Goal: Task Accomplishment & Management: Manage account settings

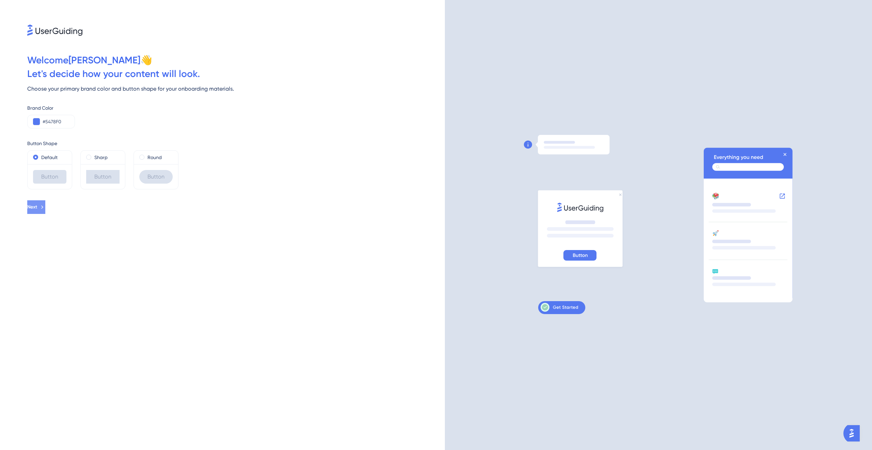
click at [45, 209] on icon at bounding box center [42, 207] width 6 height 6
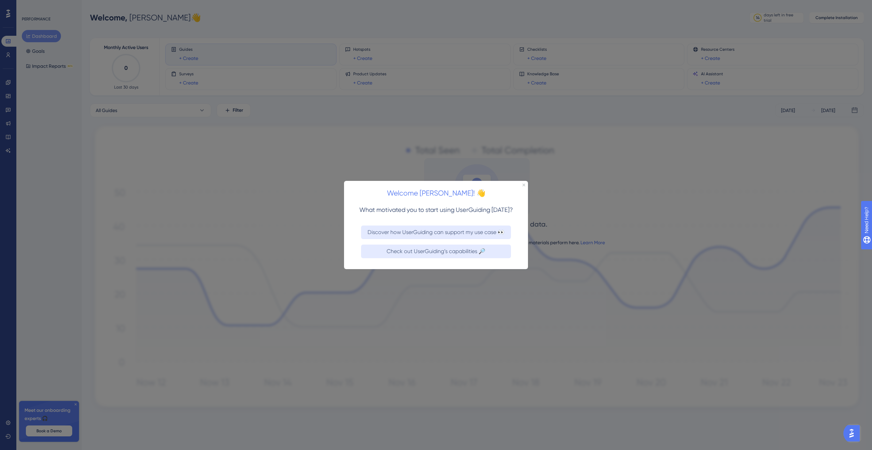
click at [525, 183] on div "Welcome Anton! 👋 What motivated you to start using UserGuiding today? Discover …" at bounding box center [436, 225] width 184 height 88
click at [523, 184] on icon "Close Preview" at bounding box center [523, 184] width 3 height 3
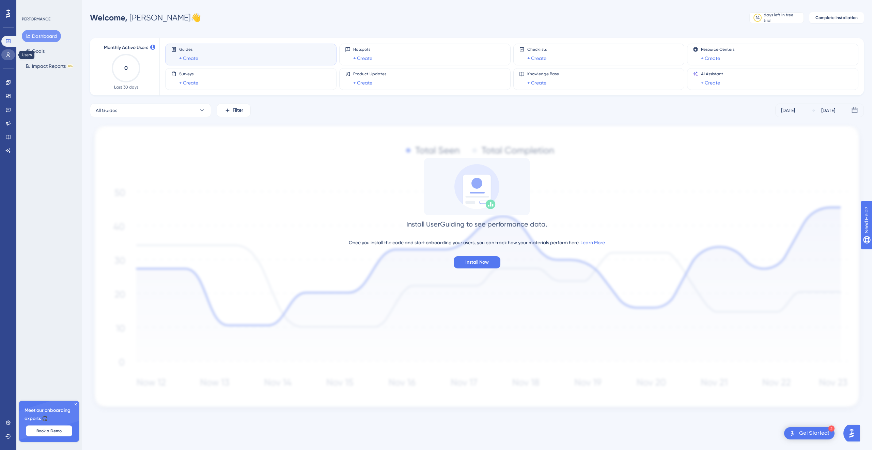
click at [5, 58] on link at bounding box center [8, 54] width 14 height 11
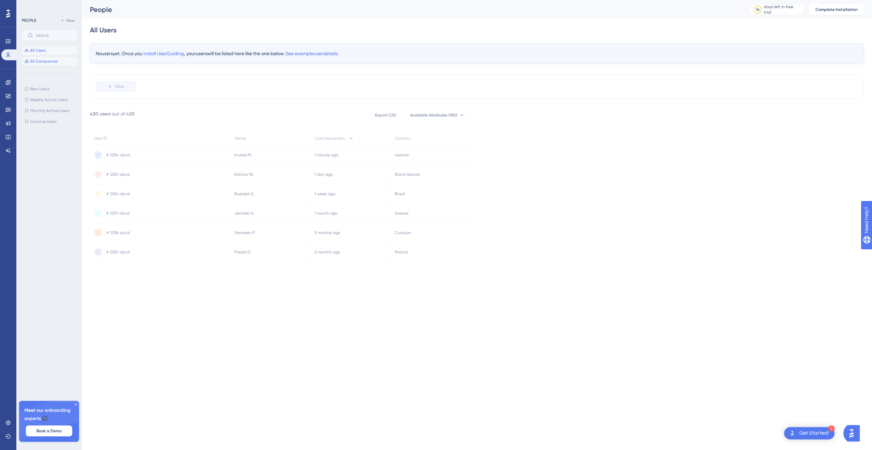
click at [36, 59] on span "All Companies" at bounding box center [44, 61] width 28 height 5
click at [3, 420] on link at bounding box center [8, 422] width 14 height 11
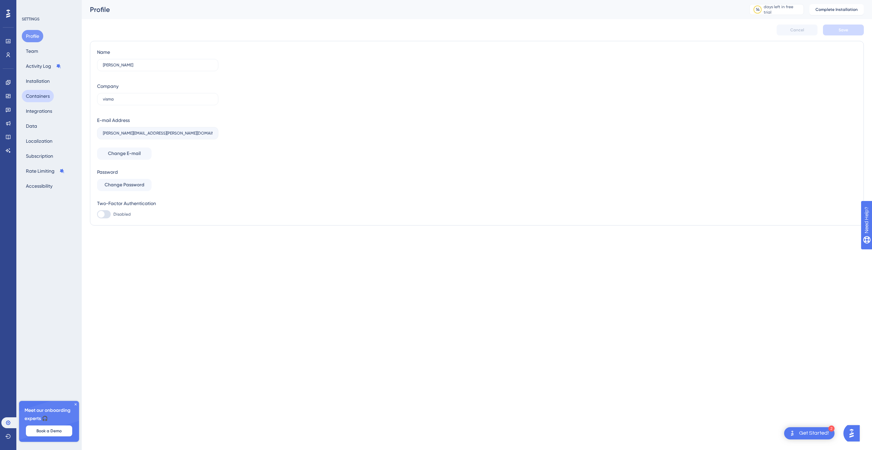
click at [41, 95] on button "Containers" at bounding box center [38, 96] width 32 height 12
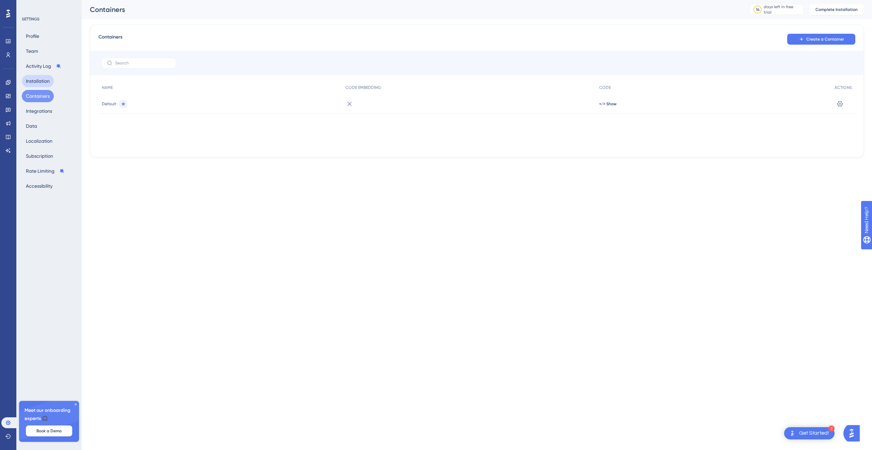
click at [41, 81] on button "Installation" at bounding box center [38, 81] width 32 height 12
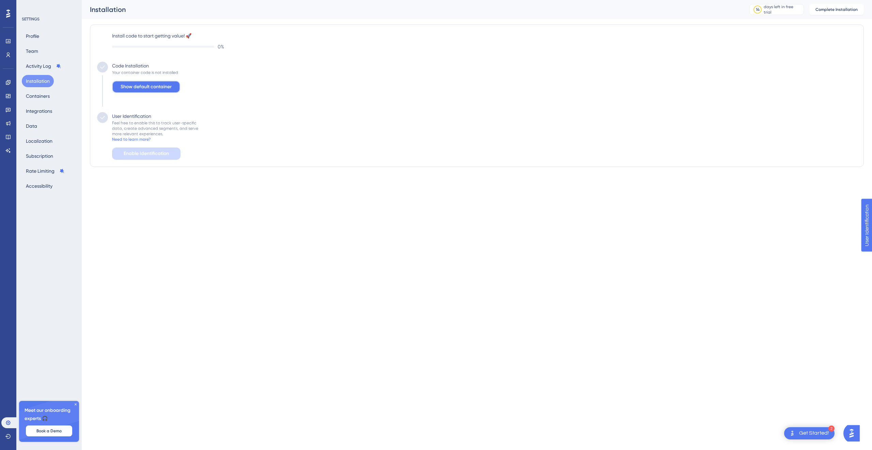
click at [157, 89] on span "Show default container" at bounding box center [146, 87] width 51 height 8
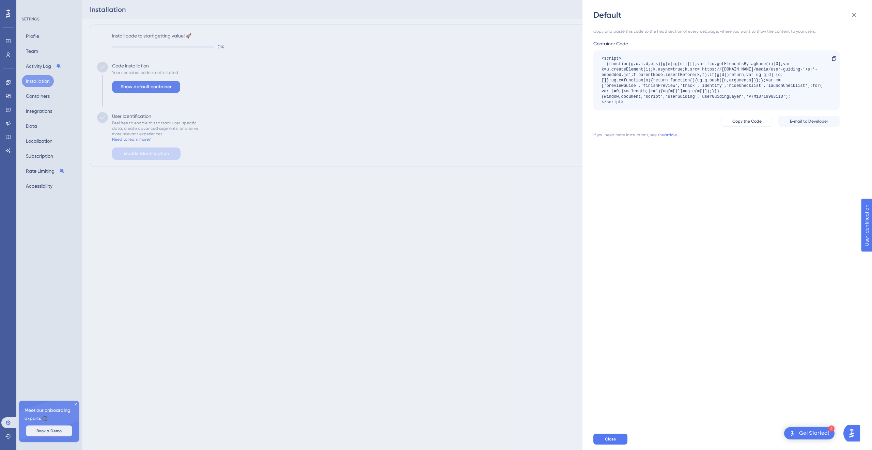
click at [143, 214] on div "Default Copy and paste this code to the head section of every webpage, where yo…" at bounding box center [436, 225] width 872 height 450
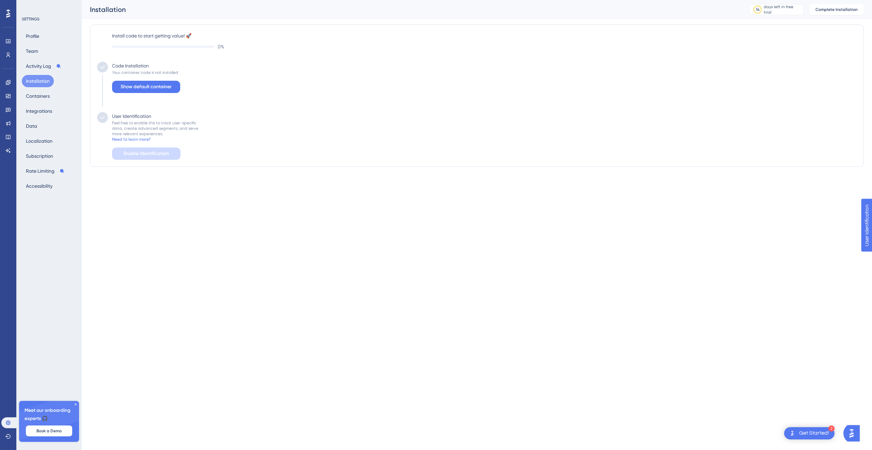
click at [44, 49] on div "Profile Team Activity Log Installation Containers Integrations Data Localizatio…" at bounding box center [49, 111] width 55 height 162
click at [25, 49] on button "Team" at bounding box center [32, 51] width 20 height 12
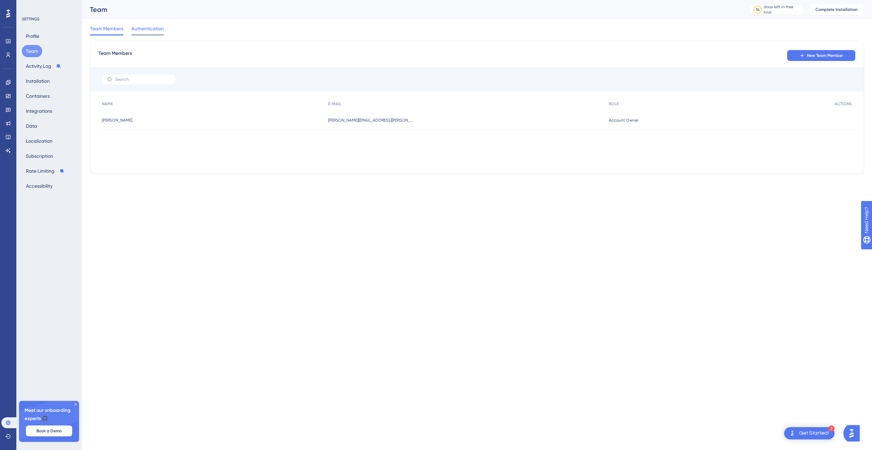
click at [145, 28] on span "Authentication" at bounding box center [147, 29] width 32 height 8
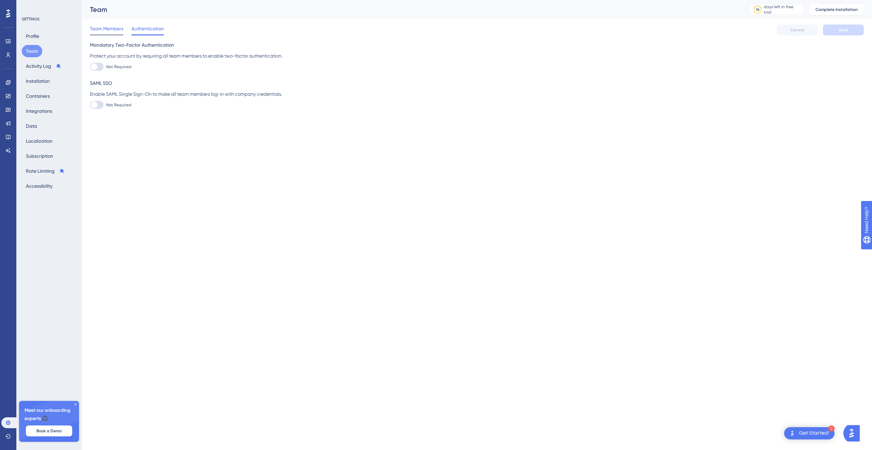
click at [108, 32] on span "Team Members" at bounding box center [106, 29] width 33 height 8
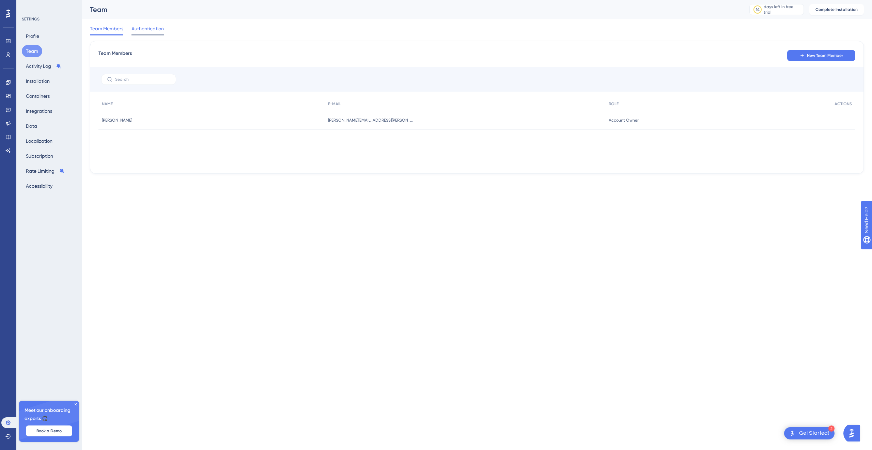
click at [143, 33] on div "Authentication" at bounding box center [147, 30] width 32 height 11
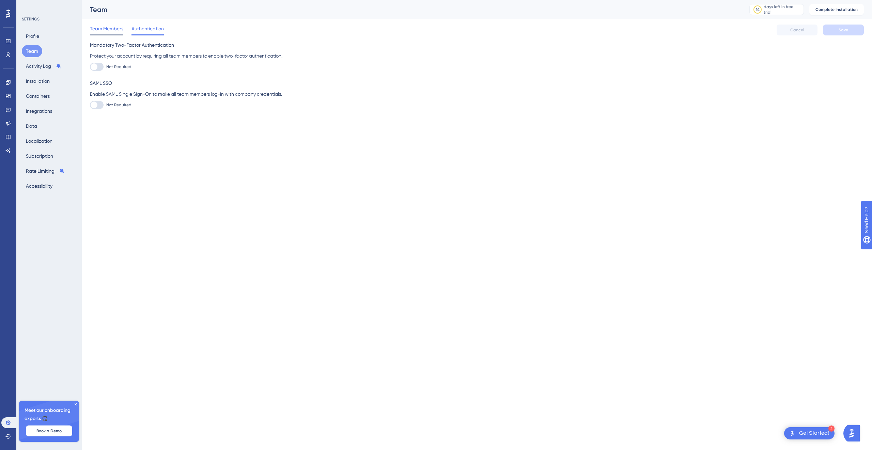
click at [116, 32] on span "Team Members" at bounding box center [106, 29] width 33 height 8
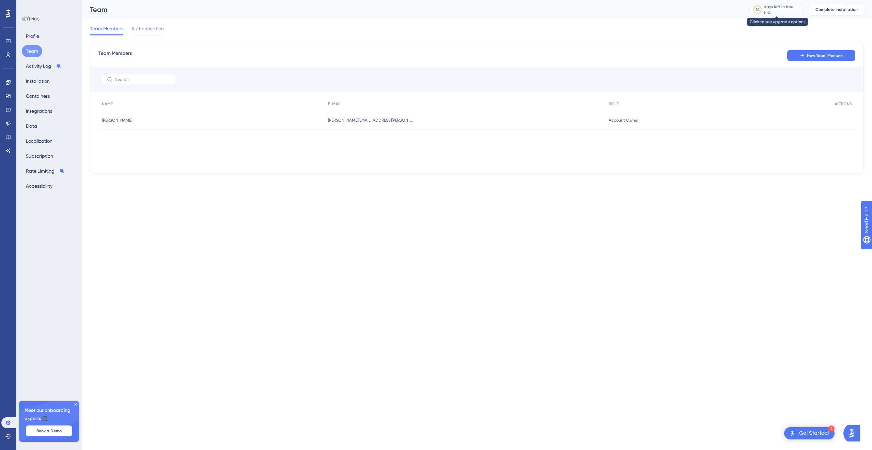
click at [768, 8] on div "days left in free trial" at bounding box center [783, 9] width 38 height 11
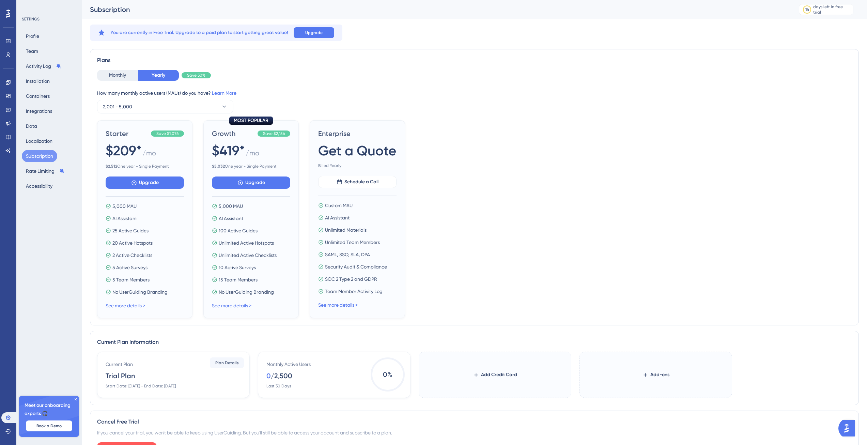
drag, startPoint x: 522, startPoint y: 128, endPoint x: 526, endPoint y: 125, distance: 5.3
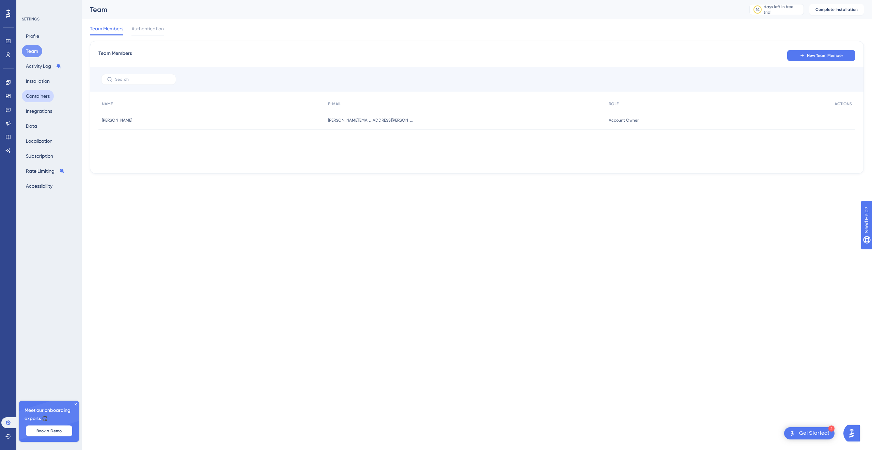
click at [43, 98] on button "Containers" at bounding box center [38, 96] width 32 height 12
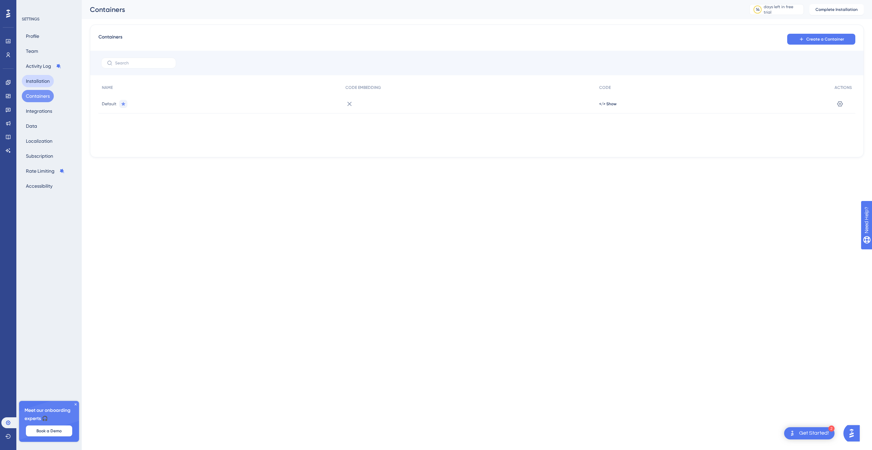
click at [42, 78] on button "Installation" at bounding box center [38, 81] width 32 height 12
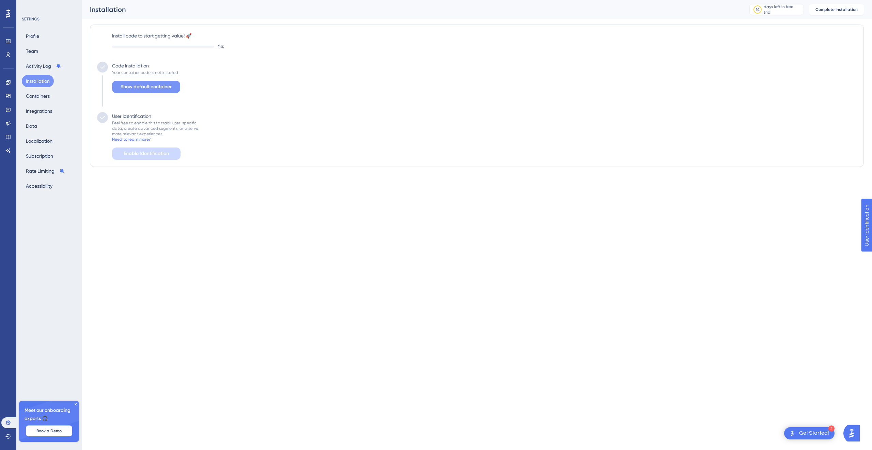
click at [160, 88] on span "Show default container" at bounding box center [146, 87] width 51 height 8
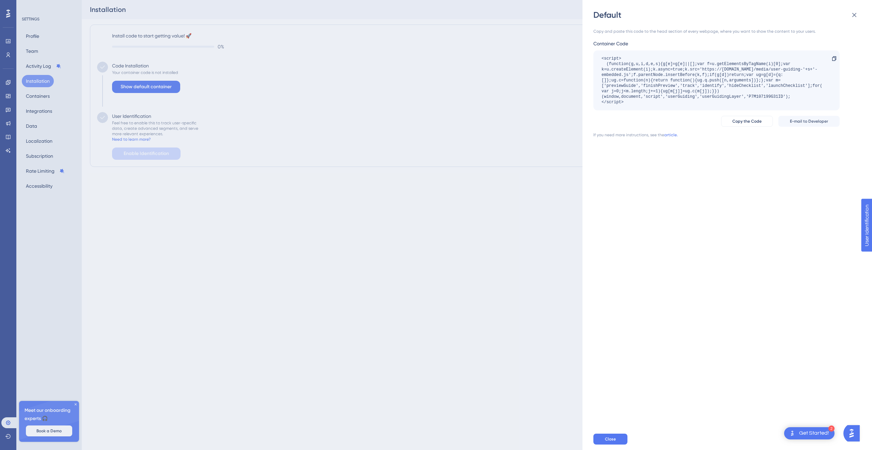
click at [764, 95] on div "<script> (function(g,u,i,d,e,s){g[e]=g[e]||[];var f=u.getElementsByTagName(i)[0…" at bounding box center [712, 80] width 223 height 49
copy div "P7M107199G31ID"
click at [766, 97] on div "<script> (function(g,u,i,d,e,s){g[e]=g[e]||[];var f=u.getElementsByTagName(i)[0…" at bounding box center [712, 80] width 223 height 49
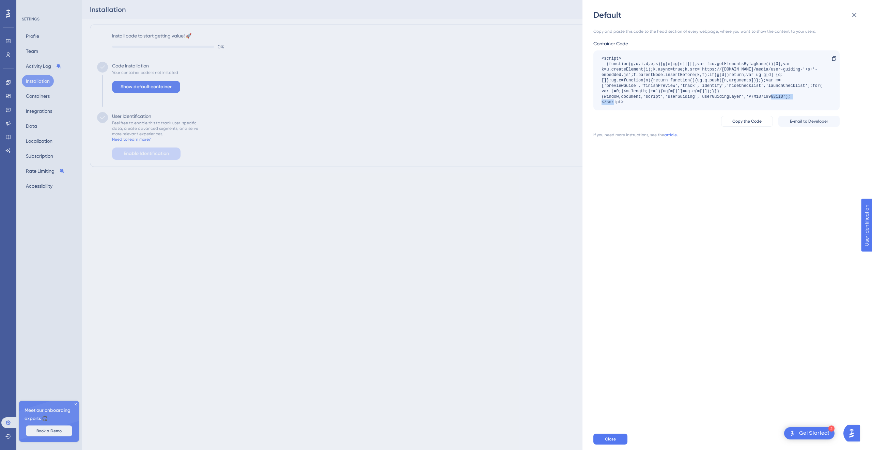
click at [770, 96] on div "<script> (function(g,u,i,d,e,s){g[e]=g[e]||[];var f=u.getElementsByTagName(i)[0…" at bounding box center [712, 80] width 223 height 49
click at [761, 96] on div "<script> (function(g,u,i,d,e,s){g[e]=g[e]||[];var f=u.getElementsByTagName(i)[0…" at bounding box center [712, 80] width 223 height 49
click at [274, 220] on div "Default Copy and paste this code to the head section of every webpage, where yo…" at bounding box center [436, 225] width 872 height 450
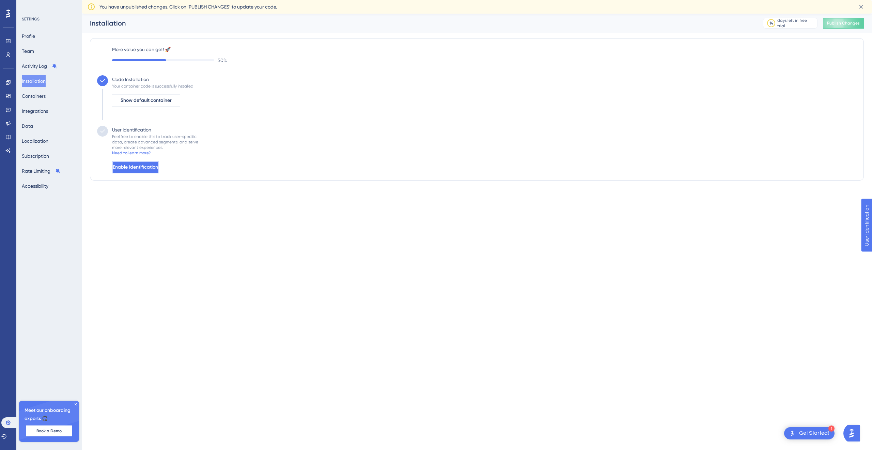
click at [153, 165] on span "Enable Identification" at bounding box center [135, 167] width 45 height 8
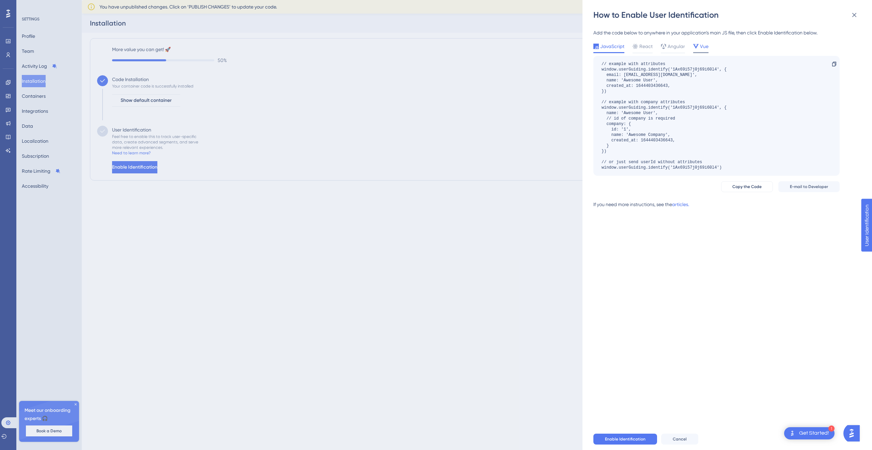
click at [698, 47] on div "Vue" at bounding box center [700, 46] width 15 height 8
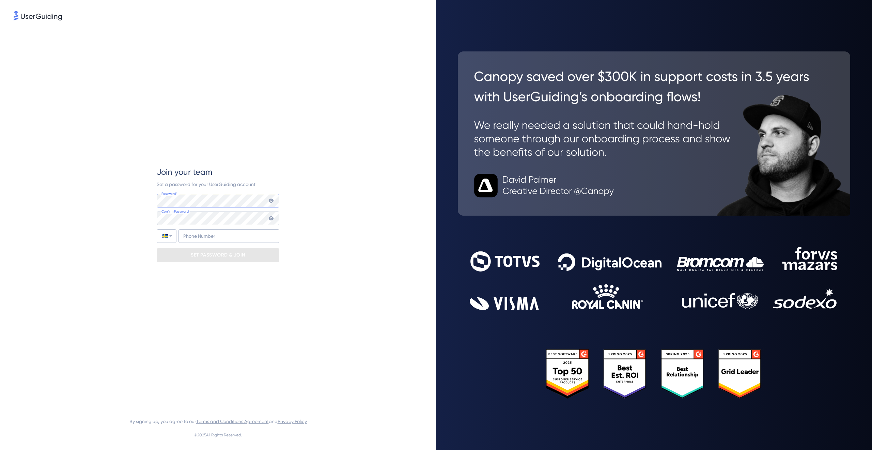
click at [0, 450] on com-1password-button at bounding box center [0, 450] width 0 height 0
click at [212, 238] on input "+46" at bounding box center [228, 236] width 101 height 14
click at [331, 260] on div "Join your team Set a password for your UserGuiding account Password* Your passw…" at bounding box center [218, 214] width 409 height 385
click at [242, 254] on p "SET PASSWORD & JOIN" at bounding box center [218, 255] width 54 height 11
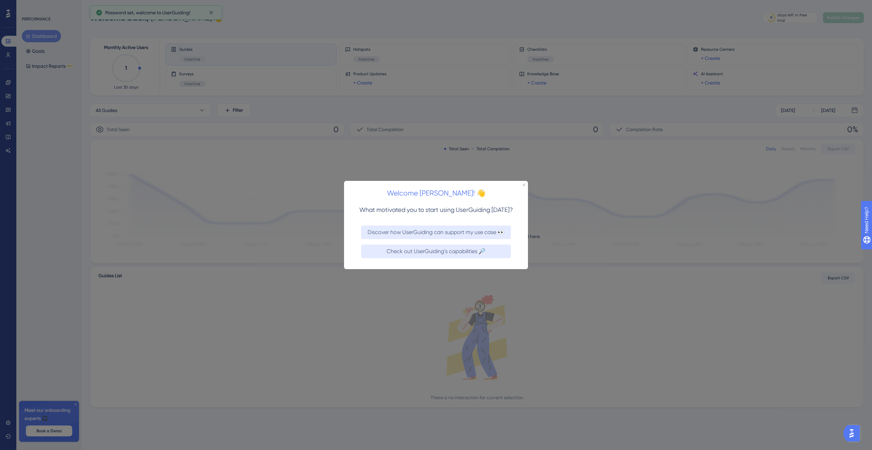
click at [525, 182] on div "Welcome Anton! 👋" at bounding box center [436, 191] width 184 height 21
click at [523, 184] on icon "Close Preview" at bounding box center [523, 184] width 3 height 3
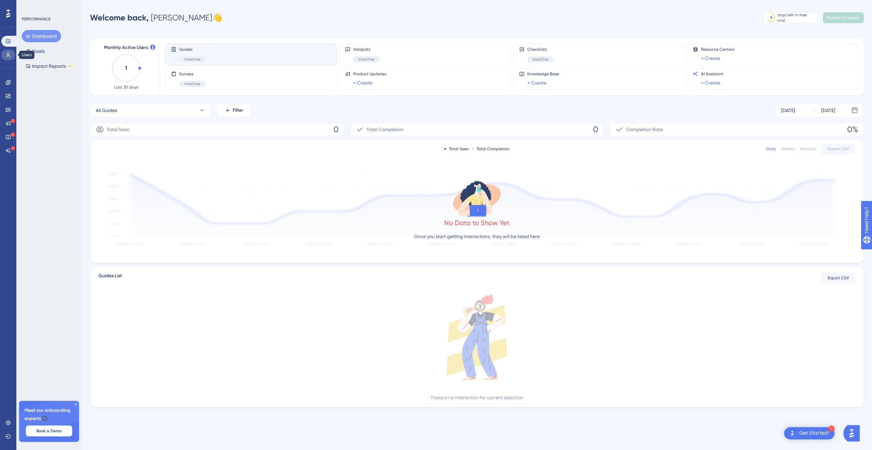
click at [11, 53] on icon at bounding box center [7, 54] width 5 height 5
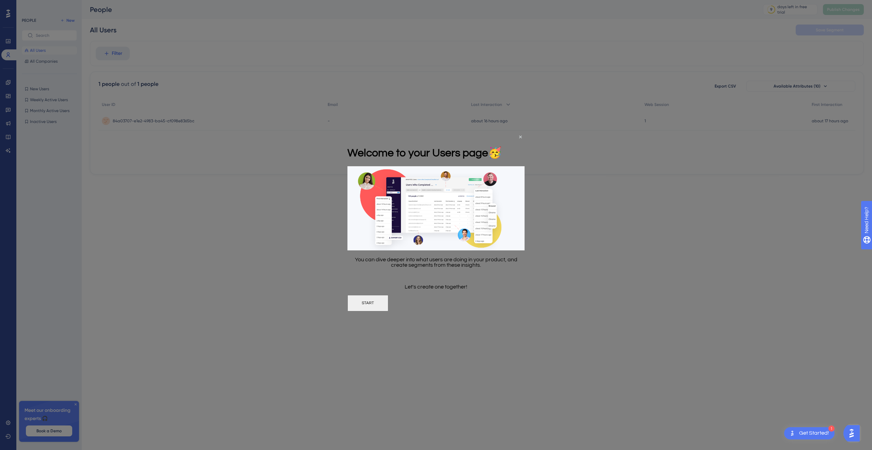
click at [502, 138] on div "Welcome to your Users page 🥳" at bounding box center [424, 152] width 154 height 28
click at [520, 137] on icon "Close Preview" at bounding box center [520, 136] width 3 height 3
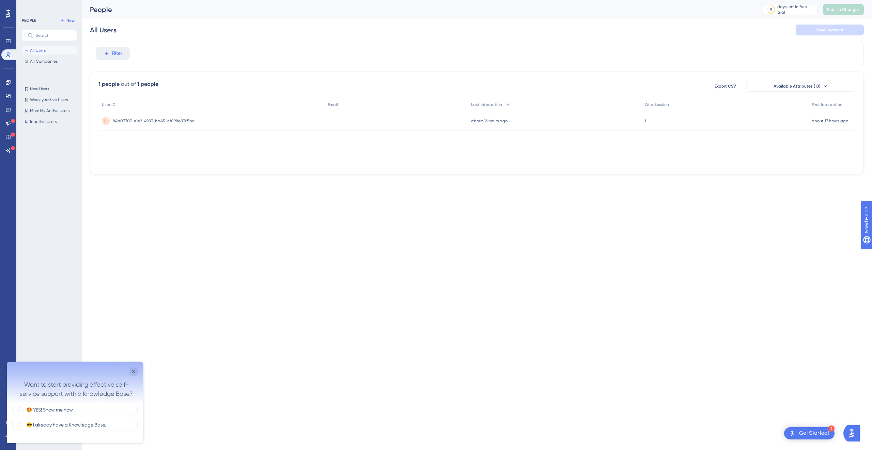
click at [156, 121] on span "84a03707-e1e2-4983-ba45-cf098e8365bc" at bounding box center [154, 120] width 82 height 5
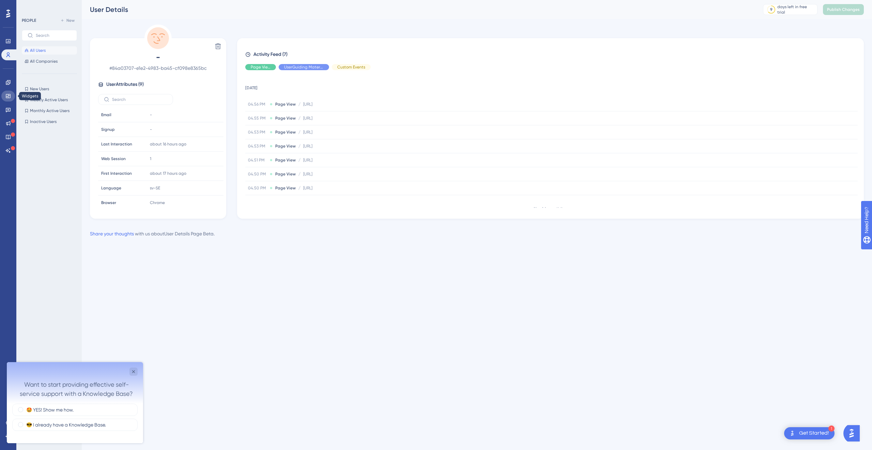
click at [9, 94] on icon at bounding box center [8, 96] width 4 height 4
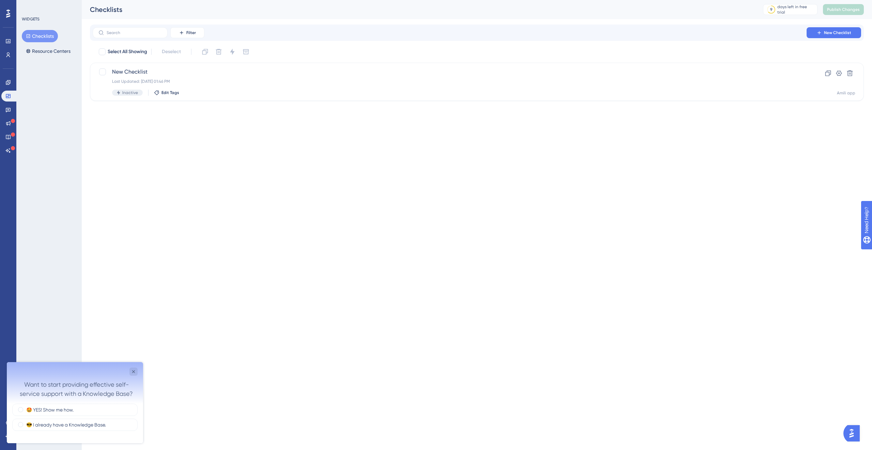
click at [9, 14] on icon at bounding box center [8, 14] width 4 height 8
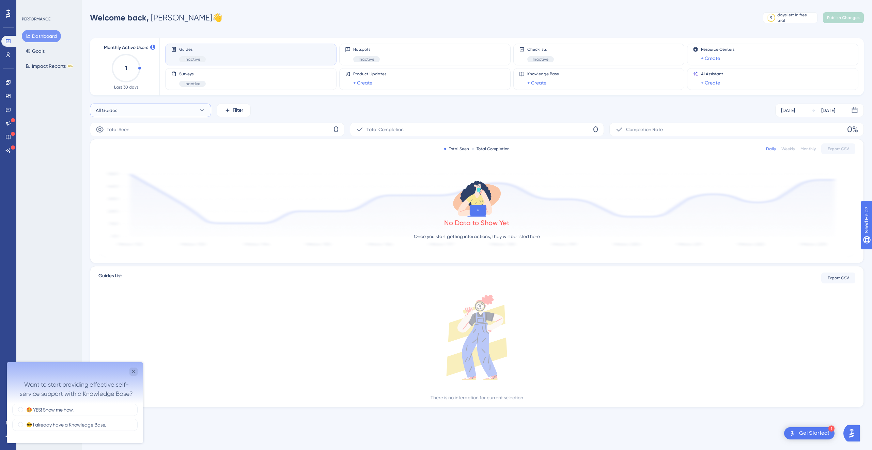
click at [172, 110] on button "All Guides" at bounding box center [150, 111] width 121 height 14
click at [177, 111] on button "All Guides" at bounding box center [150, 111] width 121 height 14
click at [128, 105] on button "All Guides" at bounding box center [150, 111] width 121 height 14
click at [137, 163] on span "Linnea onboarding test" at bounding box center [130, 165] width 60 height 8
click at [166, 111] on button "Linnea onboarding test" at bounding box center [150, 111] width 121 height 14
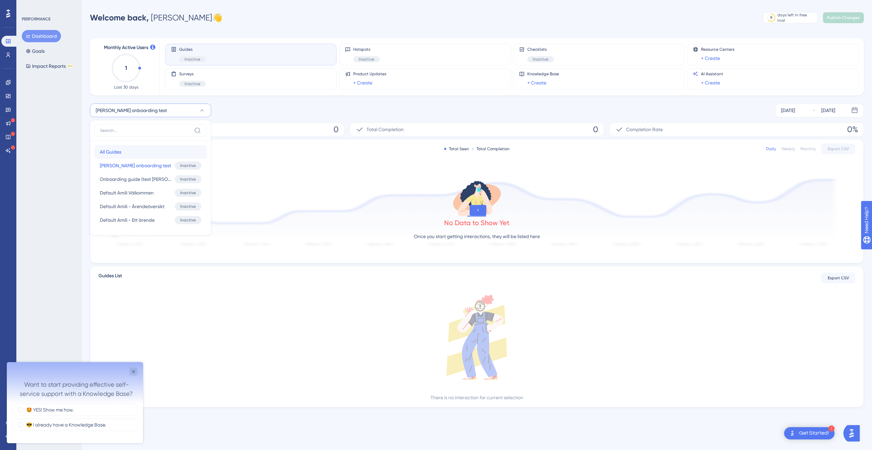
click at [109, 145] on button "All Guides All Guides" at bounding box center [150, 152] width 112 height 14
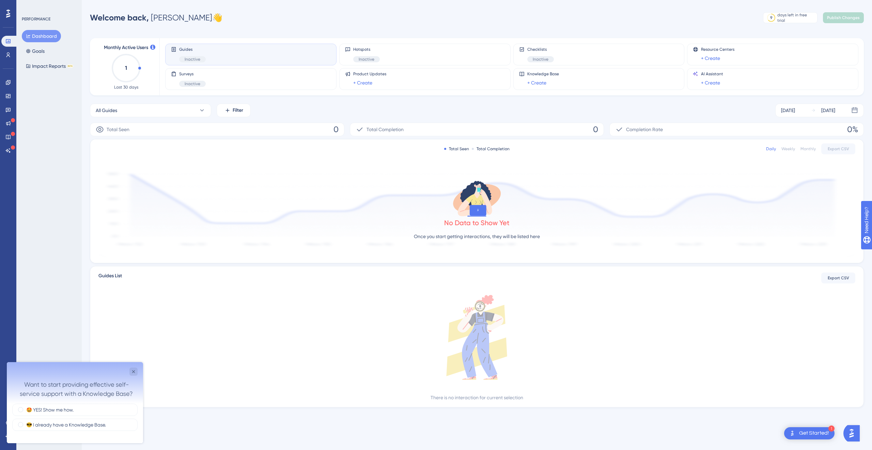
click at [340, 111] on div "All Guides Filter Sep 24 2025 Sep 30 2025" at bounding box center [477, 111] width 774 height 14
click at [132, 369] on icon "Close survey" at bounding box center [133, 371] width 5 height 5
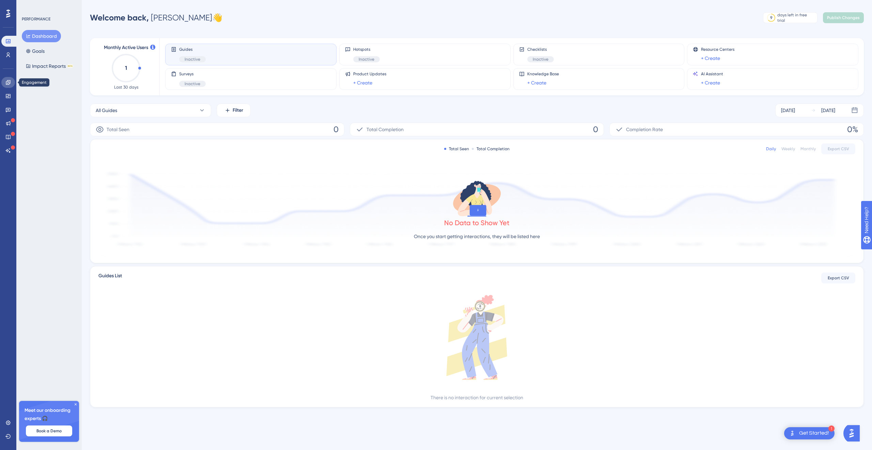
click at [8, 84] on icon at bounding box center [8, 82] width 4 height 4
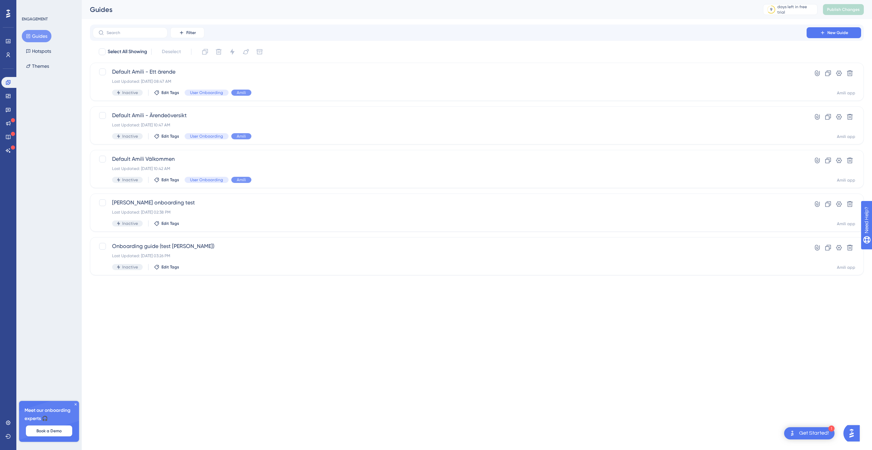
click at [8, 14] on icon at bounding box center [8, 14] width 4 height 8
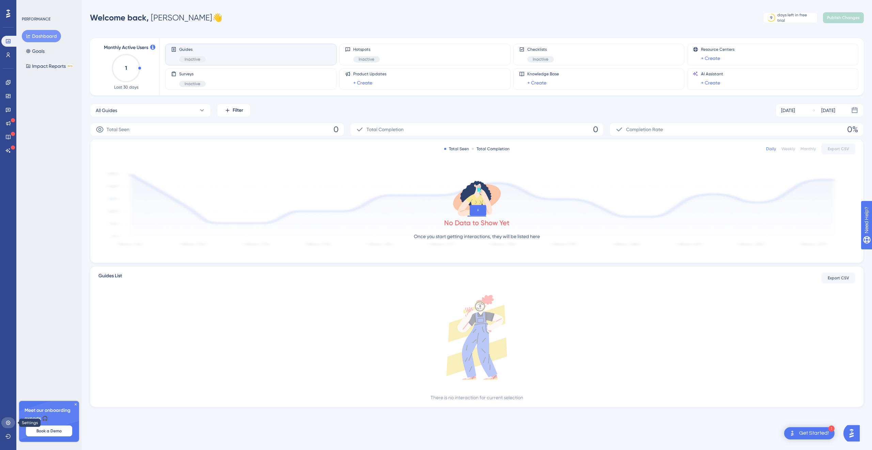
click at [8, 422] on icon at bounding box center [7, 422] width 5 height 5
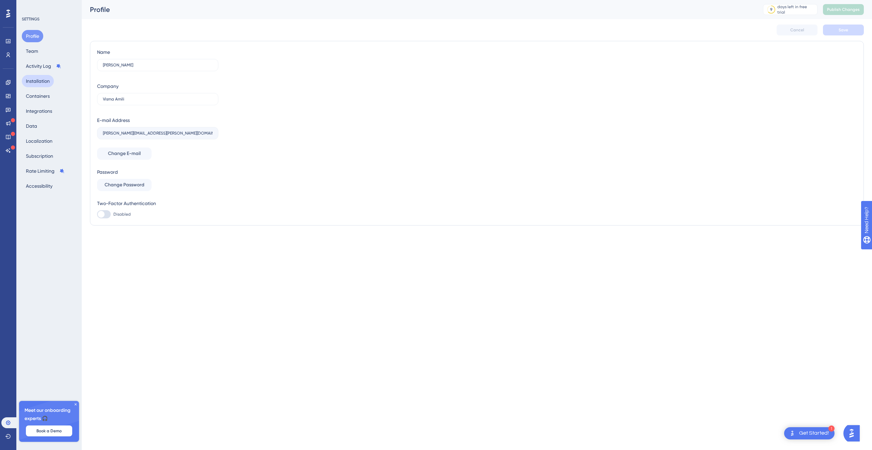
click at [42, 77] on button "Installation" at bounding box center [38, 81] width 32 height 12
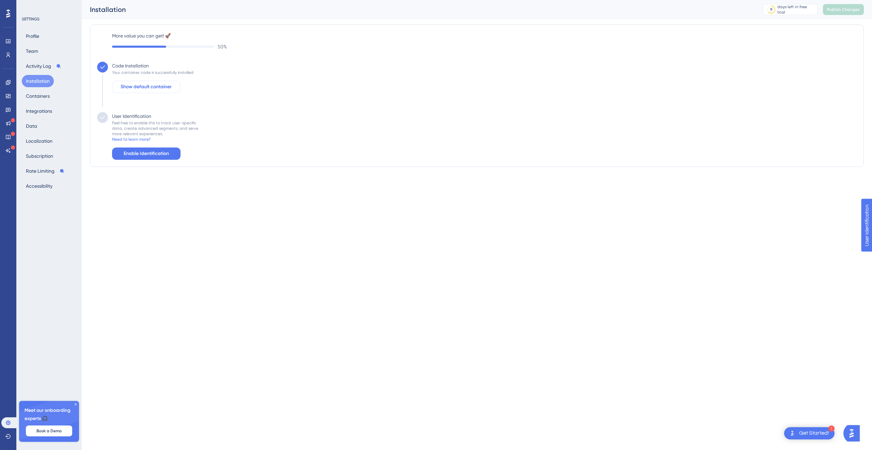
click at [146, 89] on span "Show default container" at bounding box center [146, 87] width 51 height 8
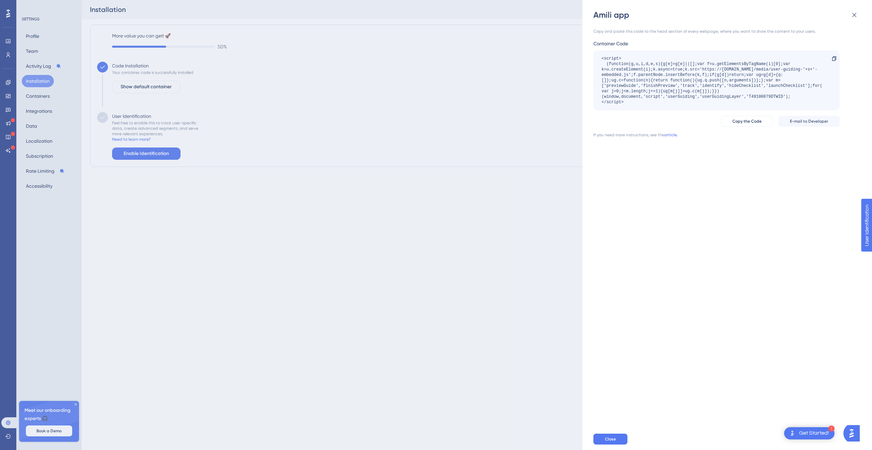
click at [757, 96] on div "<script> (function(g,u,i,d,e,s){g[e]=g[e]||[];var f=u.getElementsByTagName(i)[0…" at bounding box center [712, 80] width 223 height 49
copy div "T49100879DTWID"
click at [323, 230] on div "Amili app Copy and paste this code to the head section of every webpage, where …" at bounding box center [436, 225] width 872 height 450
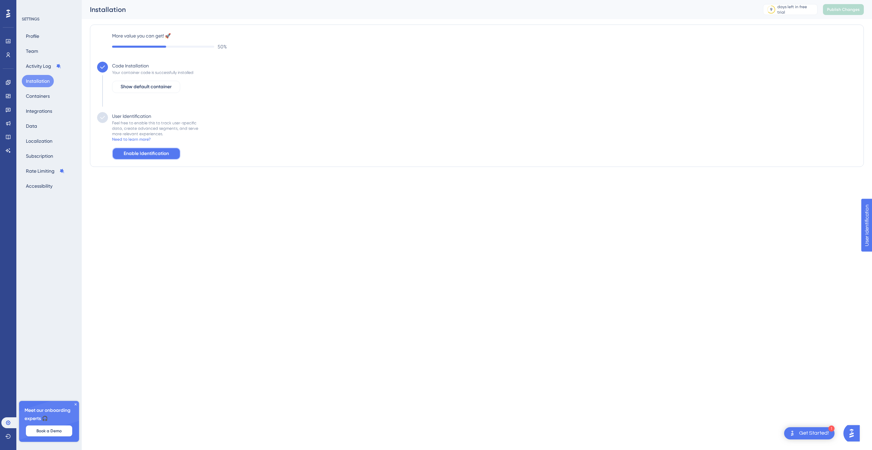
click at [153, 155] on span "Enable Identification" at bounding box center [146, 154] width 45 height 8
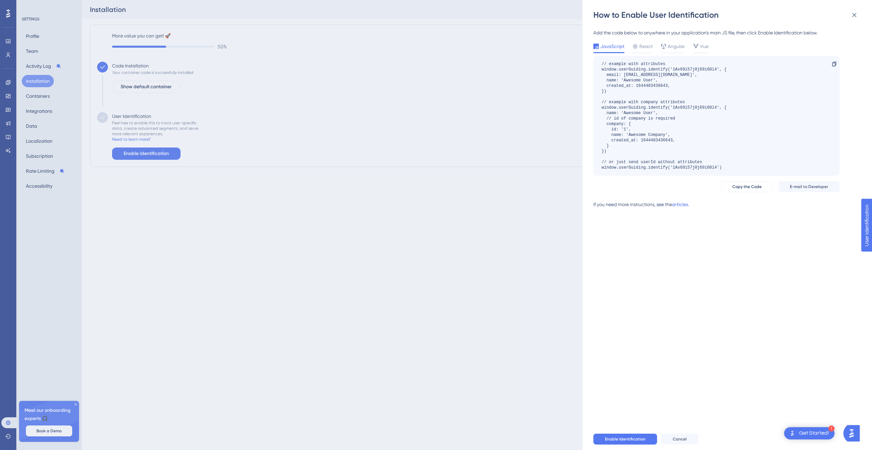
click at [699, 41] on div "Add the code below to anywhere in your application’s main JS file, then click E…" at bounding box center [716, 121] width 246 height 185
click at [703, 46] on span "Vue" at bounding box center [704, 46] width 9 height 8
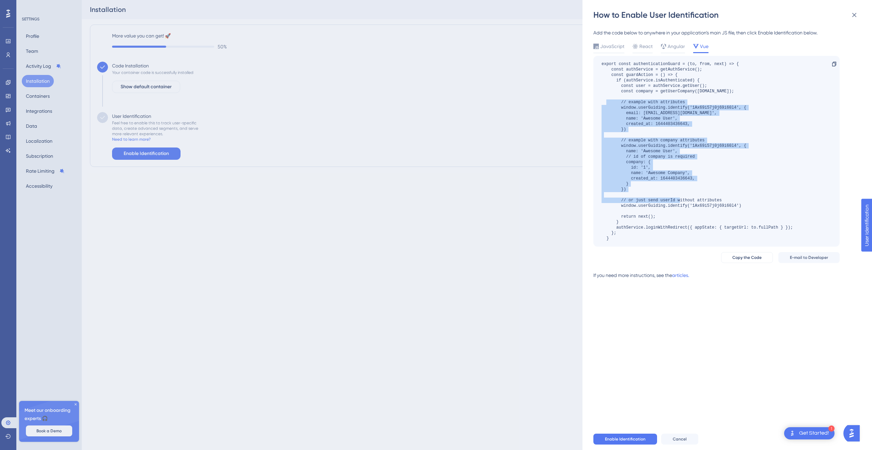
drag, startPoint x: 746, startPoint y: 202, endPoint x: 620, endPoint y: 101, distance: 161.6
click at [620, 101] on div at bounding box center [696, 151] width 191 height 180
copy div "// example with attributes window.userGuiding.identify('1Ax69i57j0j69i60l4', { …"
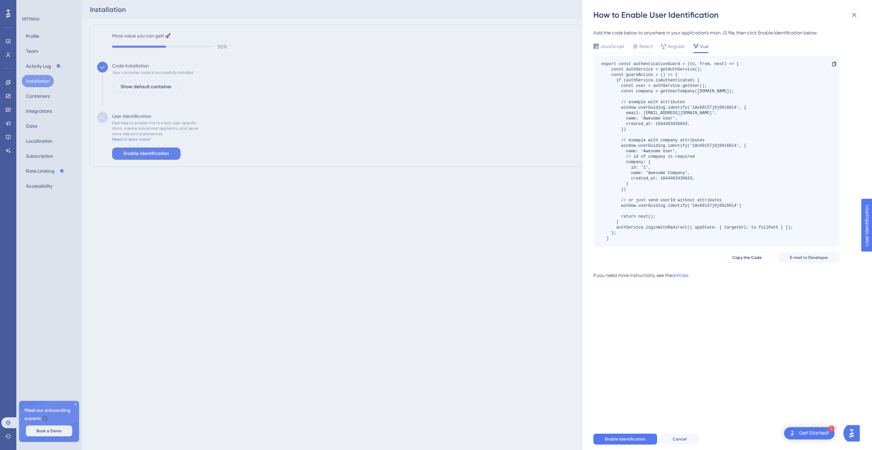
click at [212, 213] on div "How to Enable User Identification Add the code below to anywhere in your applic…" at bounding box center [436, 225] width 872 height 450
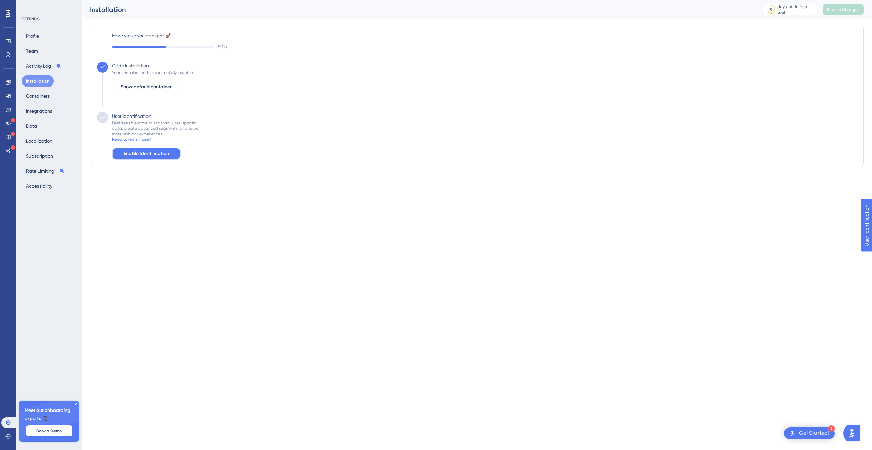
click at [151, 153] on span "Enable Identification" at bounding box center [146, 154] width 45 height 8
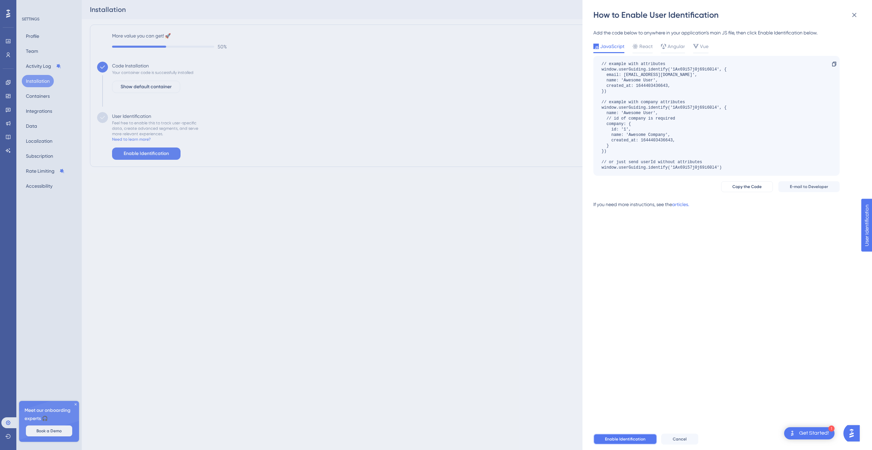
click at [617, 438] on span "Enable Identification" at bounding box center [625, 438] width 41 height 5
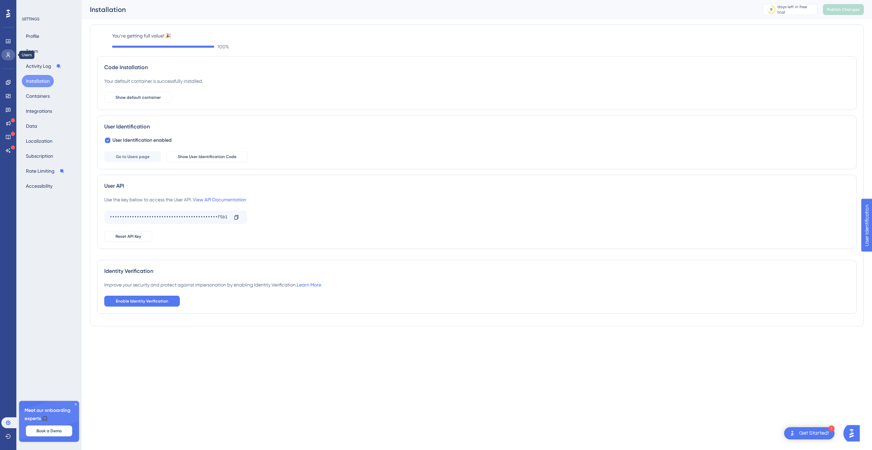
click at [10, 51] on link at bounding box center [8, 54] width 14 height 11
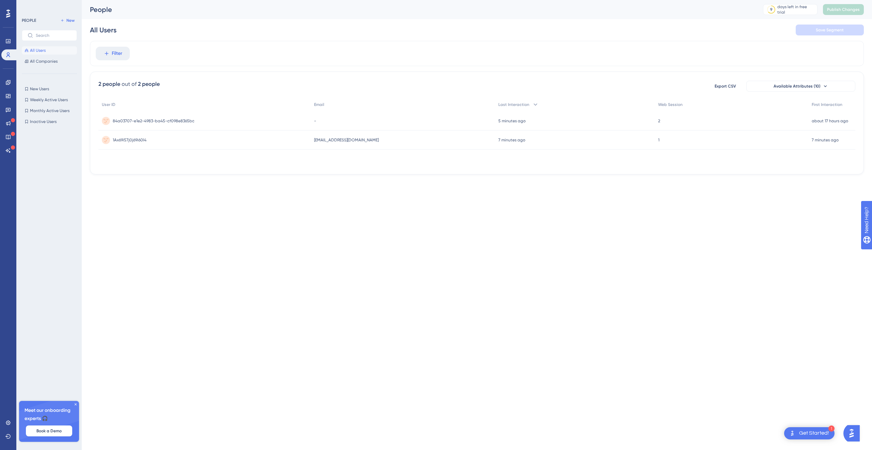
click at [392, 0] on html "1 Get Started! Performance Users Engagement Widgets Feedback Product Updates Kn…" at bounding box center [436, 0] width 872 height 0
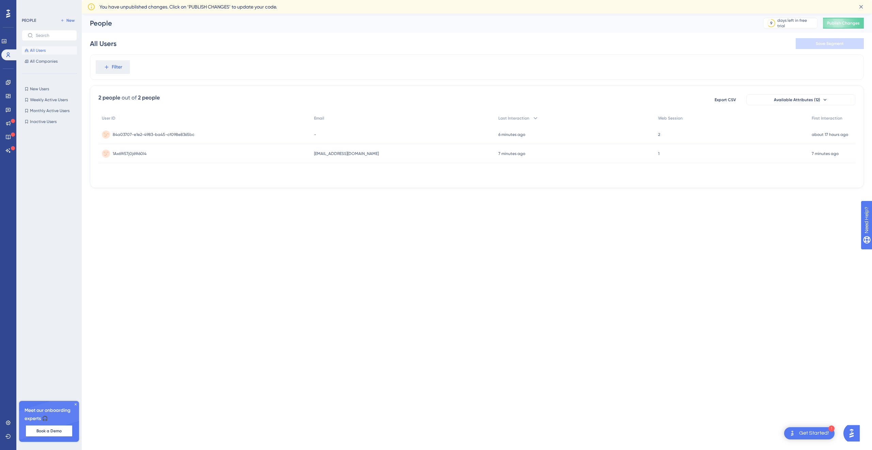
click at [150, 135] on span "84a03707-e1e2-4983-ba45-cf098e8365bc" at bounding box center [154, 134] width 82 height 5
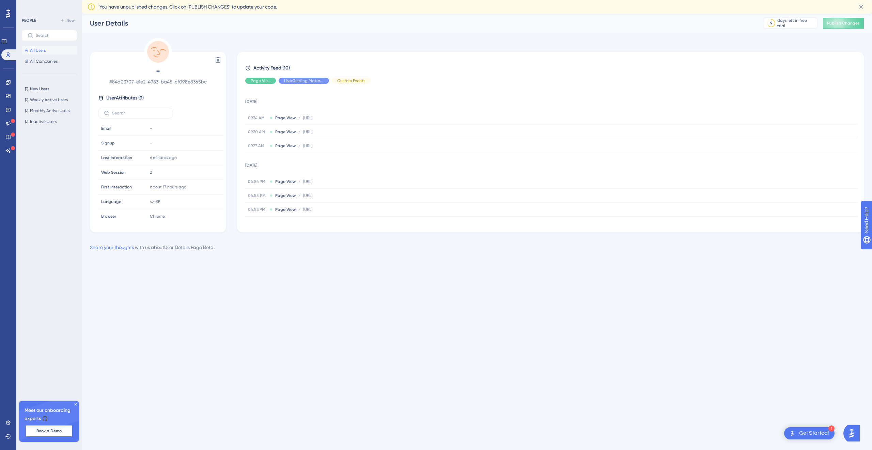
click at [141, 95] on span "User Attributes ( 9 )" at bounding box center [124, 98] width 37 height 8
click at [350, 0] on html "1 Get Started! Performance Users Engagement Widgets Feedback Product Updates Kn…" at bounding box center [436, 0] width 872 height 0
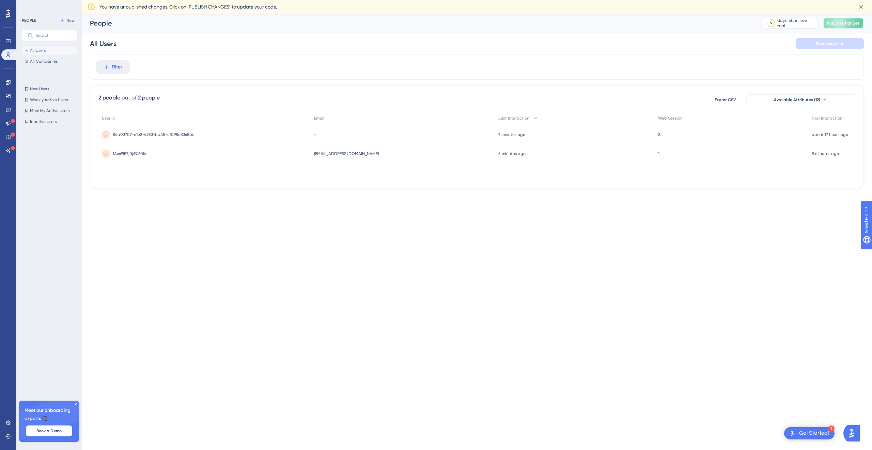
click at [840, 22] on span "Publish Changes" at bounding box center [843, 22] width 33 height 5
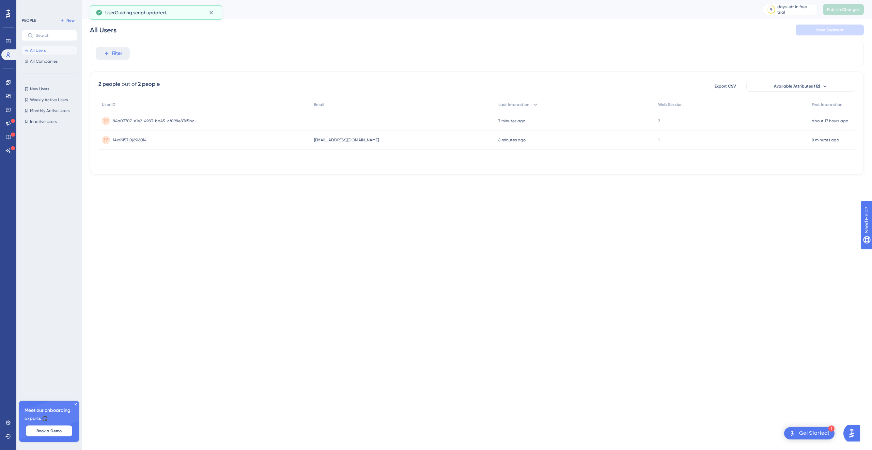
click at [370, 40] on div "All Users Save Segment" at bounding box center [477, 30] width 774 height 22
click at [334, 0] on html "1 Get Started! Performance Users Engagement Widgets Feedback Product Updates Kn…" at bounding box center [436, 0] width 872 height 0
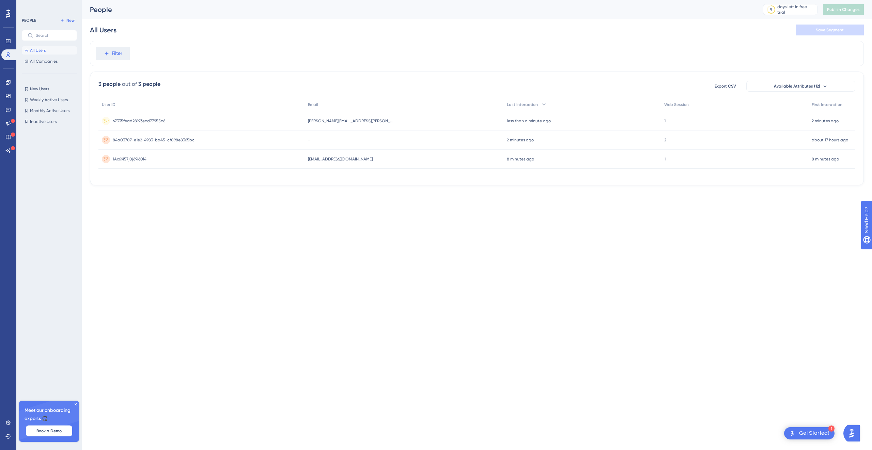
click at [360, 122] on div "[PERSON_NAME][EMAIL_ADDRESS][PERSON_NAME][DOMAIN_NAME] [PERSON_NAME][DOMAIN_NAM…" at bounding box center [403, 120] width 199 height 19
click at [819, 82] on button "Available Attributes (12)" at bounding box center [800, 86] width 109 height 11
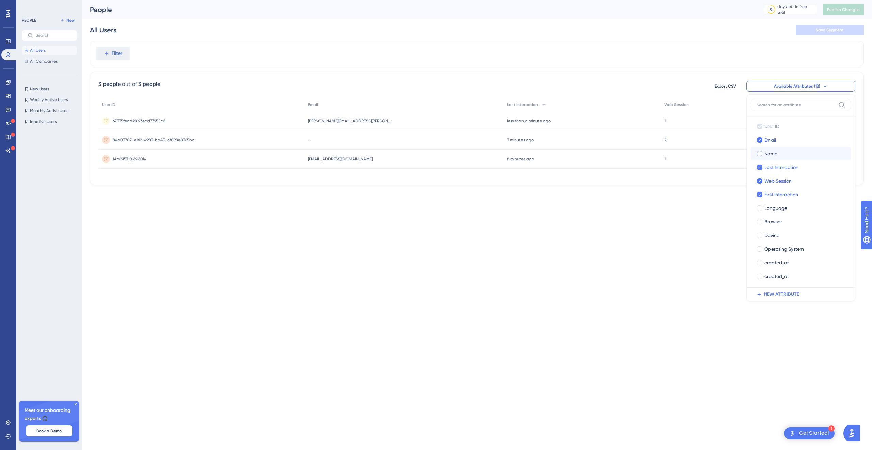
click at [770, 153] on span "Name" at bounding box center [770, 154] width 13 height 8
checkbox input "true"
click at [683, 0] on html "1 Get Started! Performance Users Engagement Widgets Feedback Product Updates Kn…" at bounding box center [436, 0] width 872 height 0
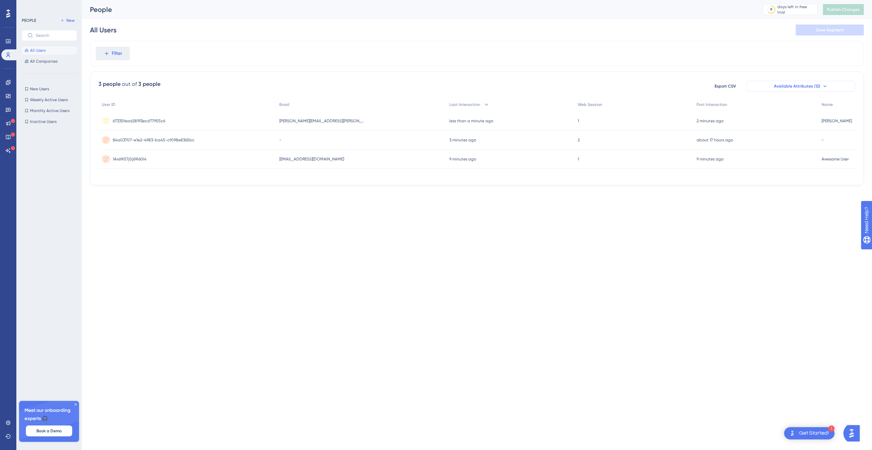
click at [820, 82] on button "Available Attributes (12)" at bounding box center [800, 86] width 109 height 11
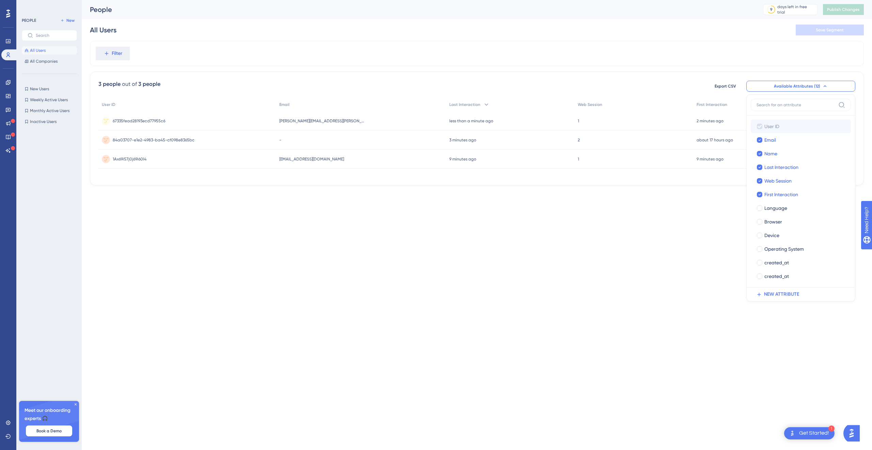
drag, startPoint x: 773, startPoint y: 153, endPoint x: 776, endPoint y: 126, distance: 27.0
click at [776, 126] on div "User ID User ID Email Email Name Name Last Interaction Last Interaction Web Ses…" at bounding box center [801, 201] width 100 height 163
click at [761, 141] on div at bounding box center [759, 139] width 5 height 5
click at [760, 141] on div at bounding box center [759, 139] width 5 height 5
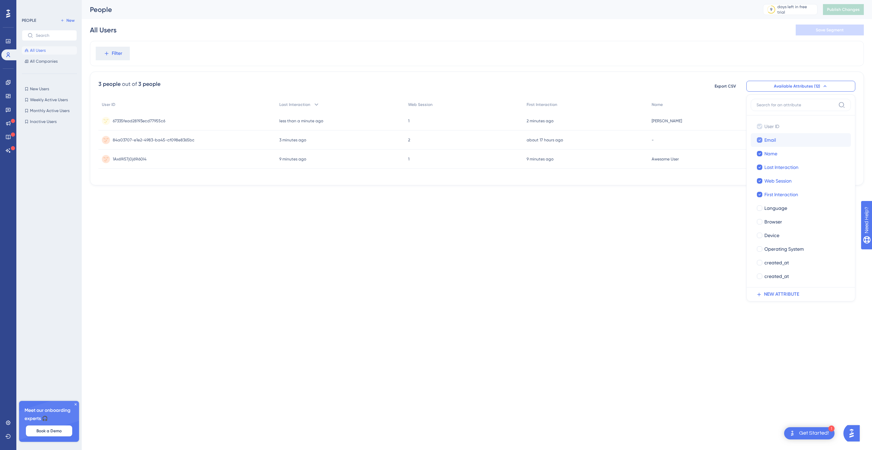
click at [760, 141] on icon at bounding box center [759, 140] width 3 height 5
checkbox input "false"
click at [759, 154] on icon at bounding box center [759, 154] width 2 height 2
checkbox input "false"
click at [758, 166] on icon at bounding box center [759, 167] width 3 height 5
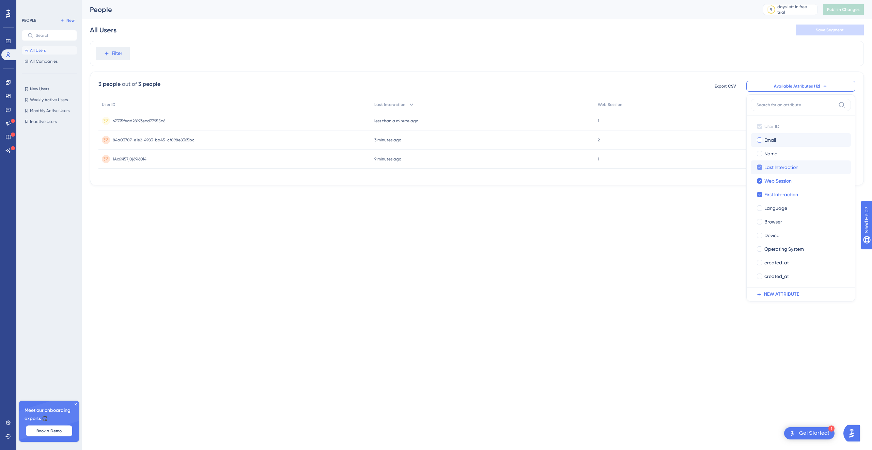
checkbox input "false"
click at [758, 178] on icon at bounding box center [759, 180] width 3 height 5
checkbox input "false"
click at [759, 196] on div at bounding box center [759, 194] width 5 height 5
checkbox input "false"
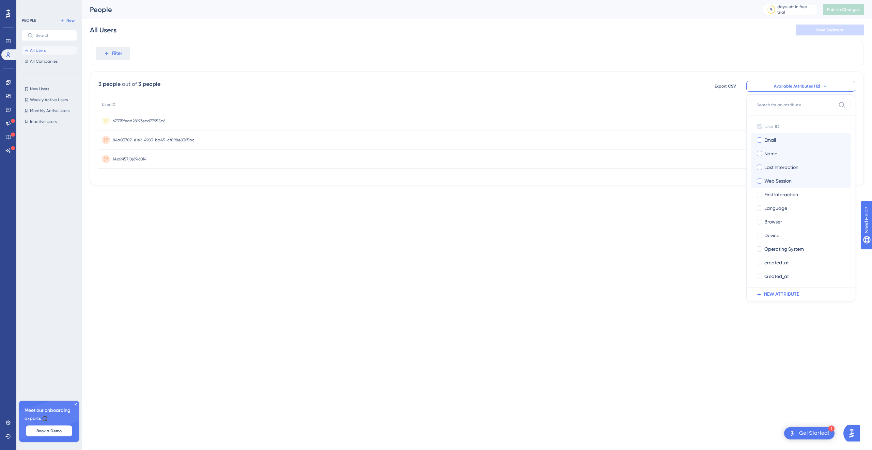
click at [761, 155] on div at bounding box center [759, 153] width 5 height 5
checkbox input "true"
click at [761, 142] on div at bounding box center [759, 139] width 5 height 5
checkbox input "true"
click at [760, 167] on div at bounding box center [759, 167] width 5 height 5
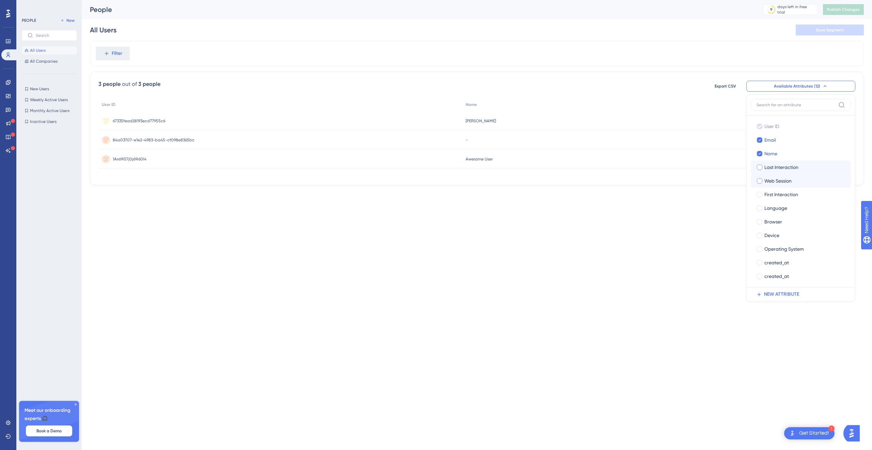
checkbox input "true"
click at [760, 180] on div at bounding box center [759, 180] width 5 height 5
click at [761, 181] on div at bounding box center [759, 180] width 5 height 5
checkbox input "false"
click at [761, 194] on div at bounding box center [759, 194] width 5 height 5
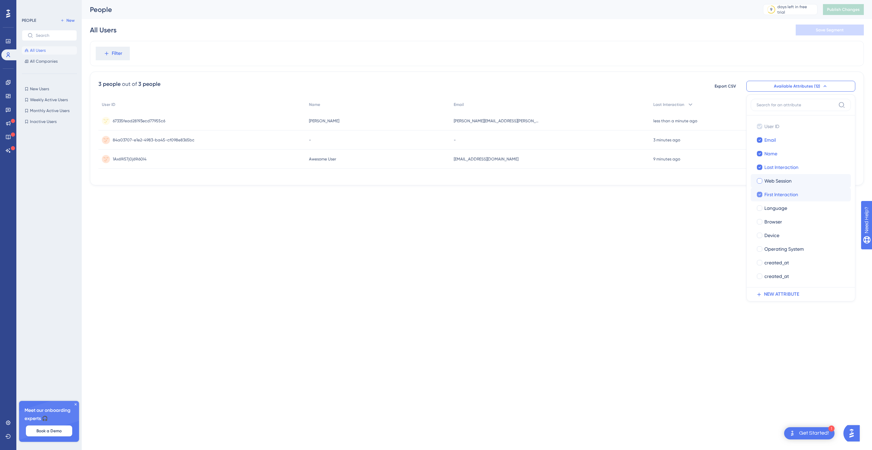
click at [761, 193] on icon at bounding box center [759, 194] width 3 height 5
checkbox input "false"
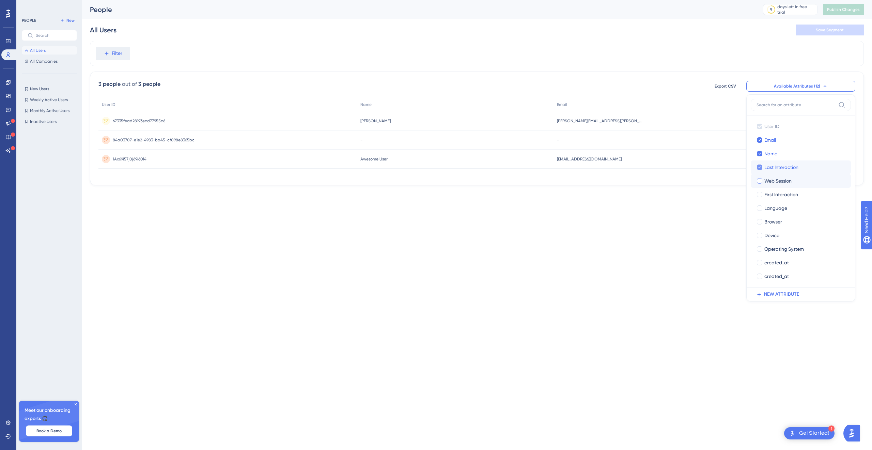
click at [763, 167] on label "Last Interaction" at bounding box center [800, 167] width 89 height 8
checkbox input "false"
drag, startPoint x: 762, startPoint y: 193, endPoint x: 762, endPoint y: 177, distance: 16.4
click at [762, 193] on div at bounding box center [759, 194] width 5 height 5
checkbox input "true"
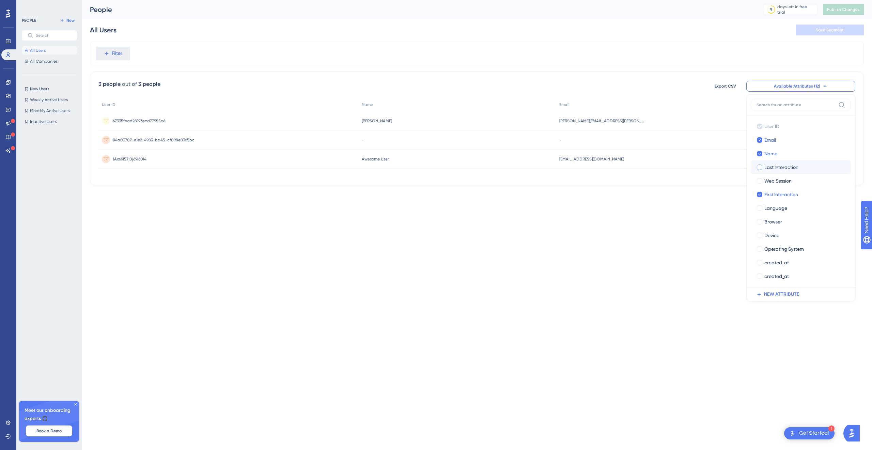
click at [762, 167] on div at bounding box center [759, 167] width 5 height 5
checkbox input "true"
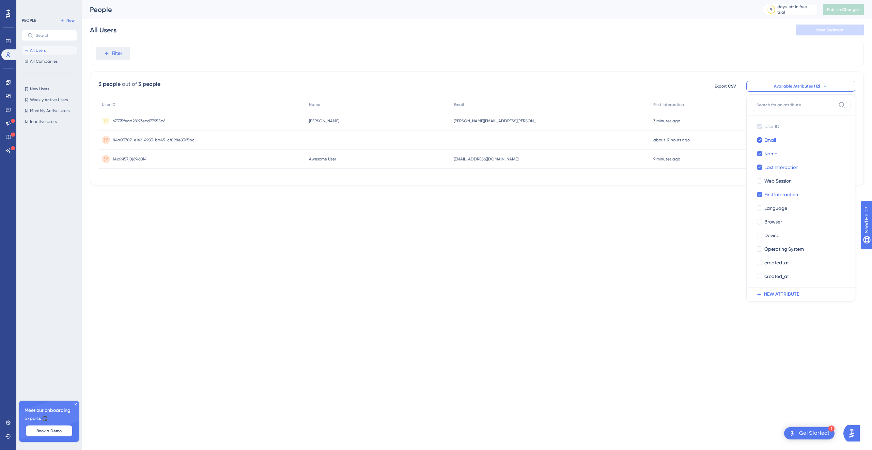
click at [761, 182] on div at bounding box center [759, 180] width 5 height 5
checkbox input "true"
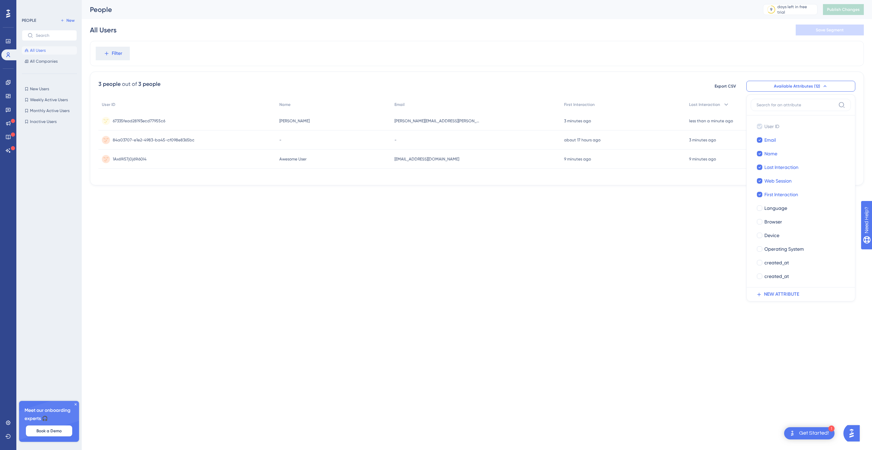
click at [686, 0] on html "1 Get Started! Performance Users Engagement Widgets Feedback Product Updates Kn…" at bounding box center [436, 0] width 872 height 0
click at [827, 85] on button "Available Attributes (12)" at bounding box center [800, 86] width 109 height 11
click at [760, 222] on div at bounding box center [759, 221] width 5 height 5
checkbox input "true"
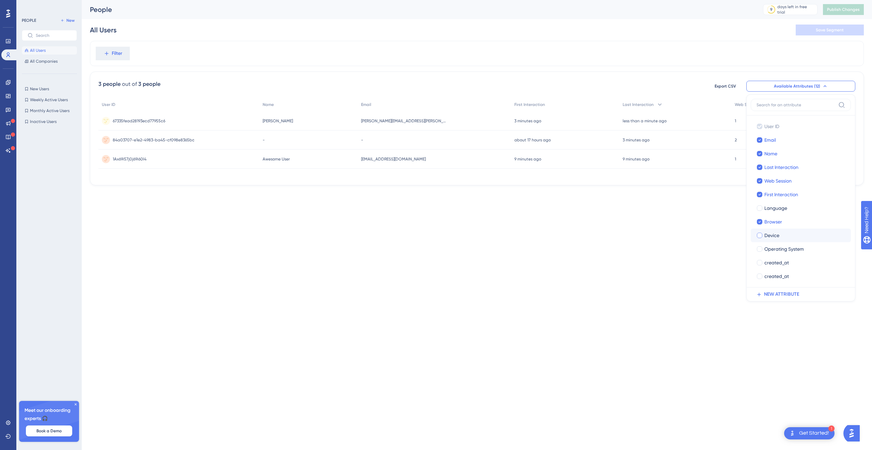
click at [760, 233] on div at bounding box center [759, 235] width 5 height 5
checkbox input "true"
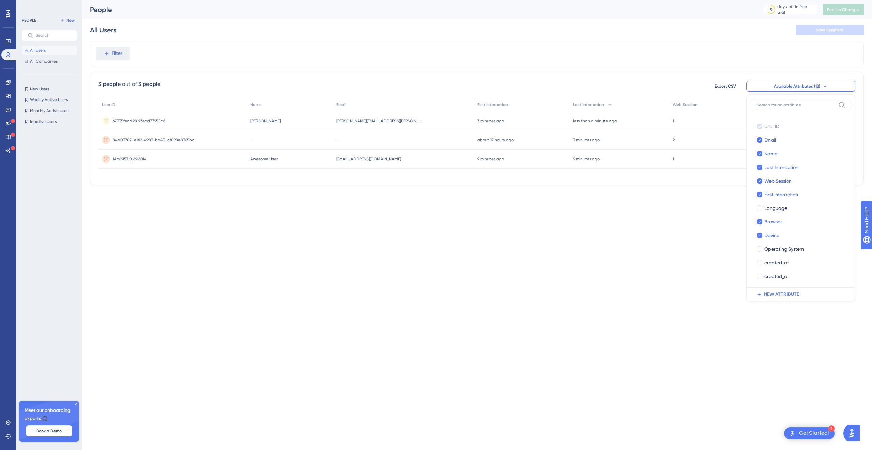
click at [655, 0] on html "1 Get Started! Performance Users Engagement Widgets Feedback Product Updates Kn…" at bounding box center [436, 0] width 872 height 0
click at [805, 87] on span "Available Attributes (12)" at bounding box center [797, 85] width 46 height 5
click at [758, 247] on div at bounding box center [759, 248] width 5 height 5
checkbox input "true"
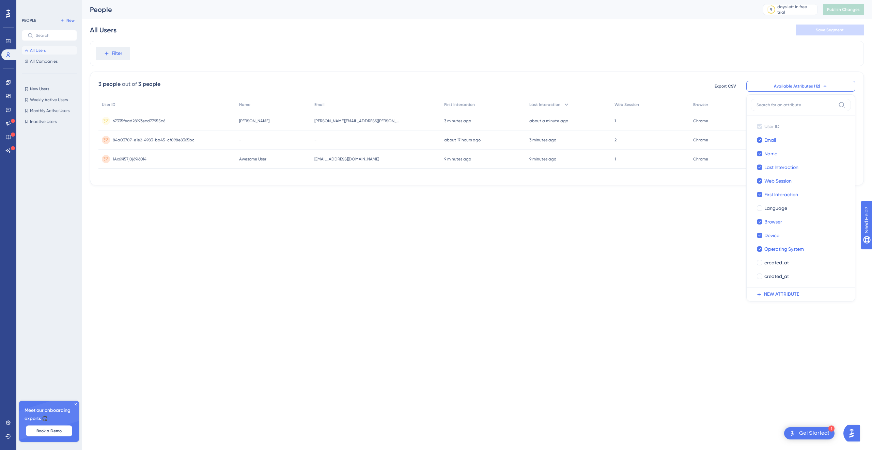
click at [699, 0] on html "1 Get Started! Performance Users Engagement Widgets Feedback Product Updates Kn…" at bounding box center [436, 0] width 872 height 0
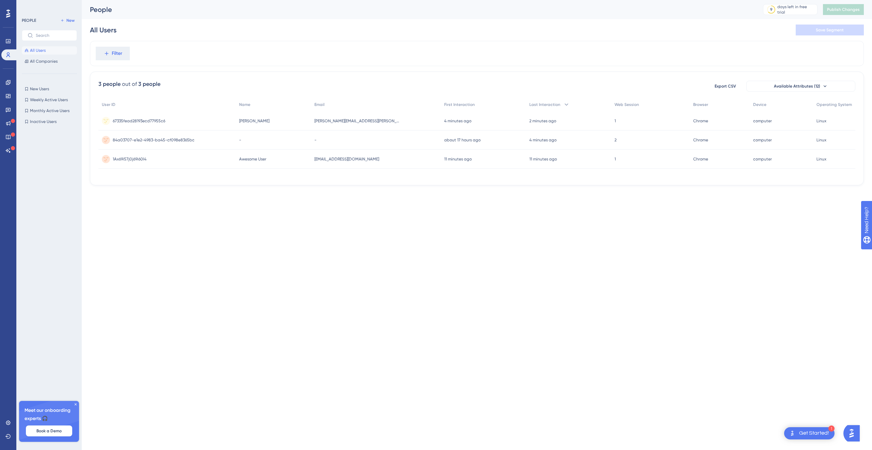
click at [384, 0] on html "1 Get Started! Performance Users Engagement Widgets Feedback Product Updates Kn…" at bounding box center [436, 0] width 872 height 0
click at [366, 119] on div "anton.frid@visma.com anton.frid@visma.com" at bounding box center [376, 120] width 130 height 19
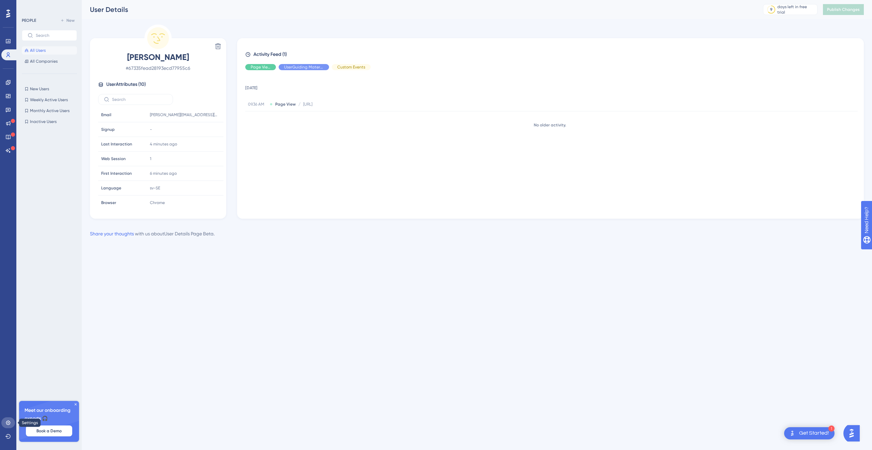
click at [6, 420] on icon at bounding box center [7, 422] width 5 height 5
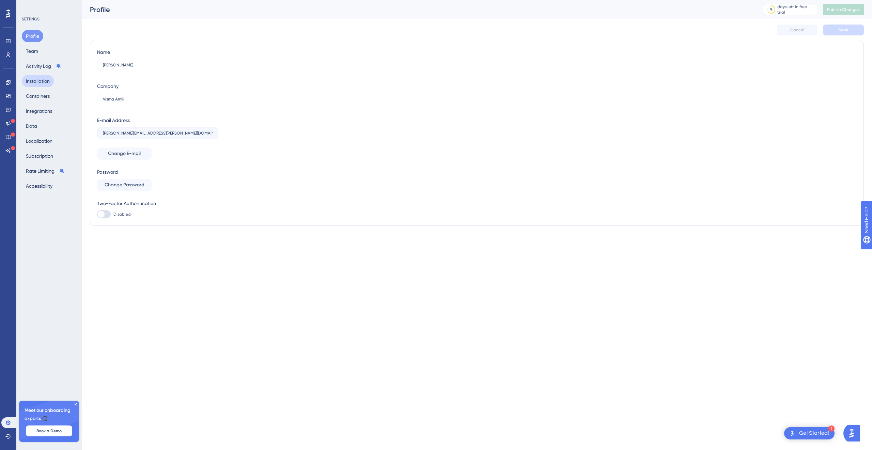
click at [41, 83] on button "Installation" at bounding box center [38, 81] width 32 height 12
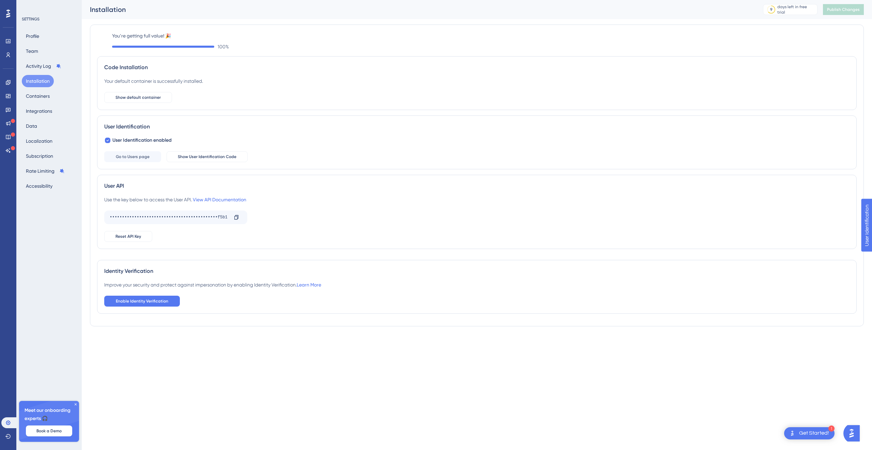
click at [74, 403] on icon at bounding box center [76, 404] width 4 height 4
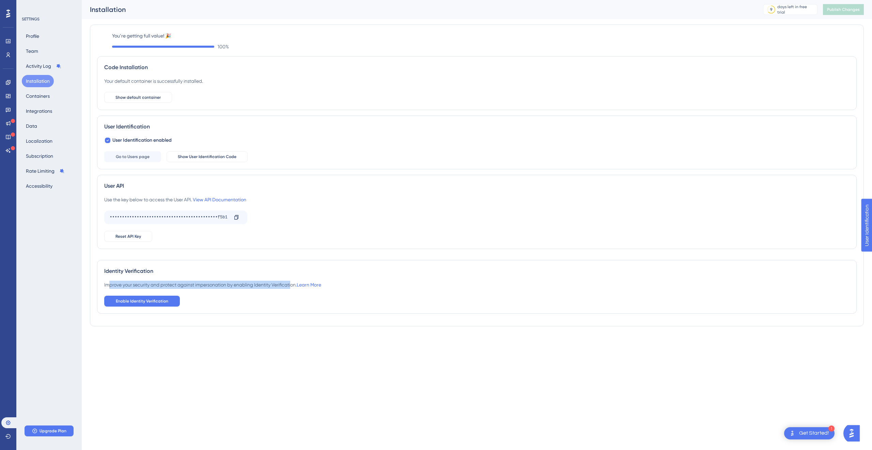
drag, startPoint x: 108, startPoint y: 285, endPoint x: 292, endPoint y: 283, distance: 184.6
click at [292, 283] on div "Improve your security and protect against impersonation by enabling Identity Ve…" at bounding box center [212, 285] width 217 height 8
click at [249, 307] on div "Identity Verification Improve your security and protect against impersonation b…" at bounding box center [477, 287] width 760 height 54
drag, startPoint x: 108, startPoint y: 270, endPoint x: 169, endPoint y: 268, distance: 61.0
click at [169, 268] on div "Identity Verification" at bounding box center [476, 271] width 745 height 8
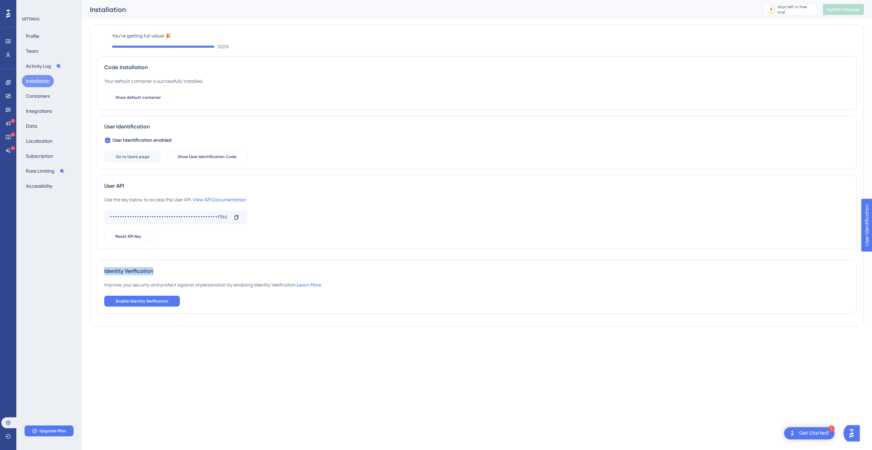
drag, startPoint x: 154, startPoint y: 274, endPoint x: 104, endPoint y: 272, distance: 50.4
click at [99, 273] on div "Identity Verification Improve your security and protect against impersonation b…" at bounding box center [477, 287] width 760 height 54
click at [152, 273] on div "Identity Verification" at bounding box center [476, 271] width 745 height 8
click at [9, 80] on icon at bounding box center [7, 82] width 5 height 5
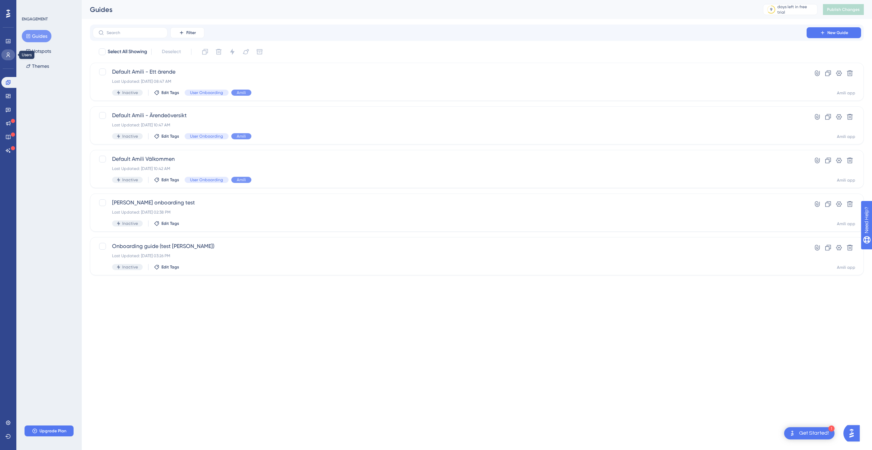
click at [6, 56] on icon at bounding box center [7, 54] width 5 height 5
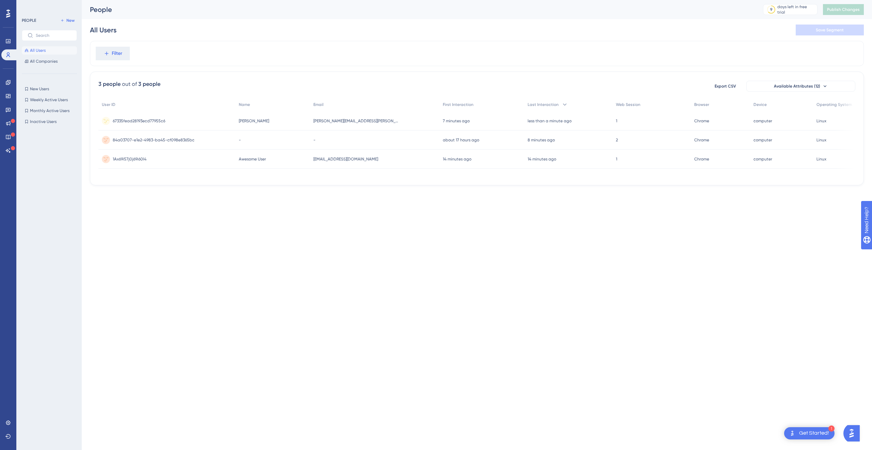
click at [297, 121] on div "Anton Frid Anton Frid" at bounding box center [272, 120] width 75 height 19
click at [822, 89] on icon at bounding box center [824, 85] width 5 height 5
click at [819, 83] on button "Available Attributes (12)" at bounding box center [800, 86] width 109 height 11
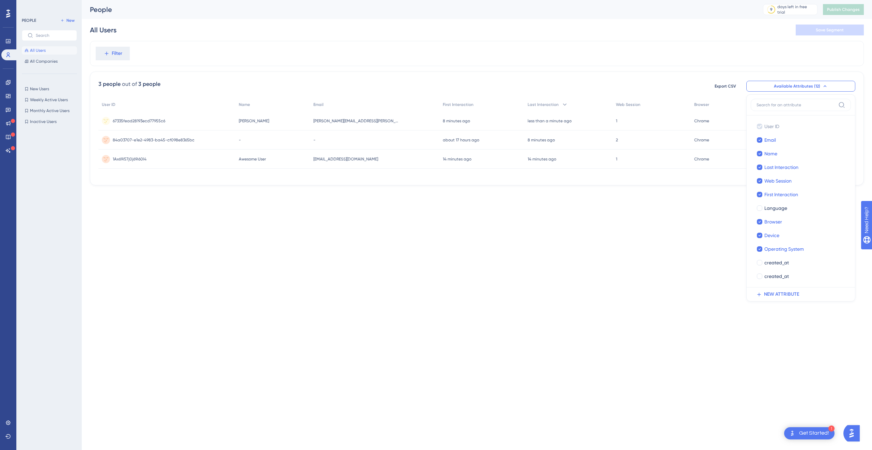
drag, startPoint x: 632, startPoint y: 298, endPoint x: 639, endPoint y: 292, distance: 9.4
click at [632, 0] on html "1 Get Started! Performance Users Engagement Widgets Feedback Product Updates Kn…" at bounding box center [436, 0] width 872 height 0
click at [825, 85] on icon at bounding box center [824, 85] width 5 height 5
click at [814, 86] on span "Available Attributes (12)" at bounding box center [797, 85] width 46 height 5
drag, startPoint x: 682, startPoint y: 307, endPoint x: 685, endPoint y: 255, distance: 51.2
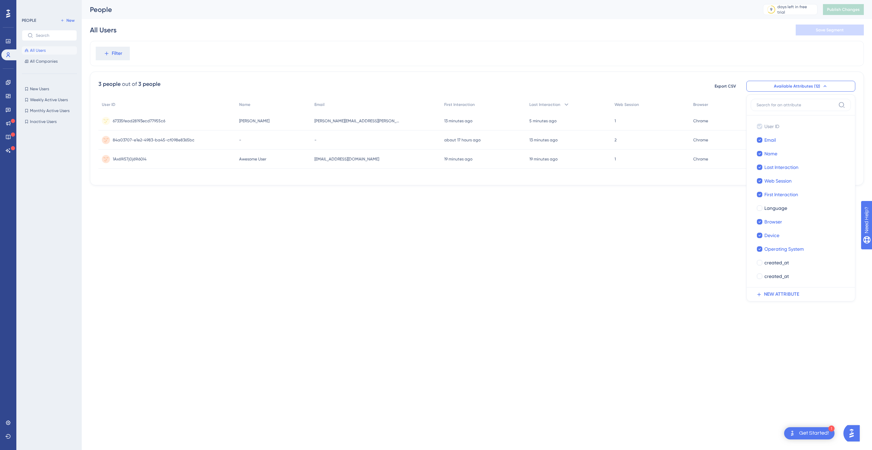
click at [683, 0] on html "1 Get Started! Performance Users Engagement Widgets Feedback Product Updates Kn…" at bounding box center [436, 0] width 872 height 0
click at [569, 121] on div "6 minutes ago 30 Sep 2025, 09:42" at bounding box center [568, 120] width 85 height 19
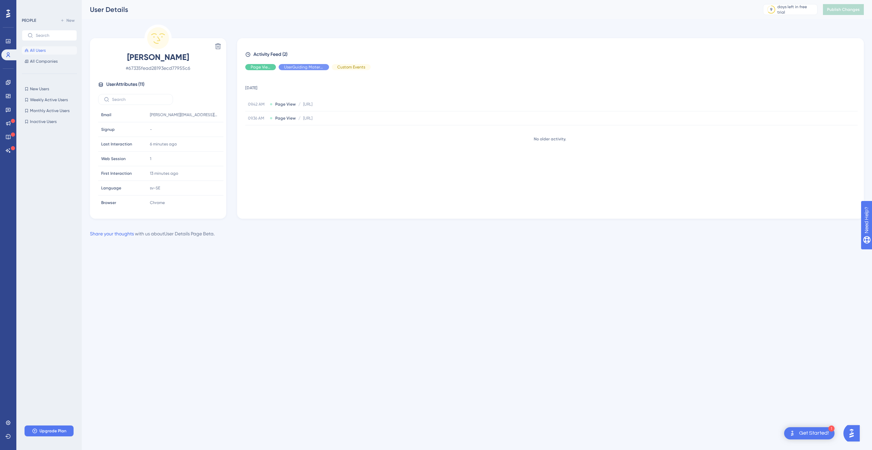
scroll to position [61, 0]
click at [210, 0] on html "1 Get Started! Performance Users Engagement Widgets Feedback Product Updates Kn…" at bounding box center [436, 0] width 872 height 0
click at [363, 0] on html "1 Get Started! Performance Users Engagement Widgets Feedback Product Updates Kn…" at bounding box center [436, 0] width 872 height 0
click at [45, 51] on span "All Users" at bounding box center [38, 50] width 16 height 5
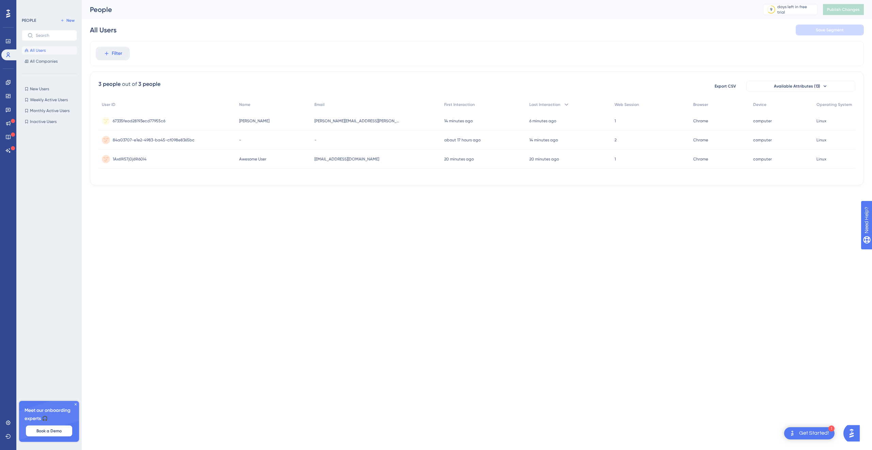
drag, startPoint x: 727, startPoint y: 177, endPoint x: 825, endPoint y: 176, distance: 97.8
click at [838, 176] on div "User ID Name Email First Interaction Last Interaction Web Session Browser Devic…" at bounding box center [476, 137] width 757 height 79
click at [275, 116] on div "Anton Frid Anton Frid" at bounding box center [273, 120] width 75 height 19
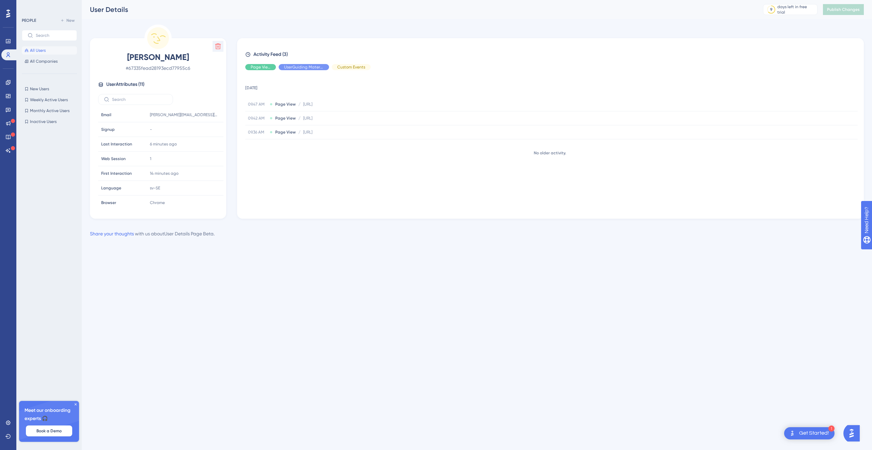
click at [216, 46] on icon at bounding box center [218, 47] width 6 height 6
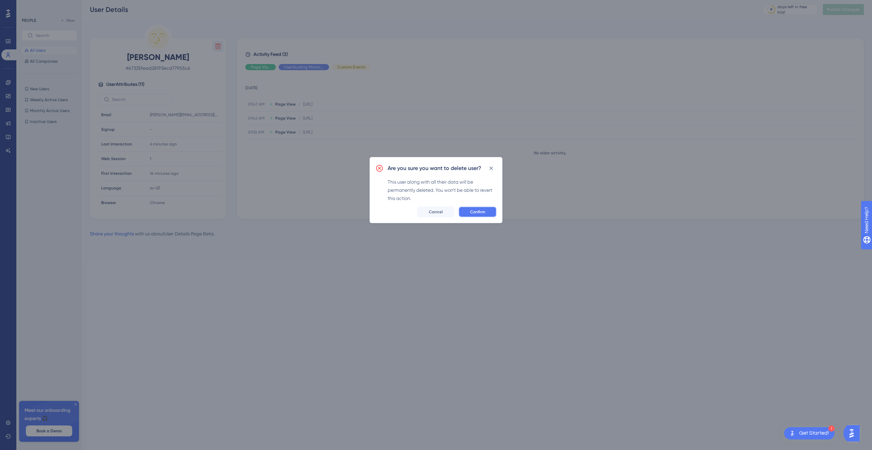
click at [478, 213] on span "Confirm" at bounding box center [477, 211] width 15 height 5
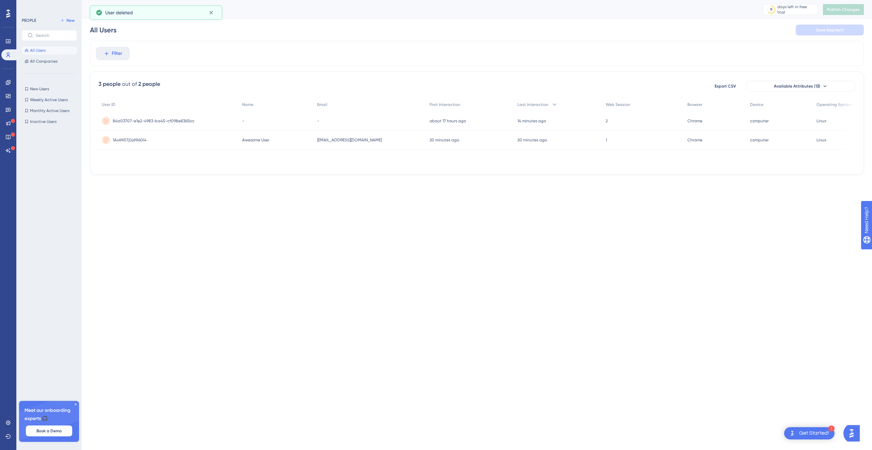
click at [261, 122] on div "-" at bounding box center [276, 120] width 75 height 19
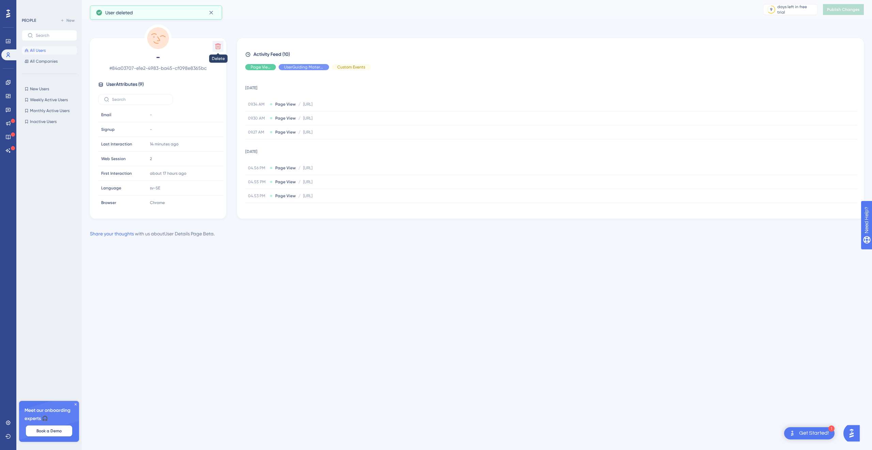
click at [215, 46] on icon at bounding box center [218, 46] width 7 height 7
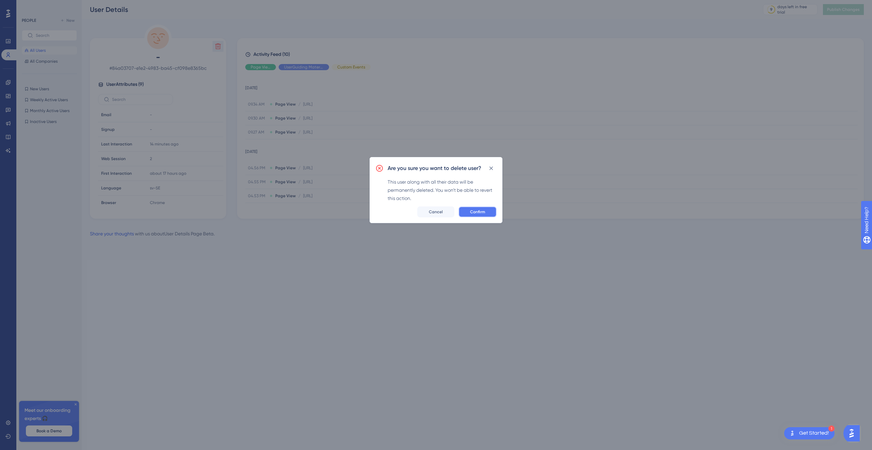
click at [481, 214] on span "Confirm" at bounding box center [477, 211] width 15 height 5
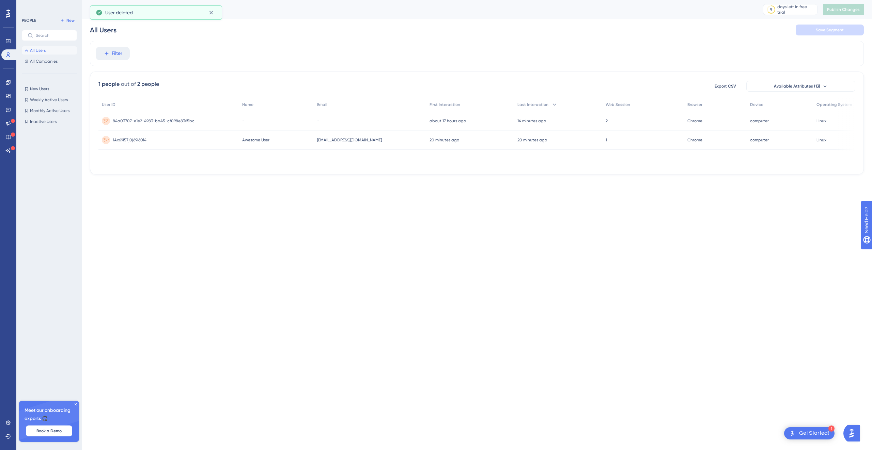
click at [228, 136] on div "1Ax69i57j0j69i60l4 1Ax69i57j0j69i60l4" at bounding box center [168, 139] width 140 height 19
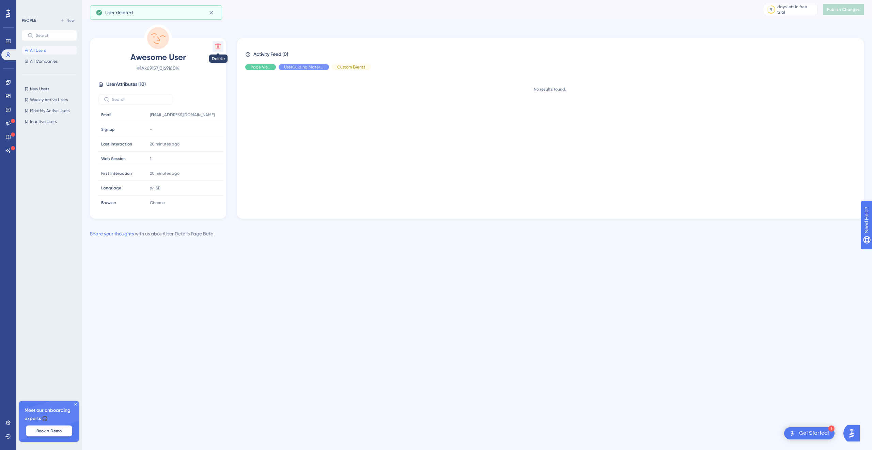
click at [217, 44] on icon at bounding box center [218, 47] width 6 height 6
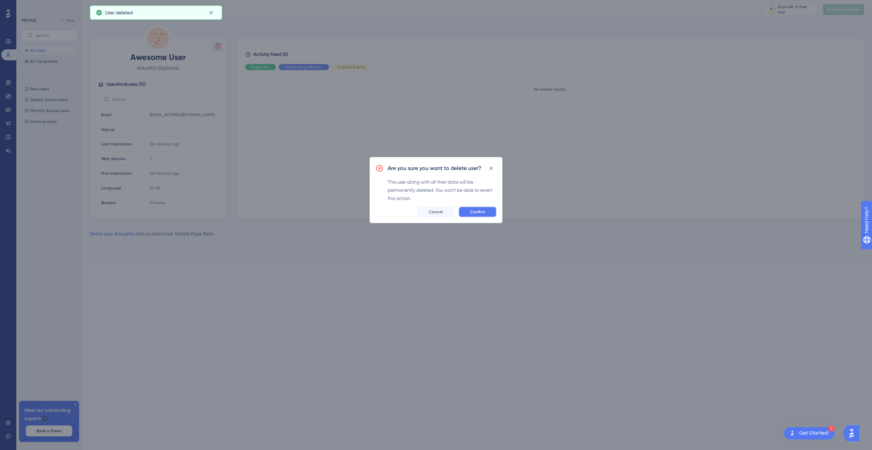
click at [470, 212] on span "Confirm" at bounding box center [477, 211] width 15 height 5
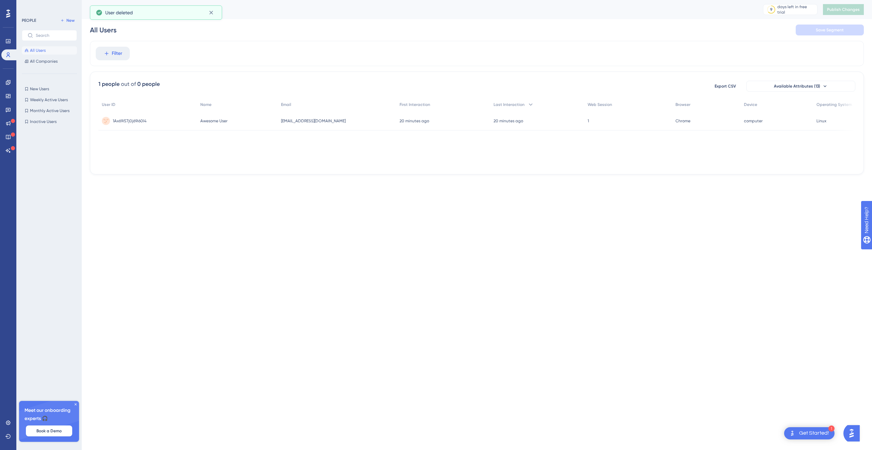
click at [230, 0] on html "1 Get Started! Performance Users Engagement Widgets Feedback Product Updates Kn…" at bounding box center [436, 0] width 872 height 0
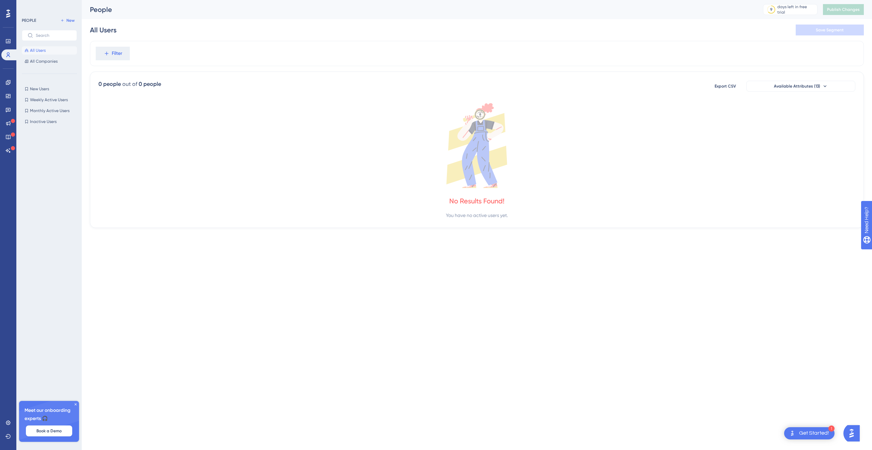
click at [366, 0] on html "1 Get Started! Performance Users Engagement Widgets Feedback Product Updates Kn…" at bounding box center [436, 0] width 872 height 0
click at [343, 0] on html "1 Get Started! Performance Users Engagement Widgets Feedback Product Updates Kn…" at bounding box center [436, 0] width 872 height 0
click at [244, 0] on html "1 Get Started! Performance Users Engagement Widgets Feedback Product Updates Kn…" at bounding box center [436, 0] width 872 height 0
click at [218, 0] on html "1 Get Started! Performance Users Engagement Widgets Feedback Product Updates Kn…" at bounding box center [436, 0] width 872 height 0
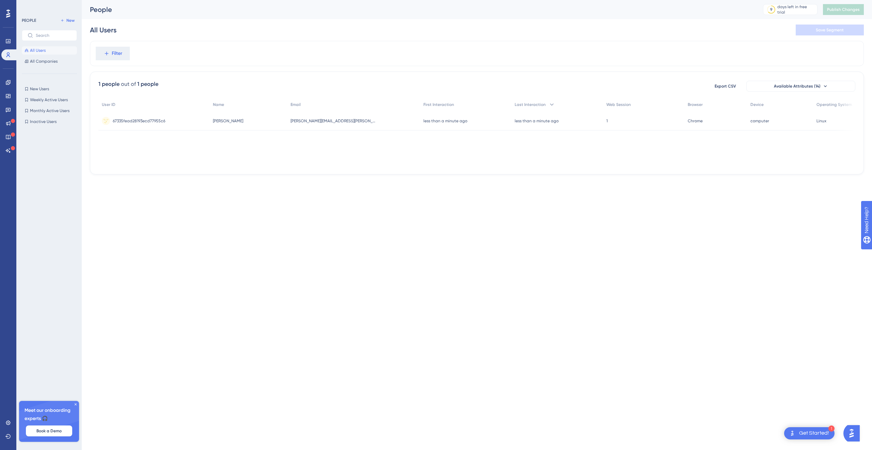
click at [346, 0] on html "1 Get Started! Performance Users Engagement Widgets Feedback Product Updates Kn…" at bounding box center [436, 0] width 872 height 0
click at [202, 122] on div "67335fead28193ecd77955c6 67335fead28193ecd77955c6" at bounding box center [154, 120] width 112 height 19
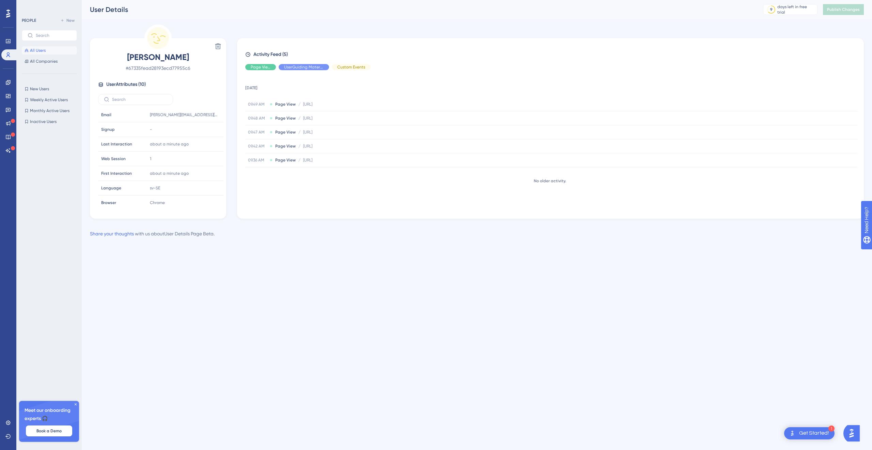
scroll to position [46, 0]
drag, startPoint x: 224, startPoint y: 46, endPoint x: 219, endPoint y: 46, distance: 5.1
click at [224, 46] on div "Delete [PERSON_NAME] # 67335fead28193ecd77955c6 User Attributes ( 10 ) Email Em…" at bounding box center [158, 128] width 136 height 181
click at [219, 46] on icon at bounding box center [218, 47] width 6 height 6
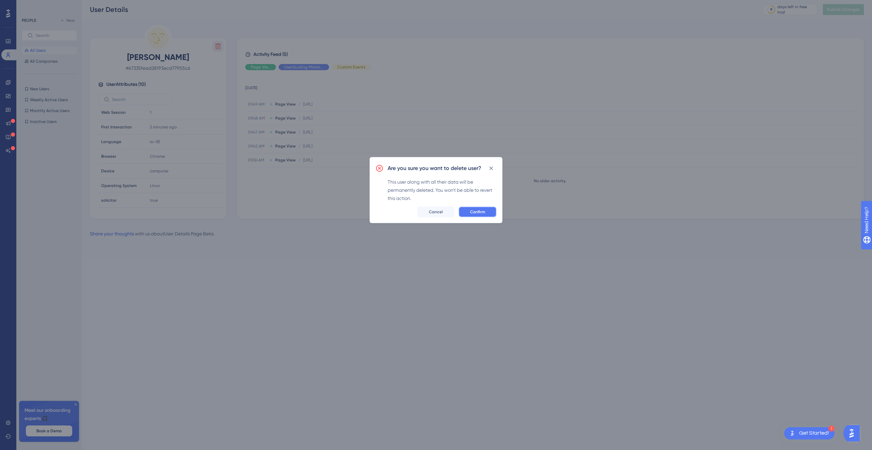
click at [478, 211] on span "Confirm" at bounding box center [477, 211] width 15 height 5
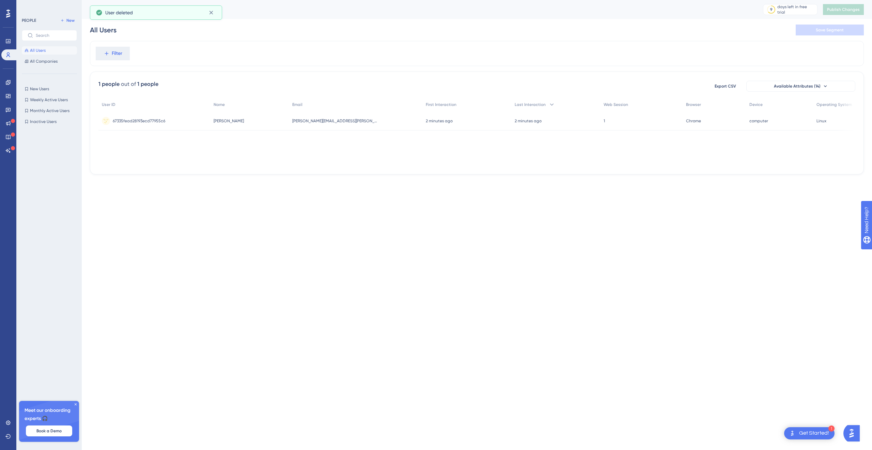
click at [223, 57] on div "Filter" at bounding box center [477, 53] width 774 height 25
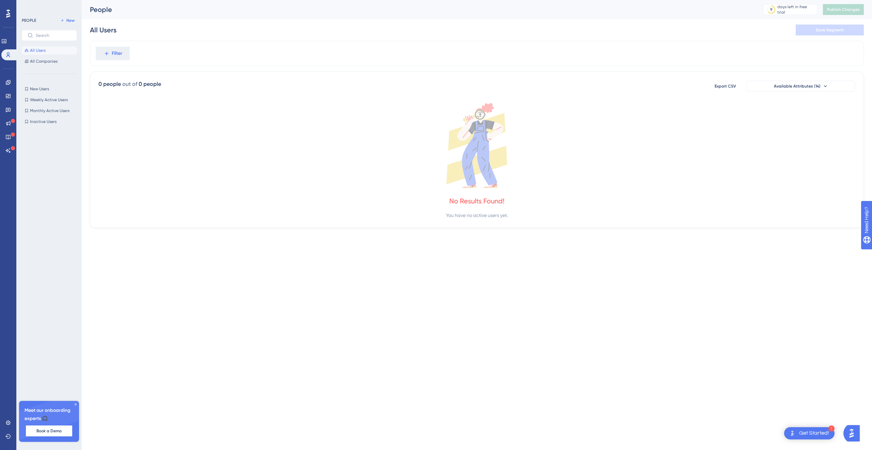
click at [282, 0] on html "1 Get Started! Performance Users Engagement Widgets Feedback Product Updates Kn…" at bounding box center [436, 0] width 872 height 0
click at [489, 0] on html "1 Get Started! Performance Users Engagement Widgets Feedback Product Updates Kn…" at bounding box center [436, 0] width 872 height 0
click at [389, 0] on html "1 Get Started! Performance Users Engagement Widgets Feedback Product Updates Kn…" at bounding box center [436, 0] width 872 height 0
click at [395, 0] on html "1 Get Started! Performance Users Engagement Widgets Feedback Product Updates Kn…" at bounding box center [436, 0] width 872 height 0
click at [259, 0] on html "1 Get Started! Performance Users Engagement Widgets Feedback Product Updates Kn…" at bounding box center [436, 0] width 872 height 0
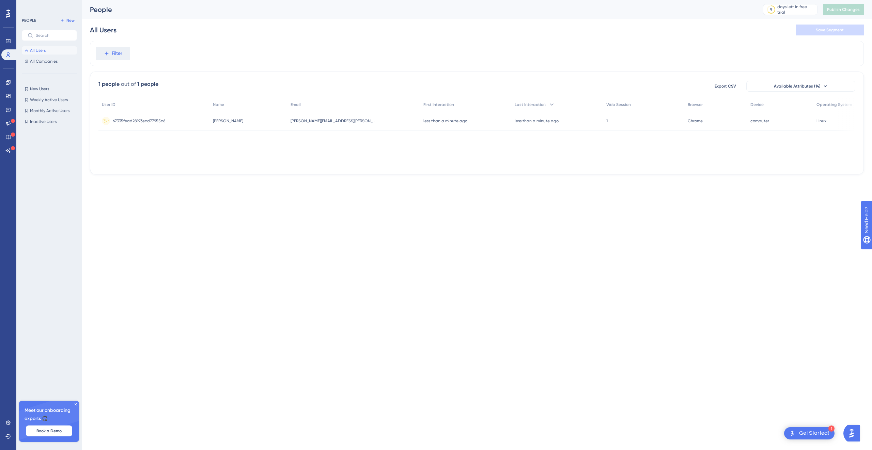
click at [167, 125] on div "67335fead28193ecd77955c6 67335fead28193ecd77955c6" at bounding box center [153, 120] width 111 height 19
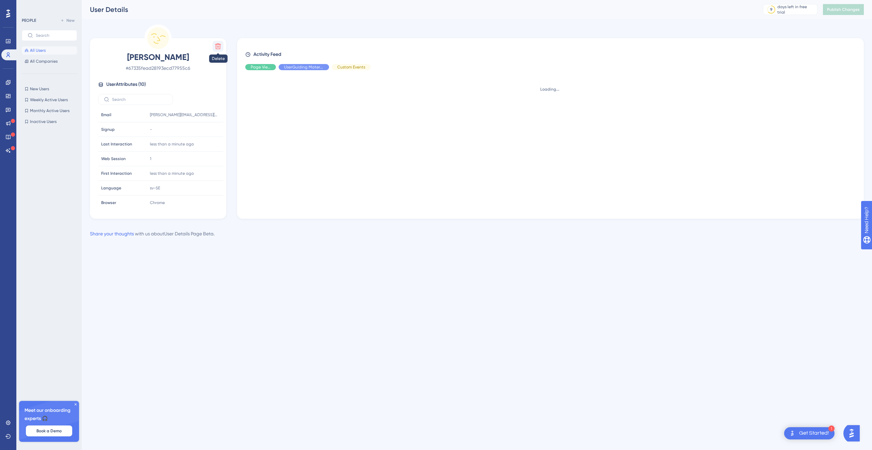
click at [220, 46] on icon at bounding box center [218, 47] width 6 height 6
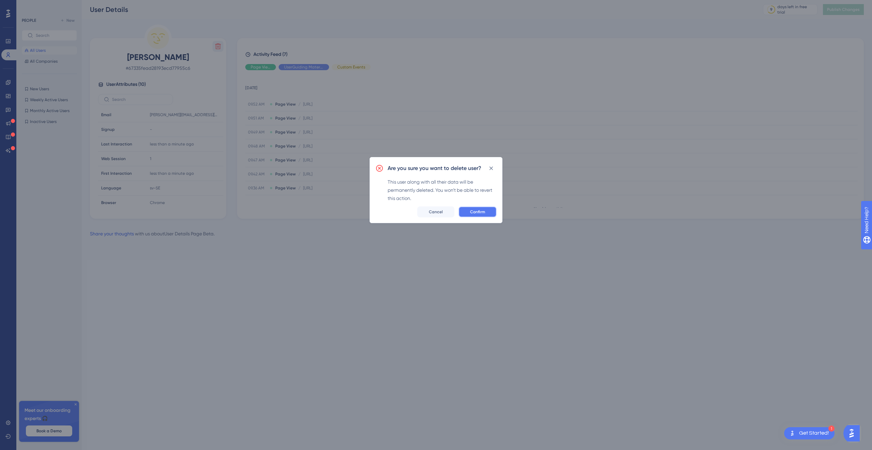
click at [483, 215] on button "Confirm" at bounding box center [477, 211] width 38 height 11
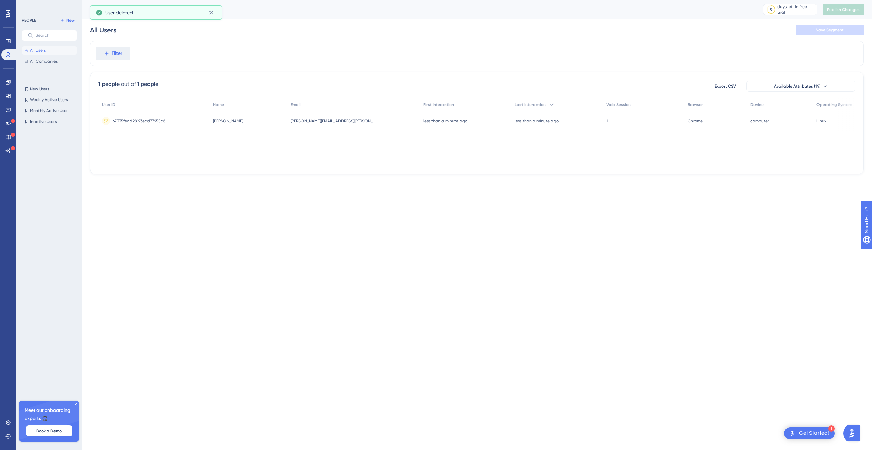
click at [261, 0] on html "1 Get Started! Performance Users Engagement Widgets Feedback Product Updates Kn…" at bounding box center [436, 0] width 872 height 0
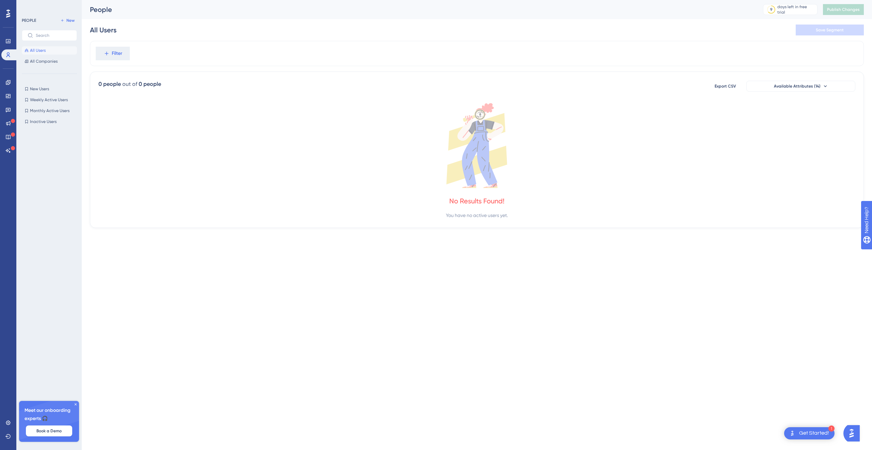
click at [307, 0] on html "1 Get Started! Performance Users Engagement Widgets Feedback Product Updates Kn…" at bounding box center [436, 0] width 872 height 0
click at [286, 0] on html "1 Get Started! Performance Users Engagement Widgets Feedback Product Updates Kn…" at bounding box center [436, 0] width 872 height 0
click at [253, 0] on html "1 Get Started! Performance Users Engagement Widgets Feedback Product Updates Kn…" at bounding box center [436, 0] width 872 height 0
click at [257, 0] on html "1 Get Started! Performance Users Engagement Widgets Feedback Product Updates Kn…" at bounding box center [436, 0] width 872 height 0
click at [351, 236] on div "Performance Users Engagement Widgets Feedback Product Updates Knowledge Base AI…" at bounding box center [477, 119] width 790 height 239
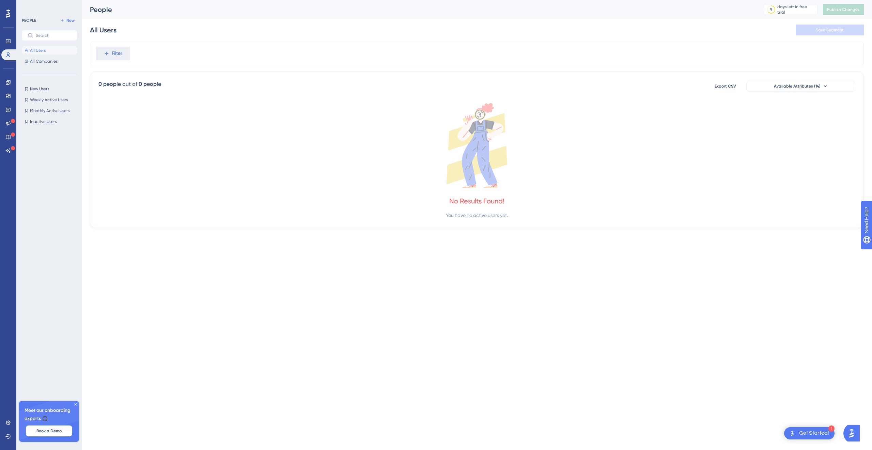
click at [318, 0] on html "1 Get Started! Performance Users Engagement Widgets Feedback Product Updates Kn…" at bounding box center [436, 0] width 872 height 0
click at [149, 220] on div "0 people out of 0 people Export CSV Available Attributes (14) No Results Found!…" at bounding box center [477, 150] width 774 height 156
click at [232, 0] on html "1 Get Started! Performance Users Engagement Widgets Feedback Product Updates Kn…" at bounding box center [436, 0] width 872 height 0
click at [282, 0] on html "1 Get Started! Performance Users Engagement Widgets Feedback Product Updates Kn…" at bounding box center [436, 0] width 872 height 0
click at [422, 116] on icon at bounding box center [476, 145] width 757 height 85
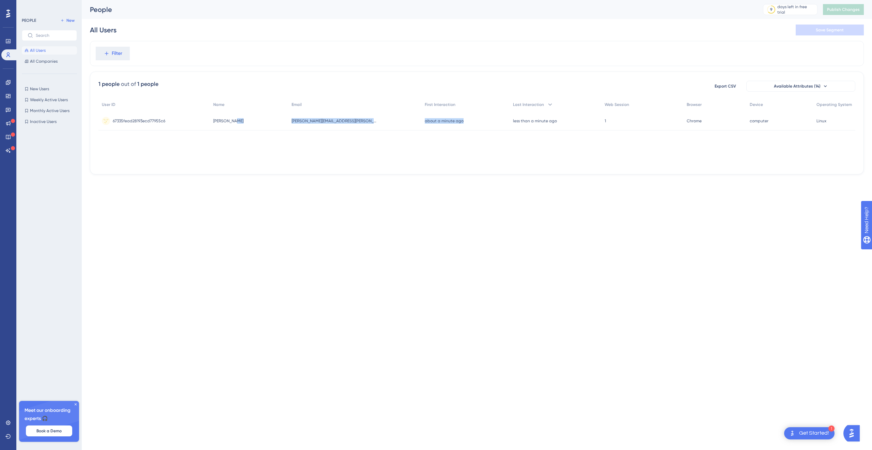
drag, startPoint x: 430, startPoint y: 169, endPoint x: 443, endPoint y: 168, distance: 13.3
click at [443, 168] on div "1 people out of 1 people Export CSV Available Attributes (14) User ID Name Emai…" at bounding box center [477, 123] width 774 height 103
click at [651, 0] on html "1 Get Started! Performance Users Engagement Widgets Feedback Product Updates Kn…" at bounding box center [436, 0] width 872 height 0
click at [796, 88] on span "Available Attributes (14)" at bounding box center [797, 85] width 47 height 5
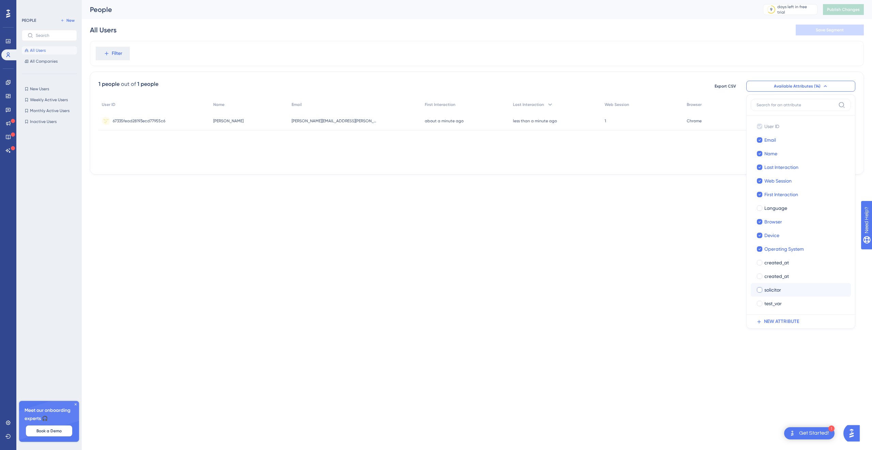
click at [770, 291] on span "solicitor" at bounding box center [772, 290] width 17 height 8
checkbox input "true"
click at [594, 0] on html "1 Get Started! Performance Users Engagement Widgets Feedback Product Updates Kn…" at bounding box center [436, 0] width 872 height 0
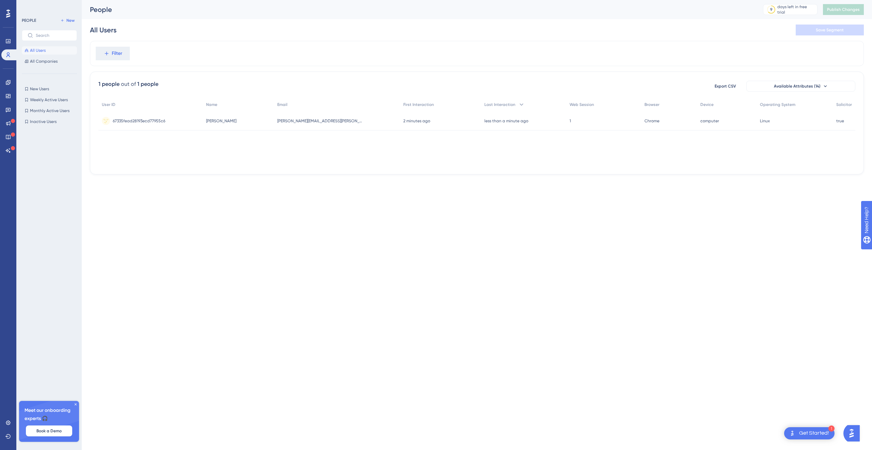
click at [312, 0] on html "1 Get Started! Performance Users Engagement Widgets Feedback Product Updates Kn…" at bounding box center [436, 0] width 872 height 0
click at [226, 0] on html "1 Get Started! Performance Users Engagement Widgets Feedback Product Updates Kn…" at bounding box center [436, 0] width 872 height 0
drag, startPoint x: 283, startPoint y: 313, endPoint x: 283, endPoint y: 310, distance: 3.5
click at [283, 0] on html "1 Get Started! Performance Users Engagement Widgets Feedback Product Updates Kn…" at bounding box center [436, 0] width 872 height 0
drag, startPoint x: 566, startPoint y: 163, endPoint x: 649, endPoint y: 167, distance: 83.2
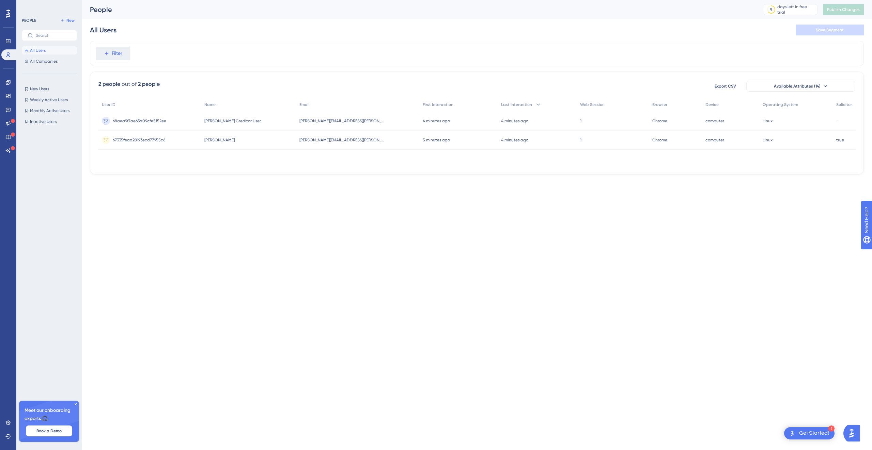
click at [649, 167] on div "2 people out of 2 people Export CSV Available Attributes (14) User ID Name Emai…" at bounding box center [477, 123] width 774 height 103
click at [240, 0] on html "1 Get Started! Performance Users Engagement Widgets Feedback Product Updates Kn…" at bounding box center [436, 0] width 872 height 0
click at [179, 124] on div "68aea9f7ae63a09cfe5152ee 68aea9f7ae63a09cfe5152ee" at bounding box center [149, 120] width 103 height 19
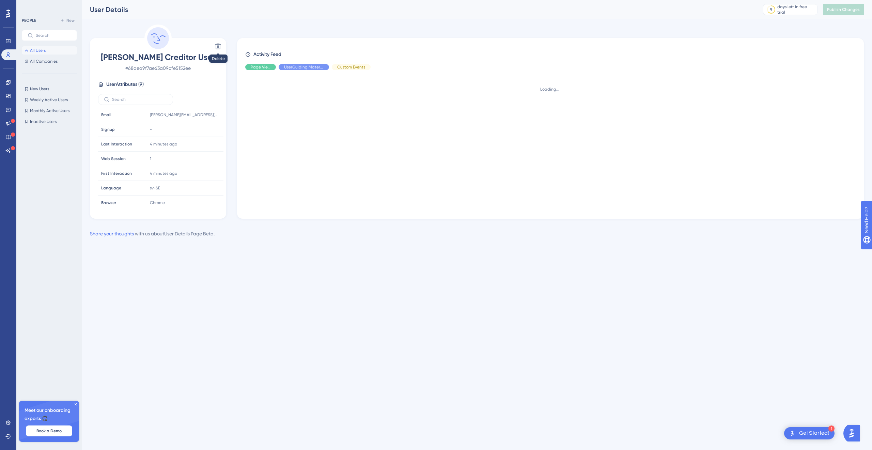
click at [212, 46] on div "Delete" at bounding box center [158, 46] width 131 height 11
click at [221, 46] on icon at bounding box center [218, 46] width 7 height 7
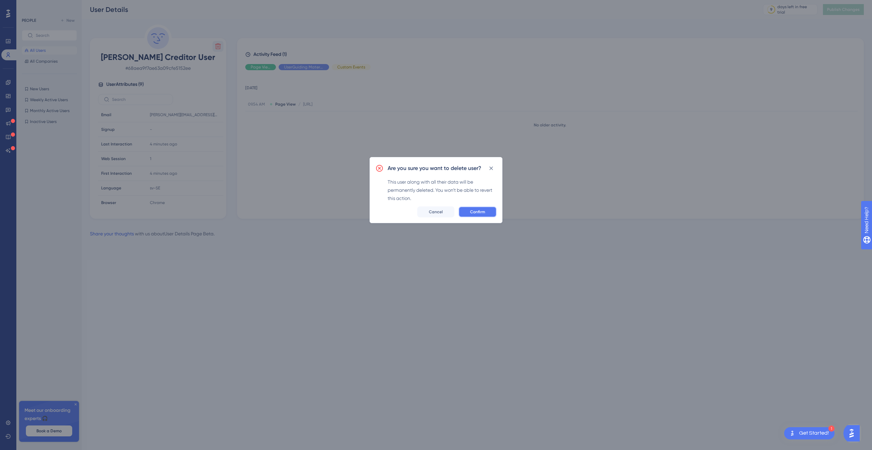
click at [486, 214] on button "Confirm" at bounding box center [477, 211] width 38 height 11
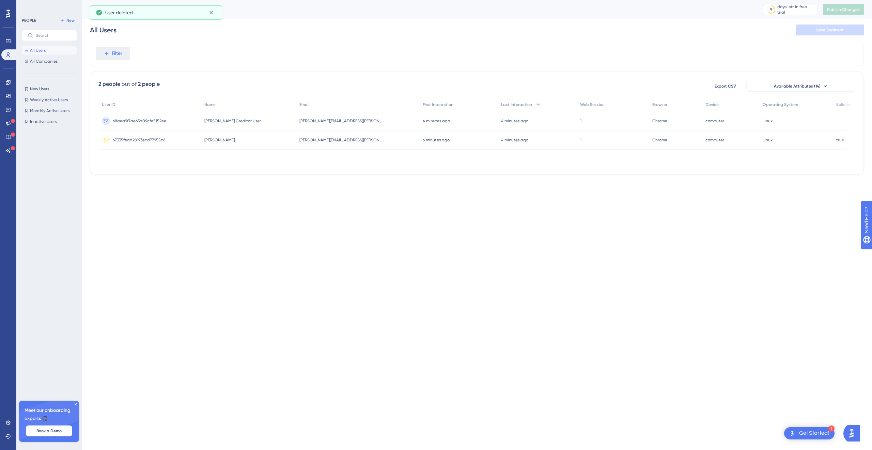
click at [240, 141] on div "Anton Frid Anton Frid" at bounding box center [248, 139] width 95 height 19
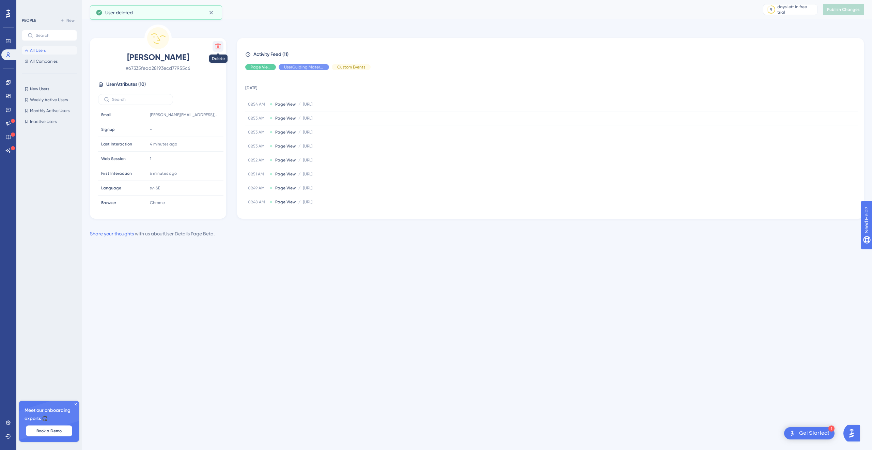
click at [215, 45] on icon at bounding box center [218, 46] width 7 height 7
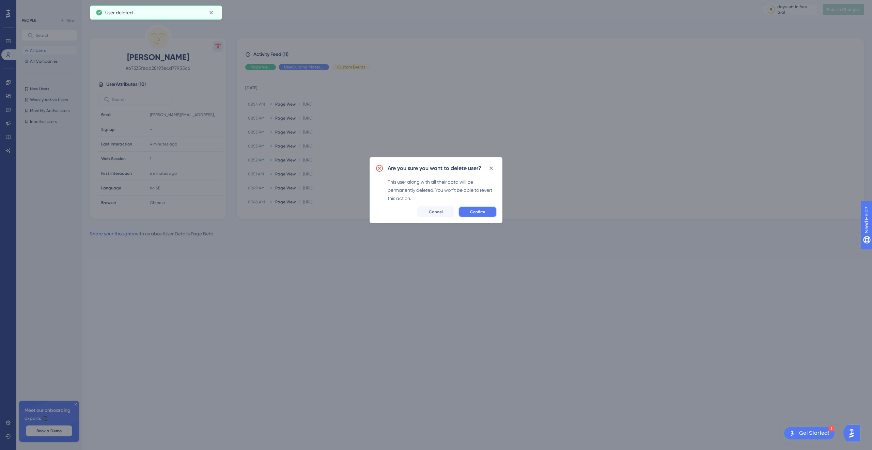
click at [474, 209] on span "Confirm" at bounding box center [477, 211] width 15 height 5
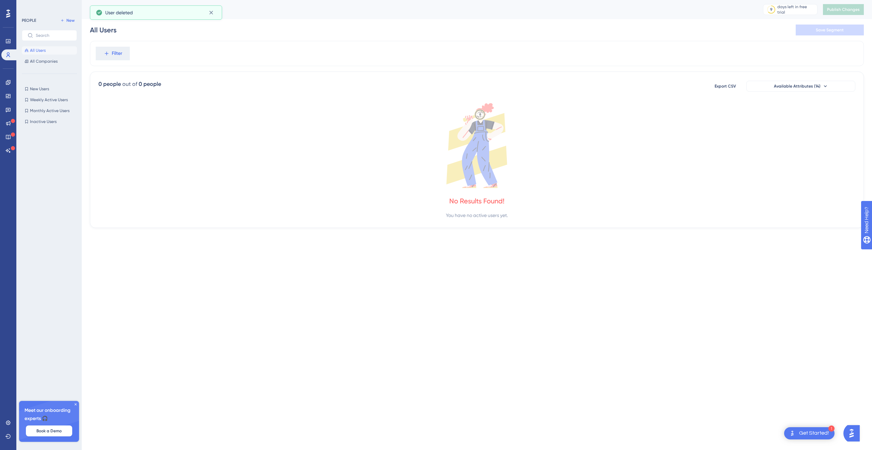
click at [323, 30] on div "All Users Save Segment" at bounding box center [477, 30] width 774 height 22
click at [357, 0] on html "1 Get Started! Performance Users Engagement Widgets Feedback Product Updates Kn…" at bounding box center [436, 0] width 872 height 0
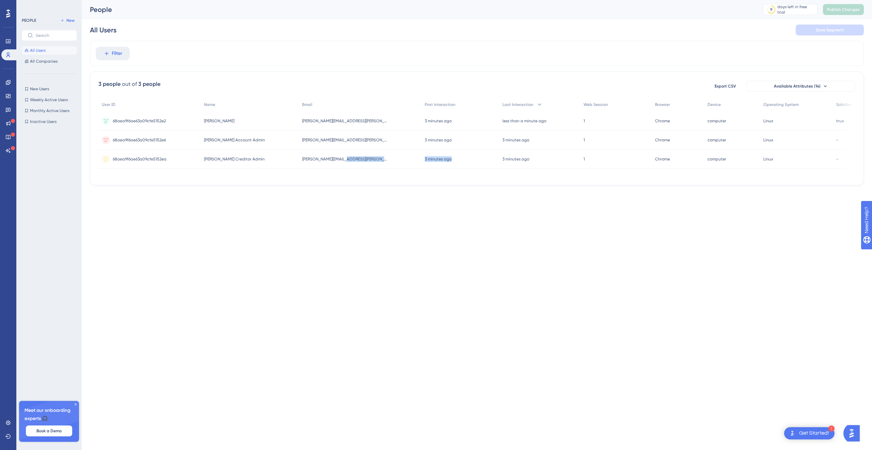
drag, startPoint x: 384, startPoint y: 176, endPoint x: 443, endPoint y: 179, distance: 59.7
click at [443, 179] on div "3 people out of 3 people Export CSV Available Attributes (14) User ID Name Emai…" at bounding box center [477, 129] width 774 height 114
drag, startPoint x: 432, startPoint y: 210, endPoint x: 436, endPoint y: 178, distance: 32.3
click at [432, 0] on html "1 Get Started! Performance Users Engagement Widgets Feedback Product Updates Kn…" at bounding box center [436, 0] width 872 height 0
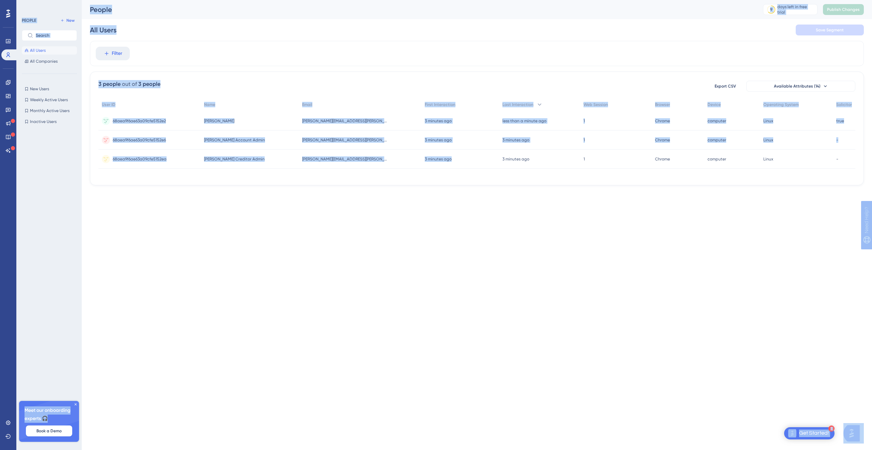
drag, startPoint x: 436, startPoint y: 177, endPoint x: 498, endPoint y: 194, distance: 64.7
click at [492, 184] on div "3 people out of 3 people Export CSV Available Attributes (14) User ID Name Emai…" at bounding box center [477, 129] width 774 height 114
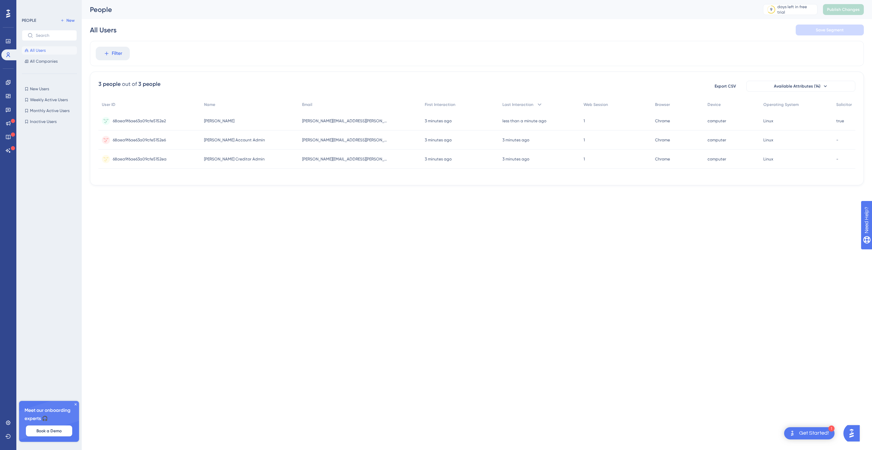
click at [512, 0] on html "1 Get Started! Performance Users Engagement Widgets Feedback Product Updates Kn…" at bounding box center [436, 0] width 872 height 0
click at [188, 120] on div "68aea9f6ae63a09cfe5152e2 68aea9f6ae63a09cfe5152e2" at bounding box center [149, 120] width 103 height 19
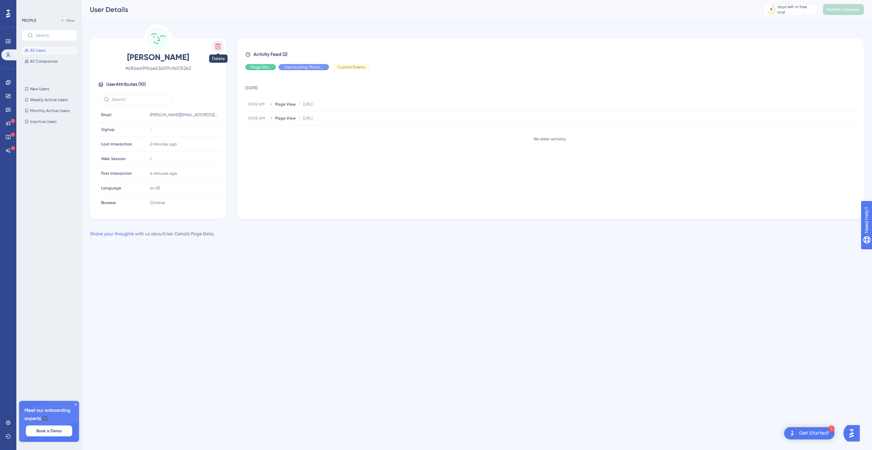
click at [213, 46] on button at bounding box center [218, 46] width 11 height 11
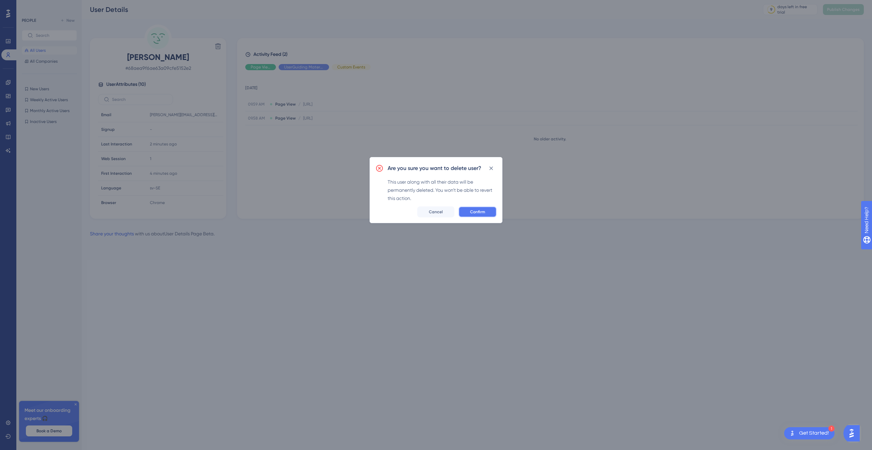
click at [468, 207] on button "Confirm" at bounding box center [477, 211] width 38 height 11
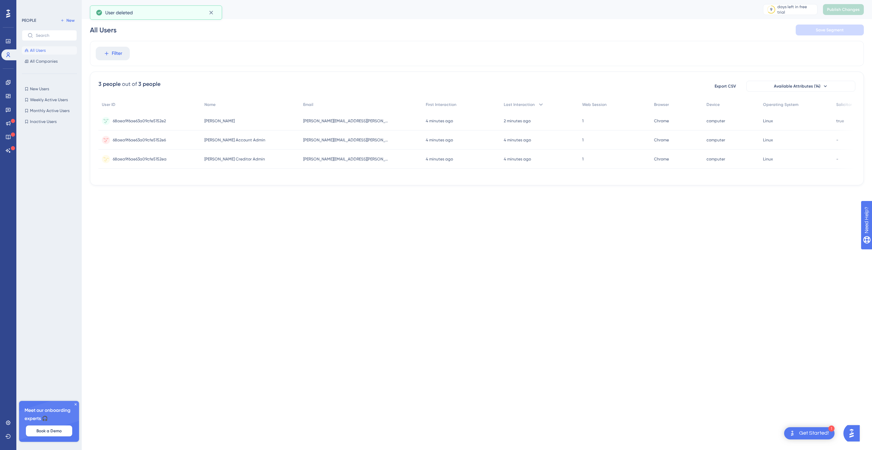
click at [176, 143] on div "68aea9f6ae63a09cfe5152e6 68aea9f6ae63a09cfe5152e6" at bounding box center [149, 139] width 103 height 19
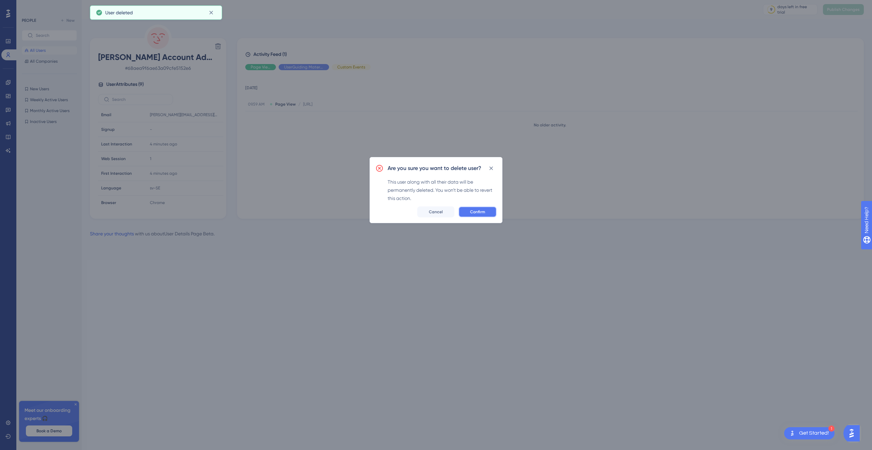
click at [469, 208] on button "Confirm" at bounding box center [477, 211] width 38 height 11
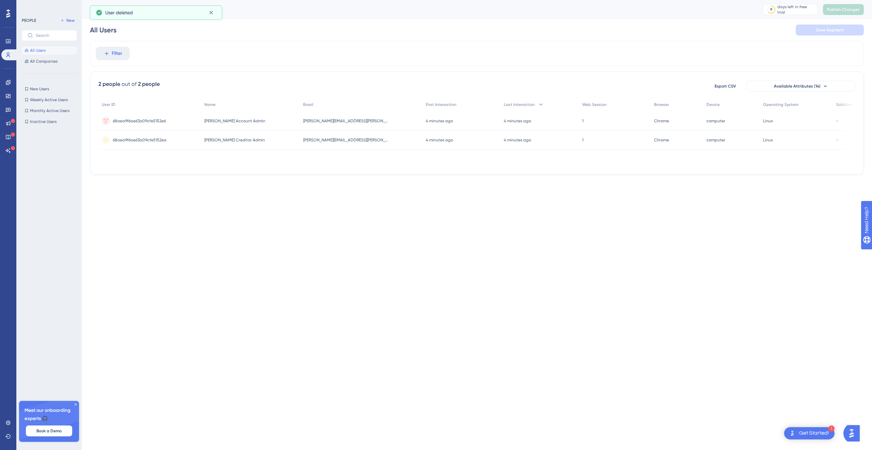
click at [191, 140] on div "68aea9f6ae63a09cfe5152ea 68aea9f6ae63a09cfe5152ea" at bounding box center [149, 139] width 103 height 19
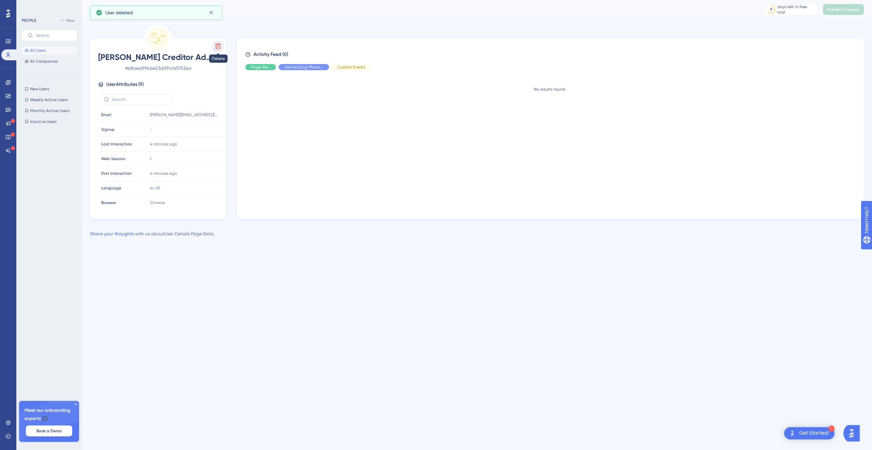
click at [218, 44] on icon at bounding box center [218, 47] width 6 height 6
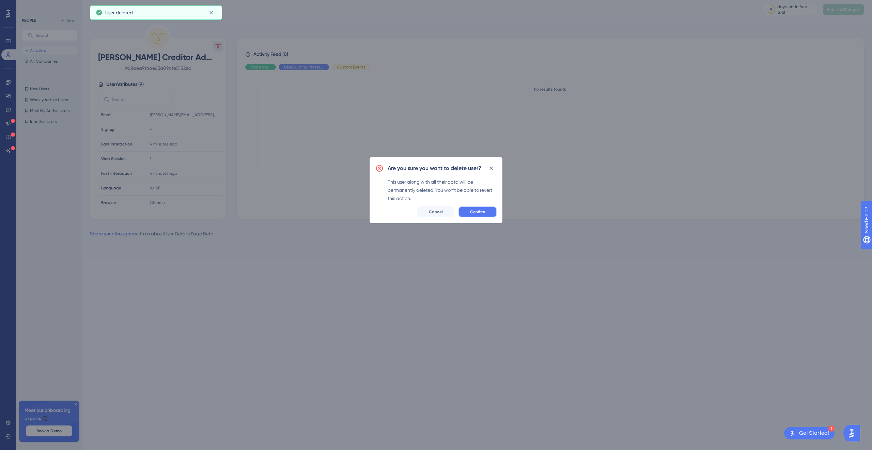
click at [477, 216] on button "Confirm" at bounding box center [477, 211] width 38 height 11
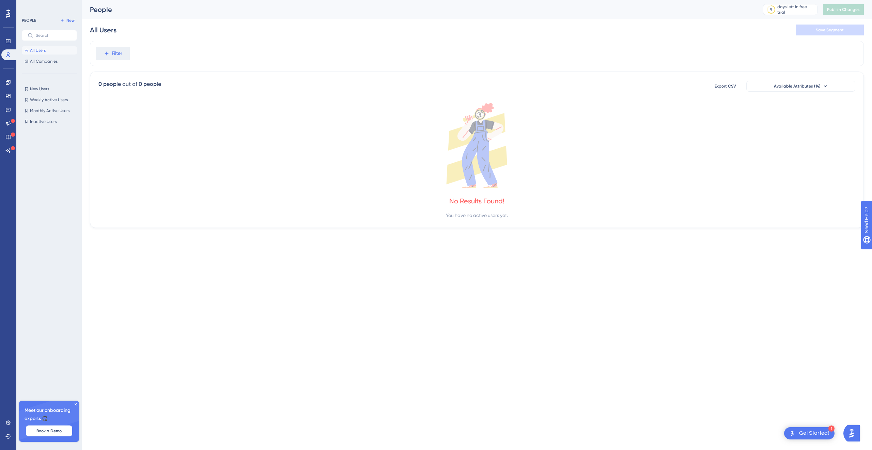
click at [218, 0] on html "1 Get Started! Performance Users Engagement Widgets Feedback Product Updates Kn…" at bounding box center [436, 0] width 872 height 0
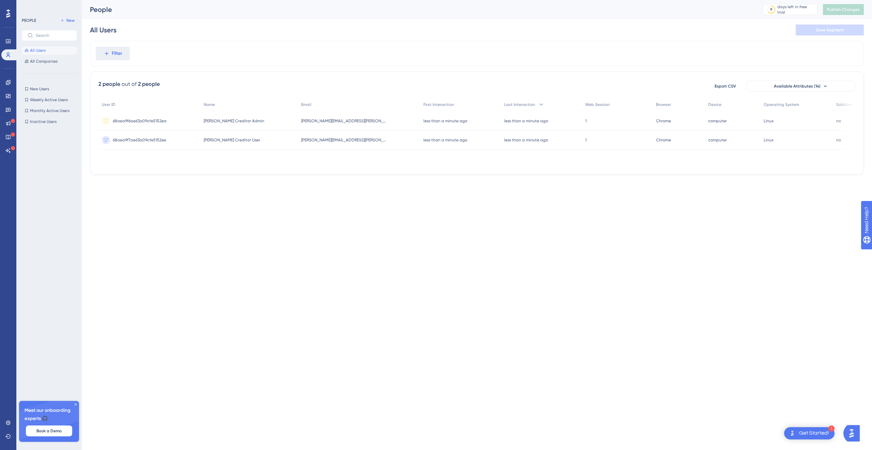
click at [242, 0] on html "1 Get Started! Performance Users Engagement Widgets Feedback Product Updates Kn…" at bounding box center [436, 0] width 872 height 0
drag, startPoint x: 367, startPoint y: 177, endPoint x: 455, endPoint y: 185, distance: 87.9
click at [455, 185] on div "3 people out of 3 people Export CSV Available Attributes (14) User ID Name Emai…" at bounding box center [477, 129] width 774 height 114
click at [116, 57] on span "Filter" at bounding box center [117, 53] width 11 height 8
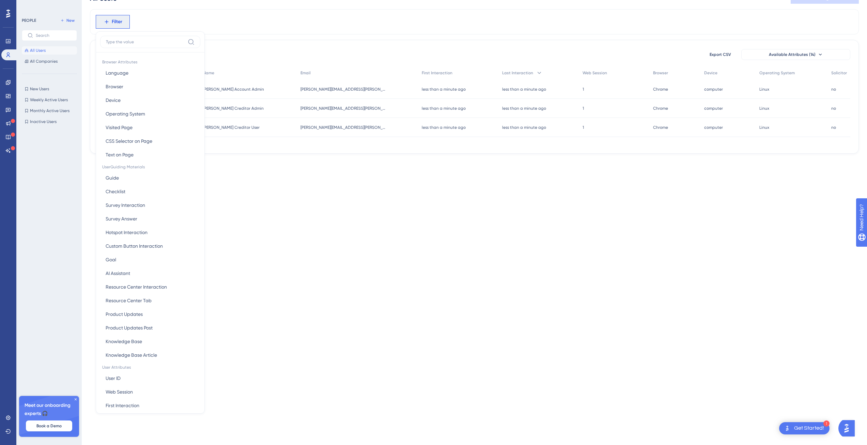
scroll to position [123, 0]
click at [132, 351] on button "solicitor solicitor" at bounding box center [150, 351] width 100 height 14
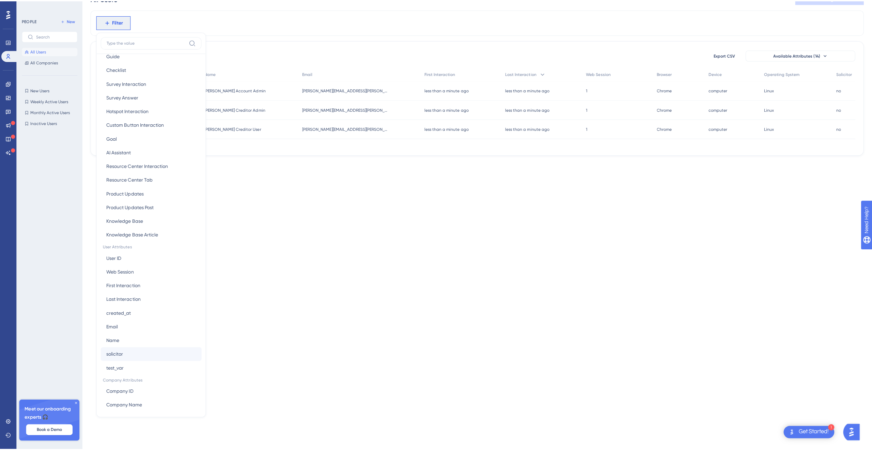
scroll to position [0, 0]
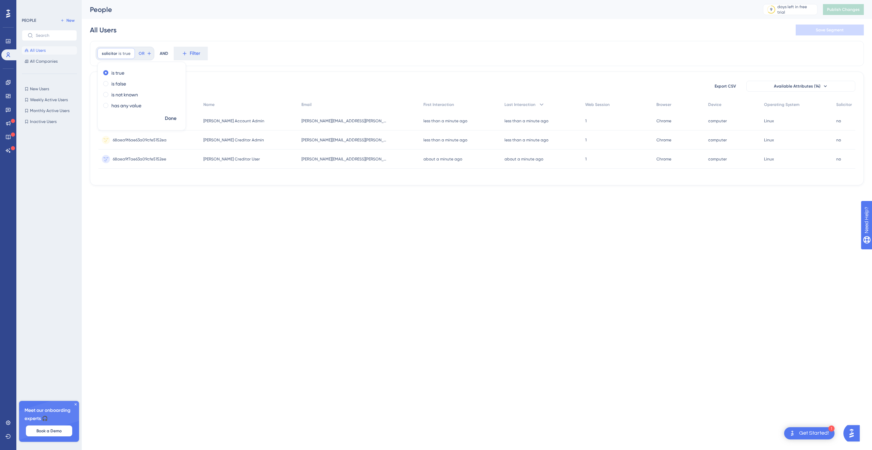
click at [296, 0] on html "1 Get Started! Performance Users Engagement Widgets Feedback Product Updates Kn…" at bounding box center [436, 0] width 872 height 0
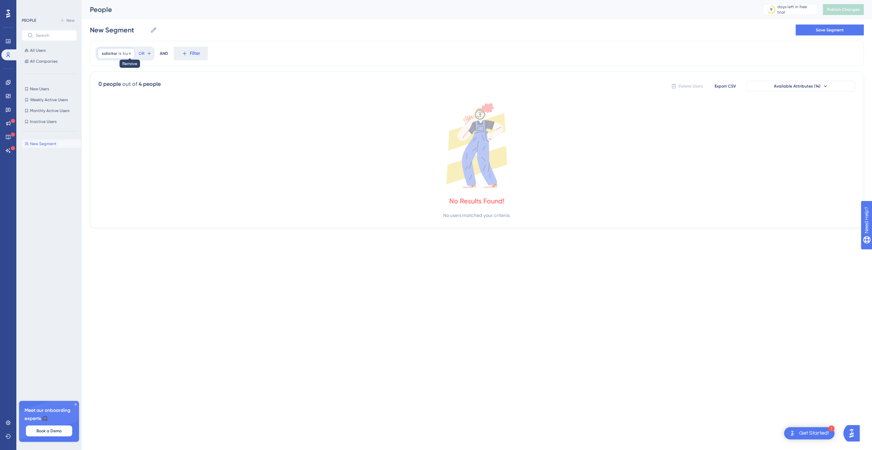
click at [128, 52] on icon at bounding box center [130, 53] width 4 height 4
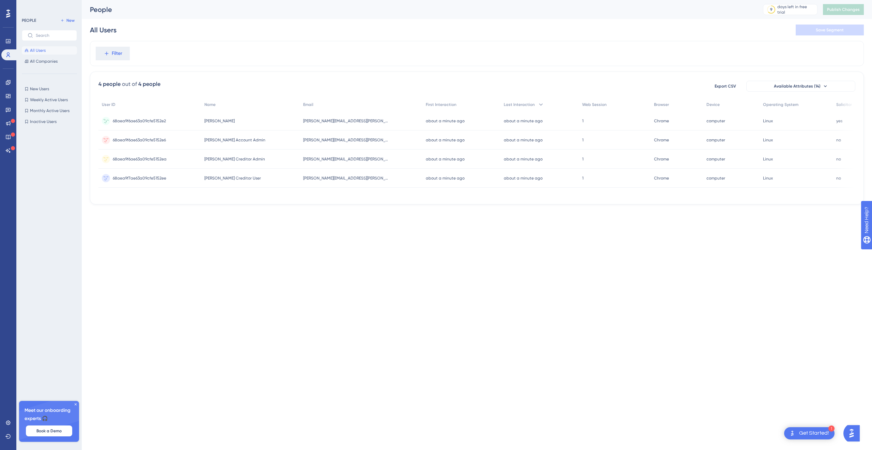
click at [343, 119] on span "anton.frid@visma.com" at bounding box center [345, 120] width 85 height 5
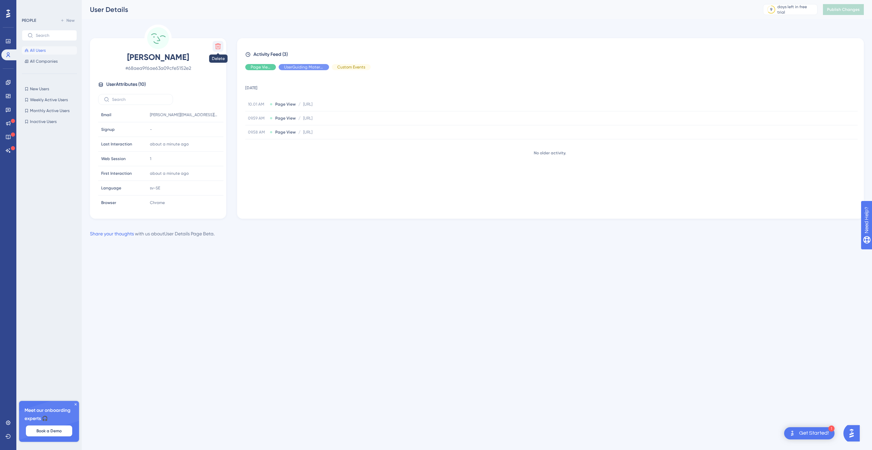
click at [216, 47] on icon at bounding box center [218, 47] width 6 height 6
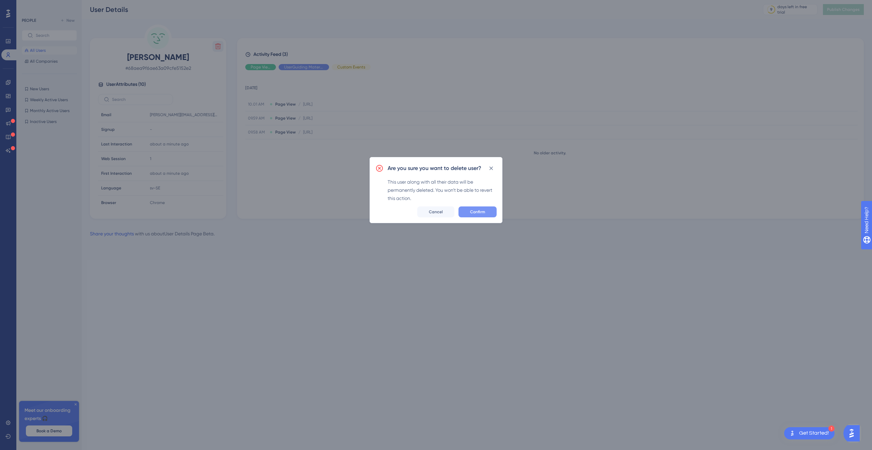
click at [469, 210] on button "Confirm" at bounding box center [477, 211] width 38 height 11
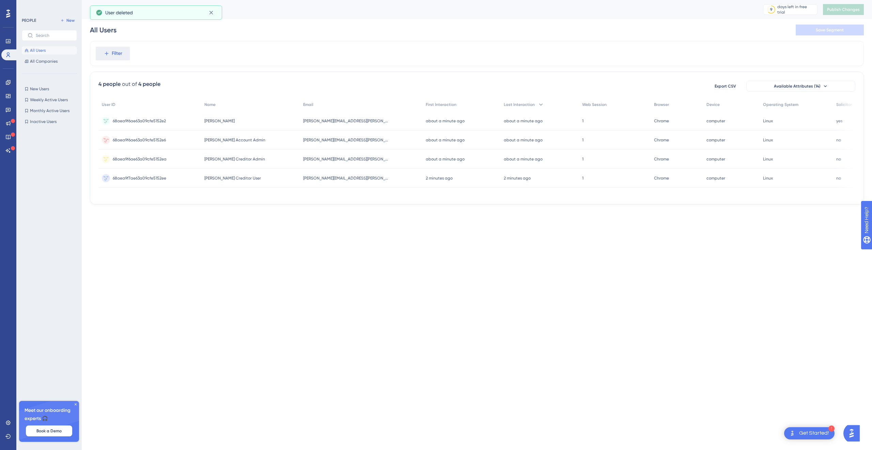
click at [246, 140] on span "Anton Frid Account Admin" at bounding box center [234, 139] width 61 height 5
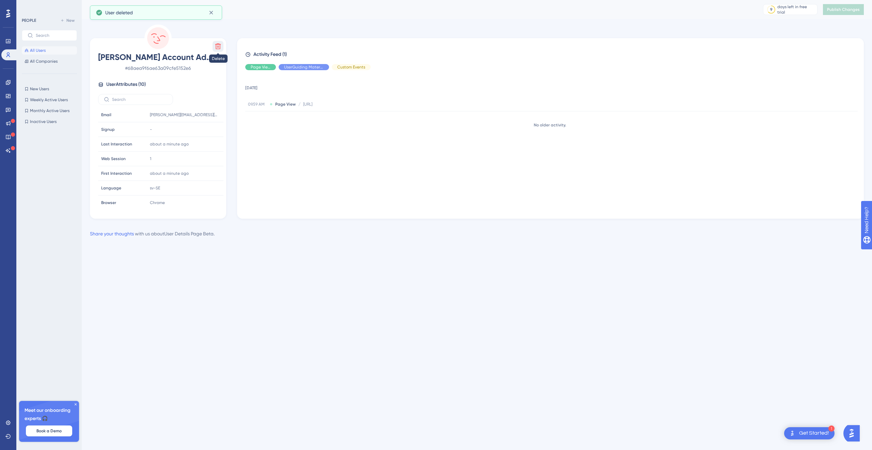
click at [217, 43] on icon at bounding box center [218, 46] width 7 height 7
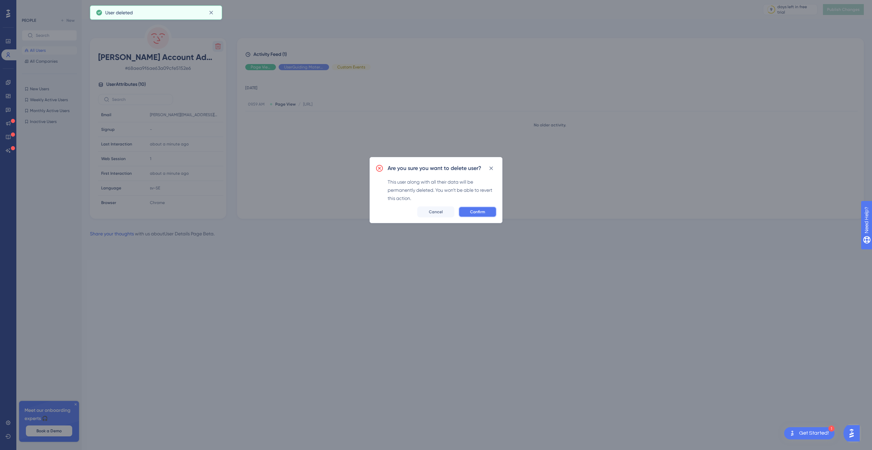
click at [481, 211] on span "Confirm" at bounding box center [477, 211] width 15 height 5
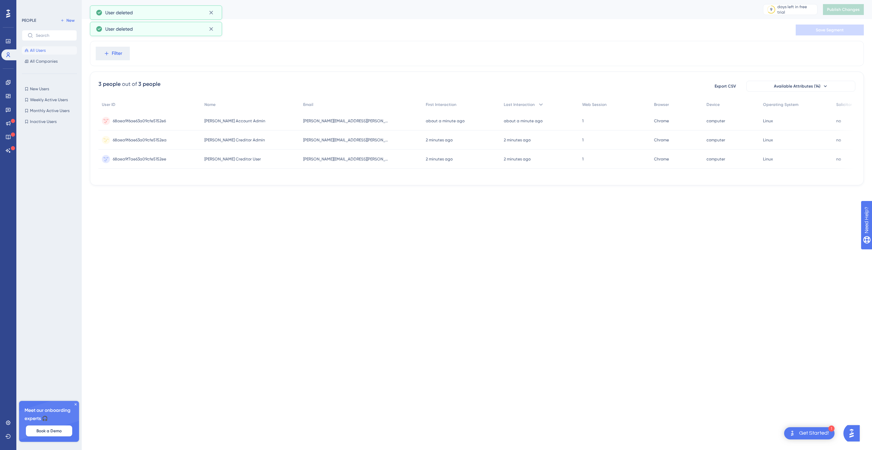
click at [239, 137] on span "Anton Frid Creditor Admin" at bounding box center [234, 139] width 61 height 5
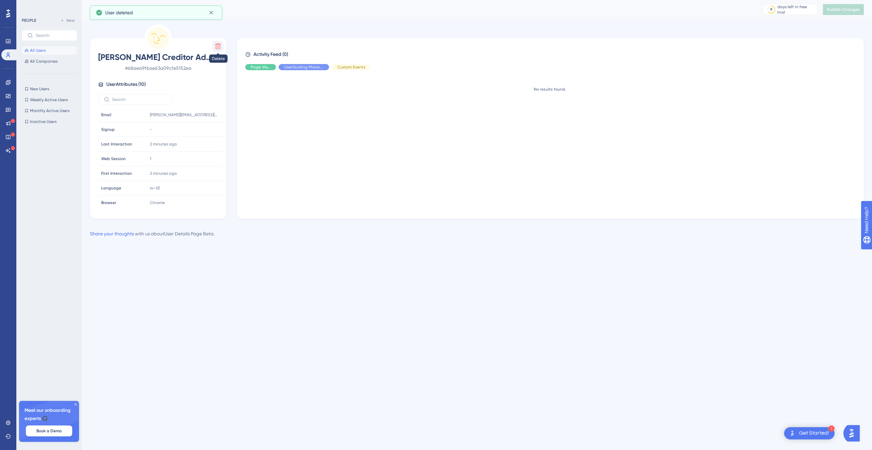
click at [217, 48] on icon at bounding box center [218, 47] width 6 height 6
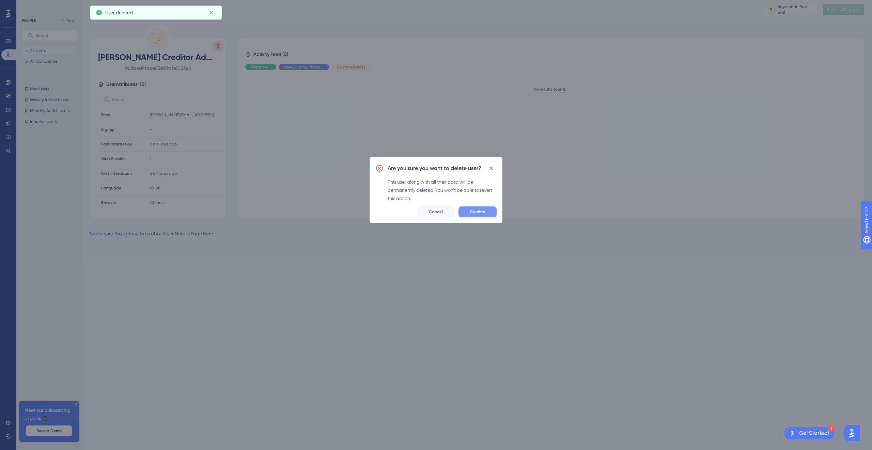
click at [467, 209] on button "Confirm" at bounding box center [477, 211] width 38 height 11
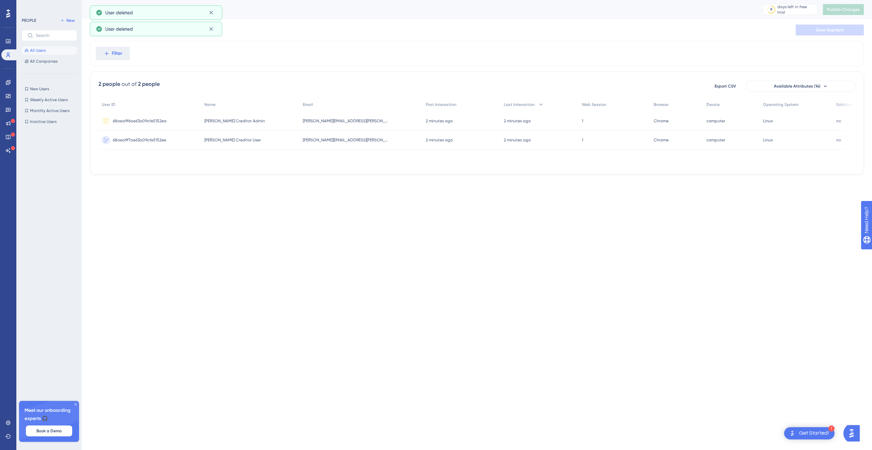
click at [224, 140] on span "Anton Frid Creditor User" at bounding box center [232, 139] width 57 height 5
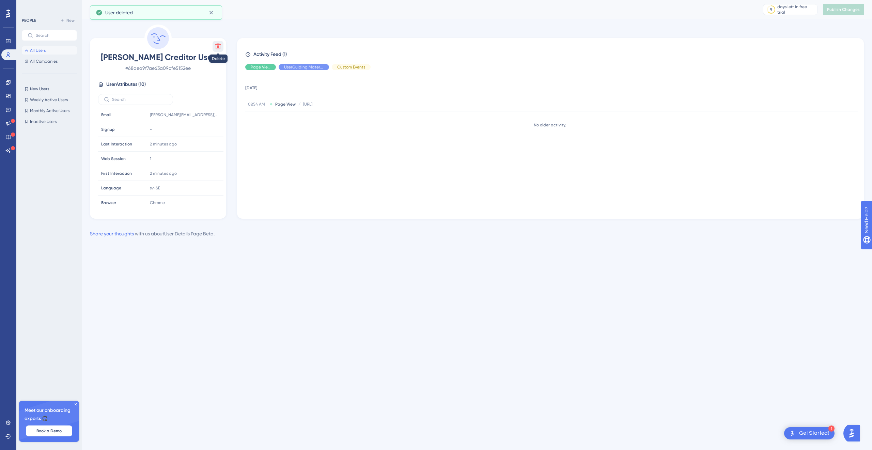
click at [218, 48] on icon at bounding box center [218, 46] width 7 height 7
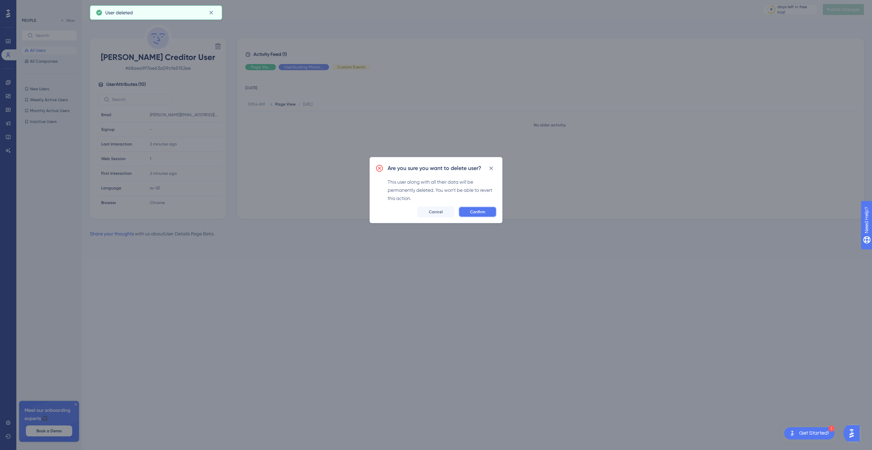
click at [479, 212] on span "Confirm" at bounding box center [477, 211] width 15 height 5
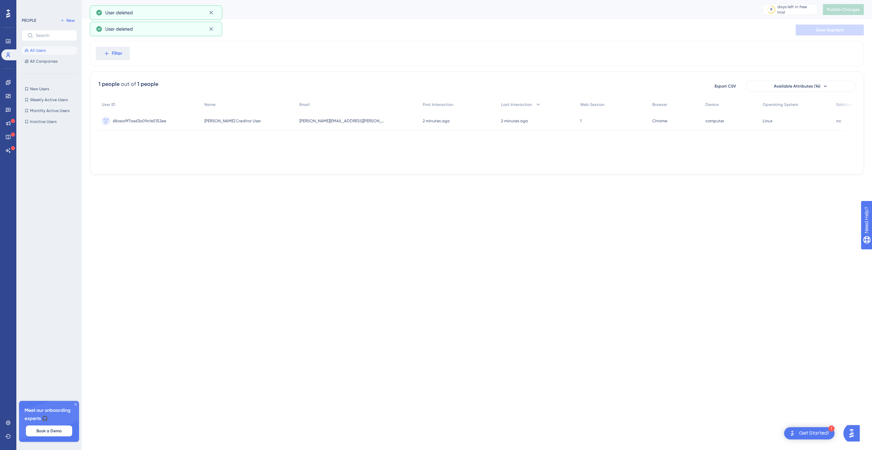
click at [308, 0] on html "1 Get Started! Performance Users Engagement Widgets Feedback Product Updates Kn…" at bounding box center [436, 0] width 872 height 0
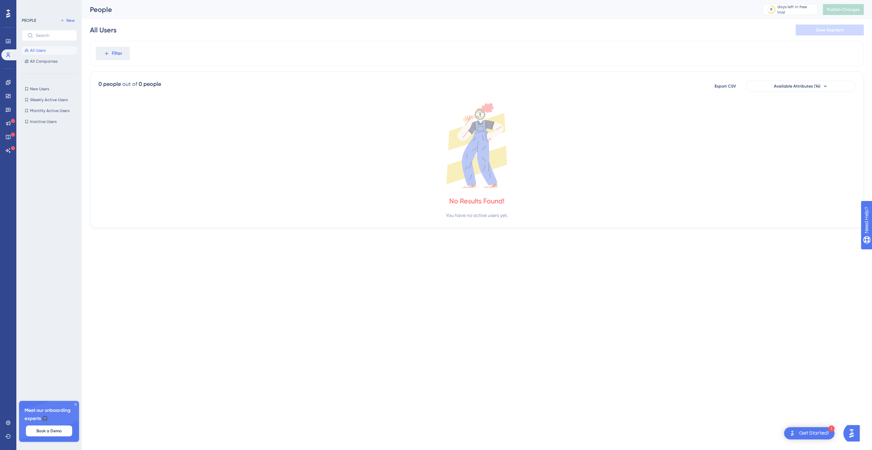
click at [385, 0] on html "1 Get Started! Performance Users Engagement Widgets Feedback Product Updates Kn…" at bounding box center [436, 0] width 872 height 0
click at [389, 0] on html "1 Get Started! Performance Users Engagement Widgets Feedback Product Updates Kn…" at bounding box center [436, 0] width 872 height 0
click at [341, 0] on html "1 Get Started! Performance Users Engagement Widgets Feedback Product Updates Kn…" at bounding box center [436, 0] width 872 height 0
click at [322, 0] on html "1 Get Started! Performance Users Engagement Widgets Feedback Product Updates Kn…" at bounding box center [436, 0] width 872 height 0
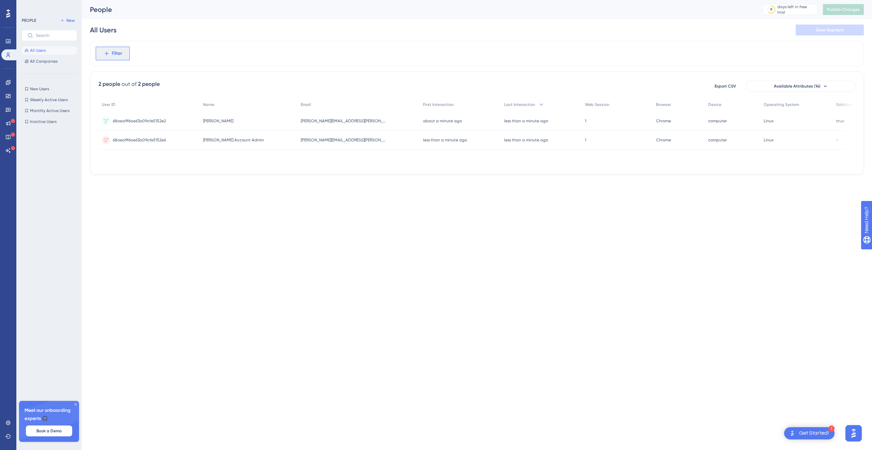
click at [124, 50] on button "Filter" at bounding box center [113, 54] width 34 height 14
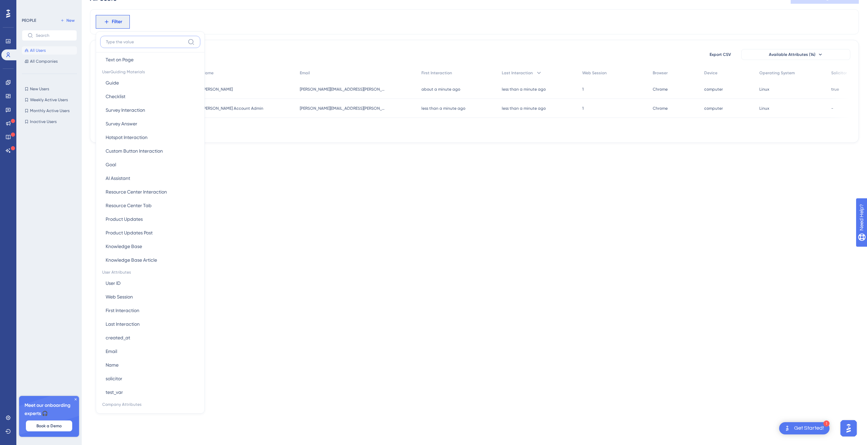
scroll to position [167, 0]
click at [121, 307] on span "solicitor" at bounding box center [114, 307] width 17 height 8
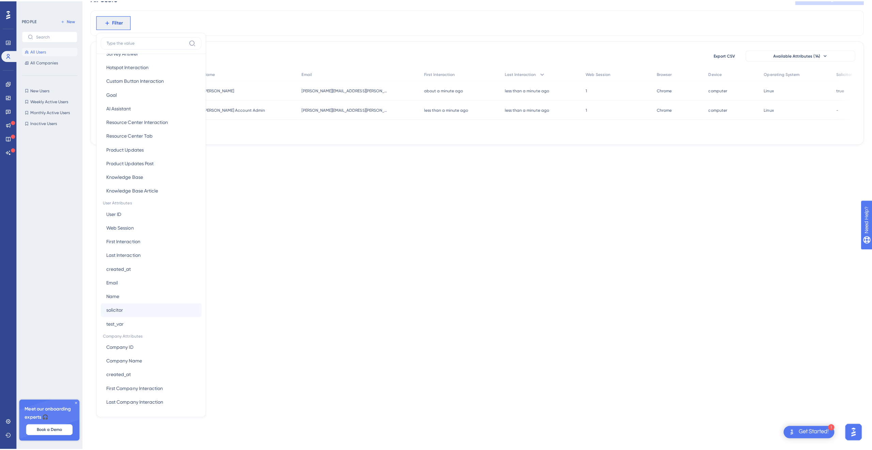
scroll to position [0, 0]
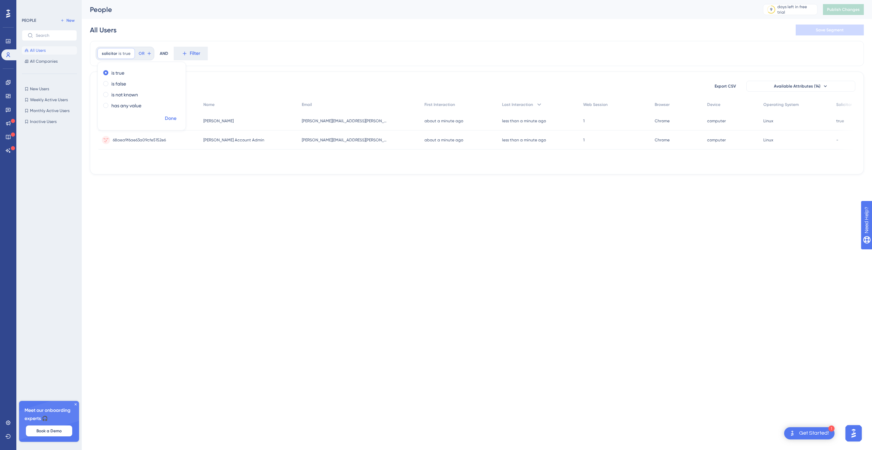
click at [171, 119] on span "Done" at bounding box center [171, 118] width 12 height 8
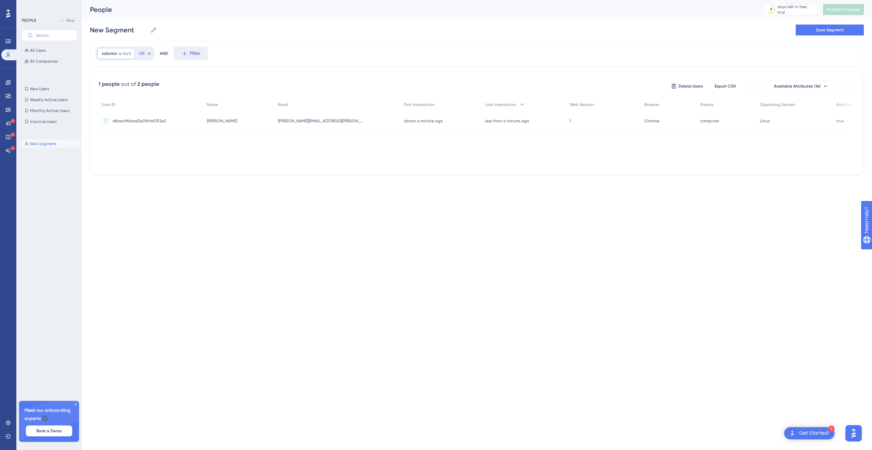
click at [118, 56] on div "solicitor is true true Remove" at bounding box center [115, 53] width 37 height 11
click at [121, 85] on label "is false" at bounding box center [118, 84] width 15 height 8
click at [172, 118] on span "Done" at bounding box center [171, 118] width 12 height 8
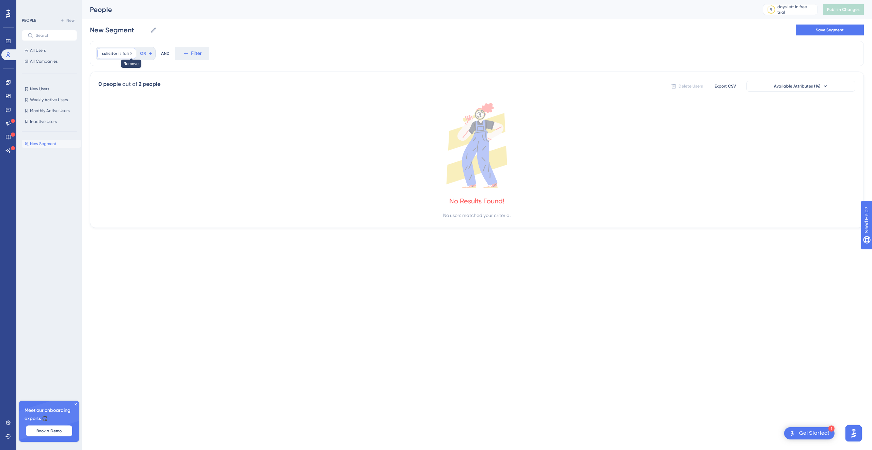
click at [129, 53] on icon at bounding box center [131, 53] width 4 height 4
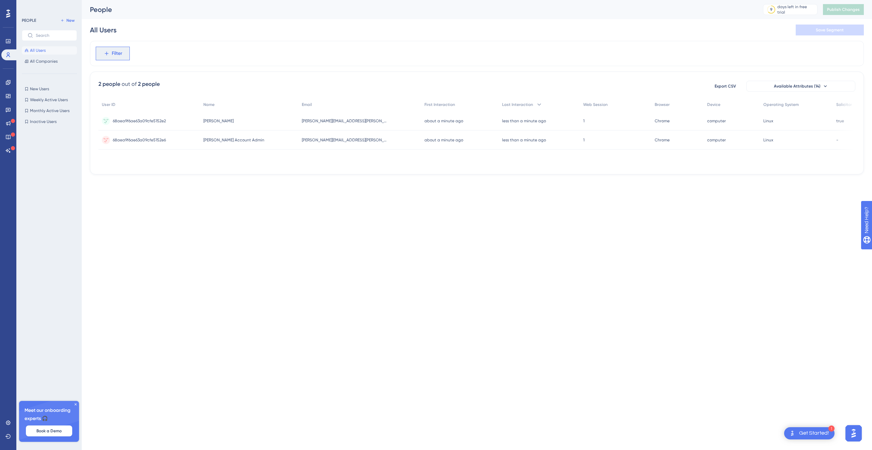
click at [127, 53] on button "Filter" at bounding box center [113, 54] width 34 height 14
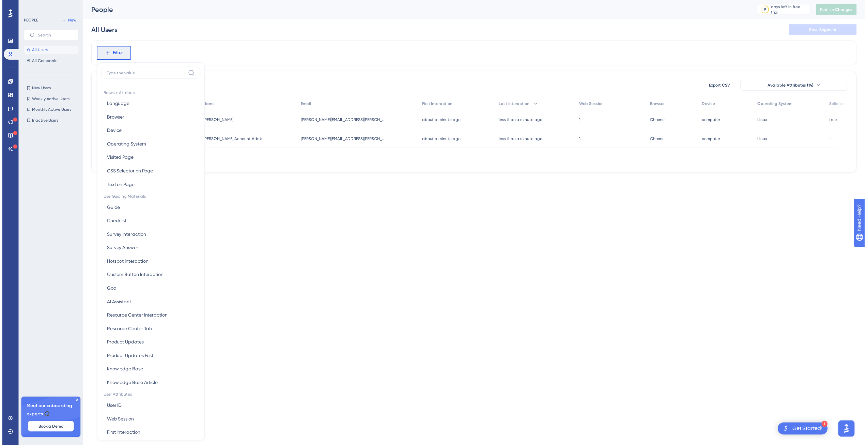
scroll to position [32, 0]
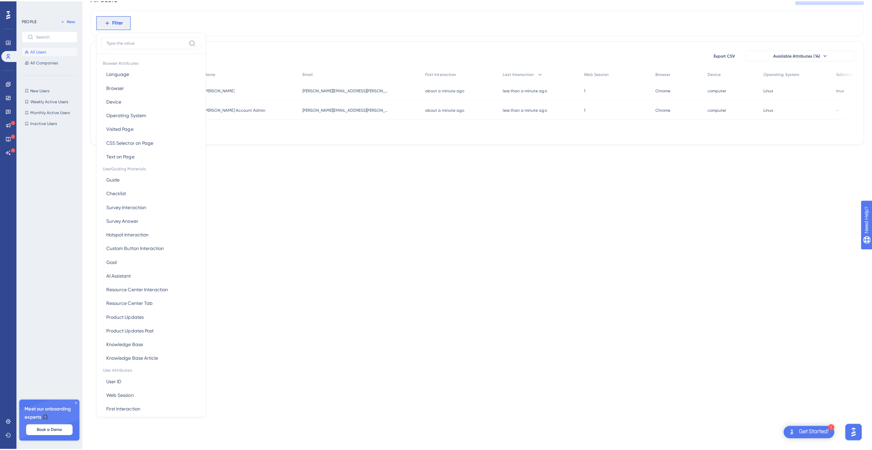
scroll to position [0, 0]
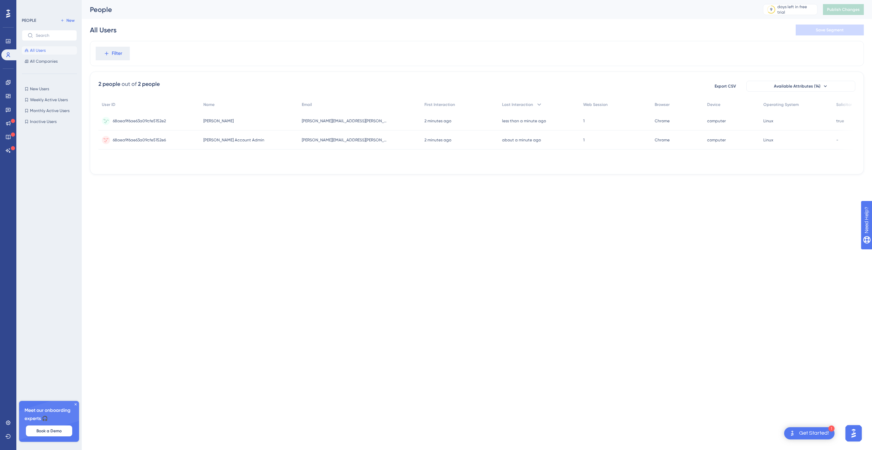
click at [175, 118] on div "68aea9f6ae63a09cfe5152e2 68aea9f6ae63a09cfe5152e2" at bounding box center [148, 120] width 101 height 19
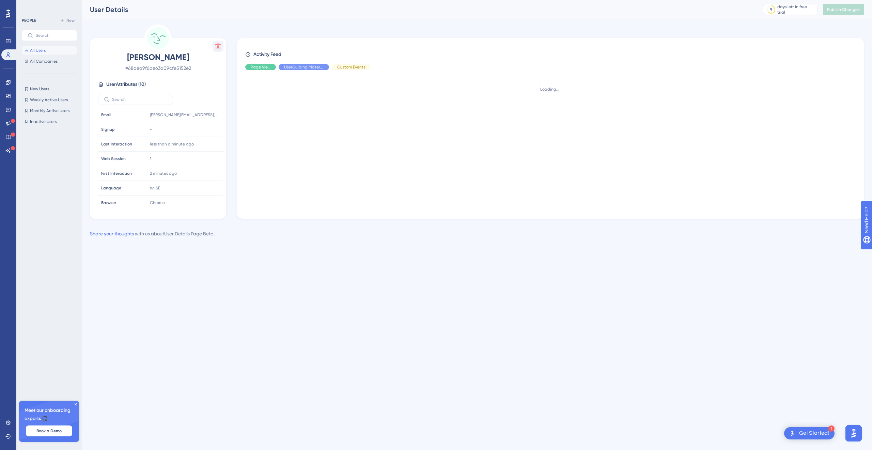
click at [216, 50] on button at bounding box center [218, 46] width 11 height 11
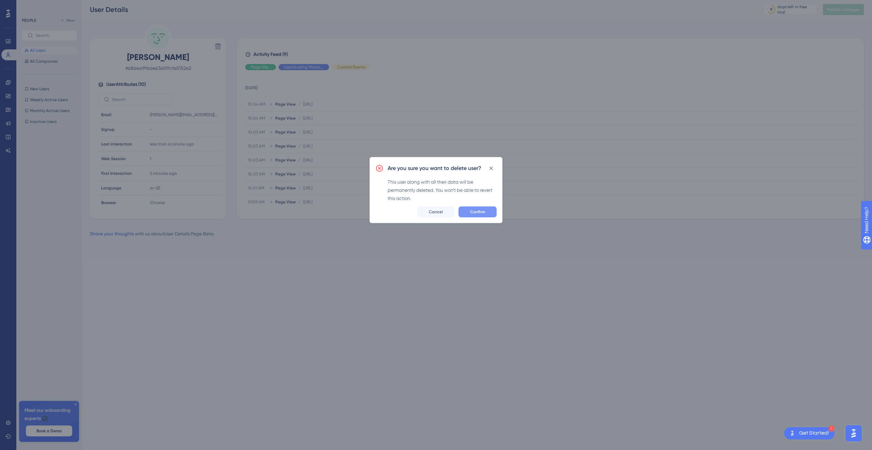
click at [484, 209] on span "Confirm" at bounding box center [477, 211] width 15 height 5
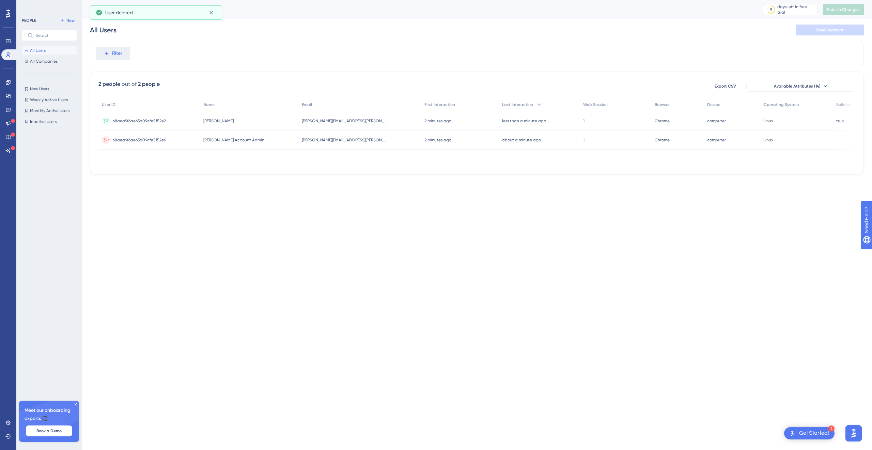
click at [200, 139] on div "68aea9f6ae63a09cfe5152e6 68aea9f6ae63a09cfe5152e6" at bounding box center [148, 139] width 101 height 19
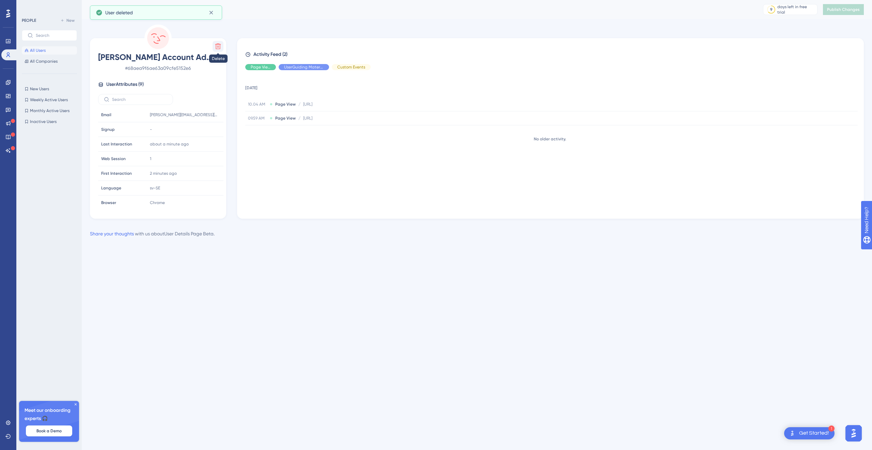
click at [215, 48] on icon at bounding box center [218, 46] width 7 height 7
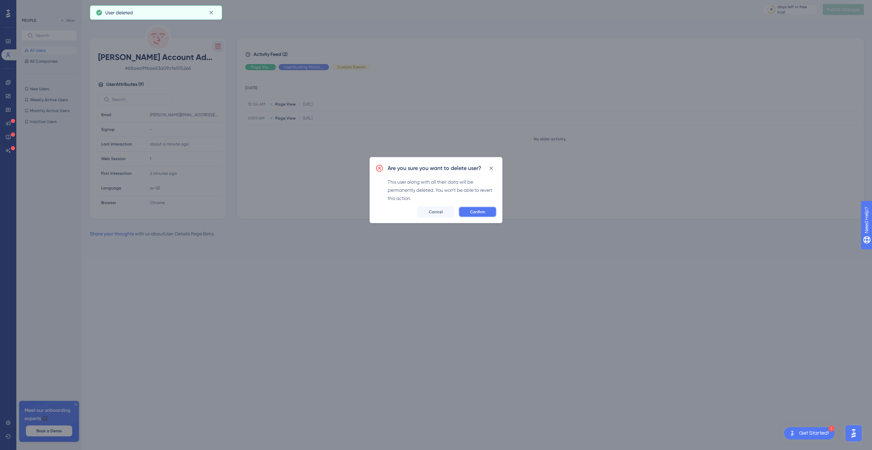
click at [483, 210] on span "Confirm" at bounding box center [477, 211] width 15 height 5
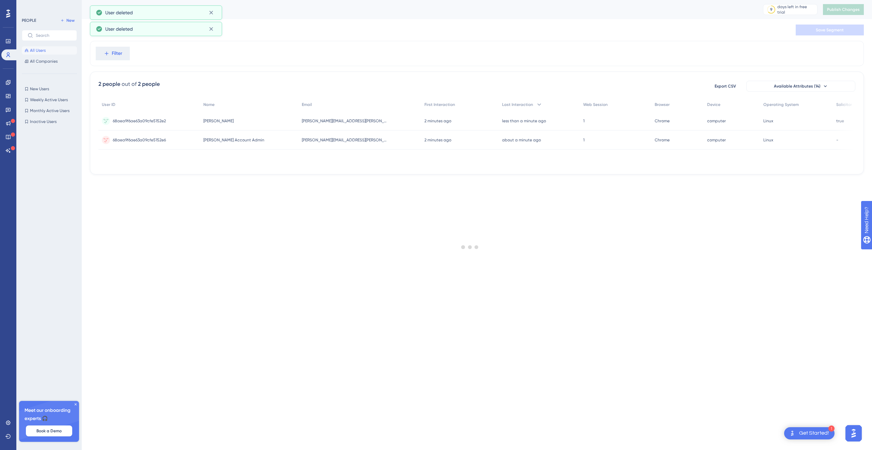
click at [328, 0] on html "1 Get Started! Performance Users Engagement Widgets Feedback Product Updates Kn…" at bounding box center [436, 0] width 872 height 0
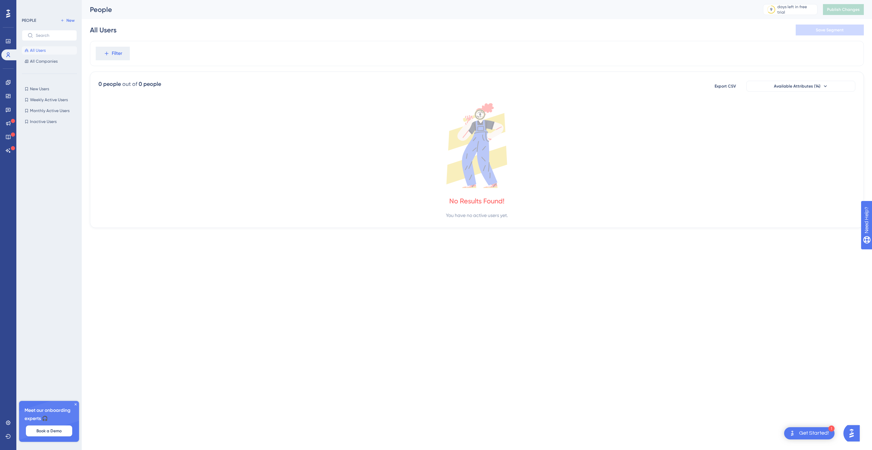
click at [239, 0] on html "1 Get Started! Performance Users Engagement Widgets Feedback Product Updates Kn…" at bounding box center [436, 0] width 872 height 0
click at [230, 0] on html "1 Get Started! Performance Users Engagement Widgets Feedback Product Updates Kn…" at bounding box center [436, 0] width 872 height 0
click at [184, 0] on html "1 Get Started! Performance Users Engagement Widgets Feedback Product Updates Kn…" at bounding box center [436, 0] width 872 height 0
click at [300, 0] on html "1 Get Started! Performance Users Engagement Widgets Feedback Product Updates Kn…" at bounding box center [436, 0] width 872 height 0
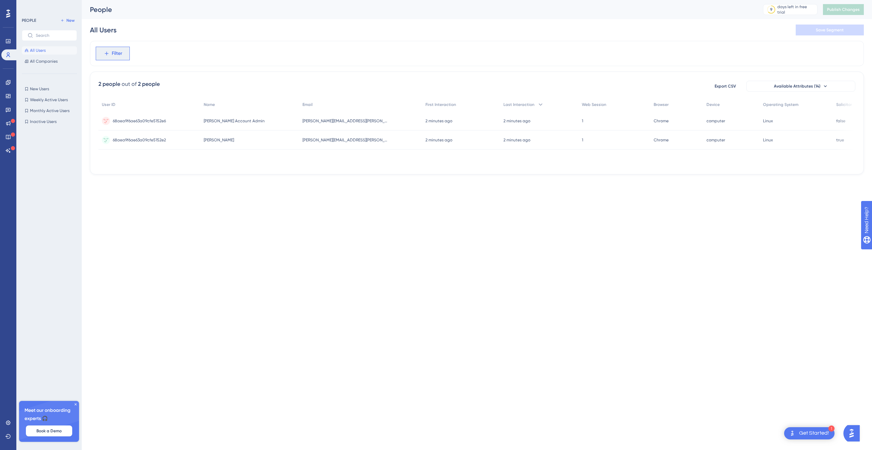
click at [112, 49] on span "Filter" at bounding box center [117, 53] width 11 height 8
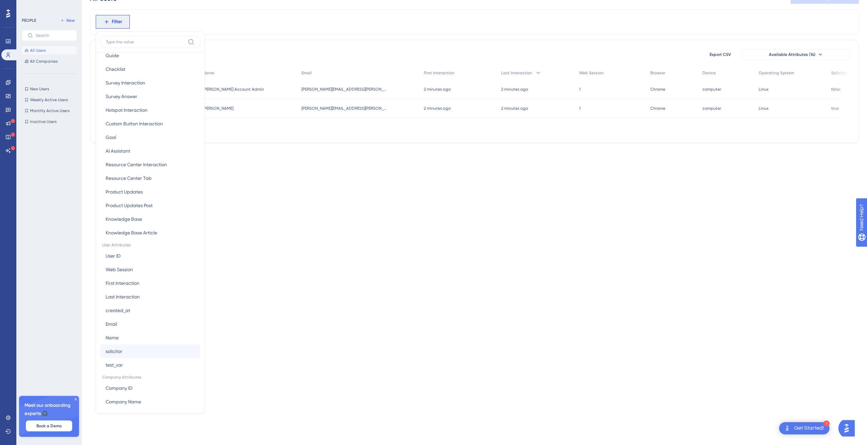
scroll to position [123, 0]
click at [121, 348] on span "solicitor" at bounding box center [114, 351] width 17 height 8
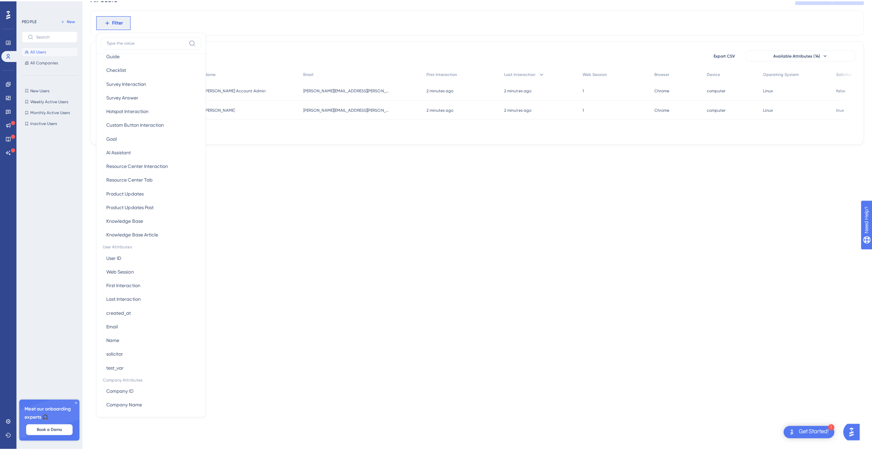
scroll to position [0, 0]
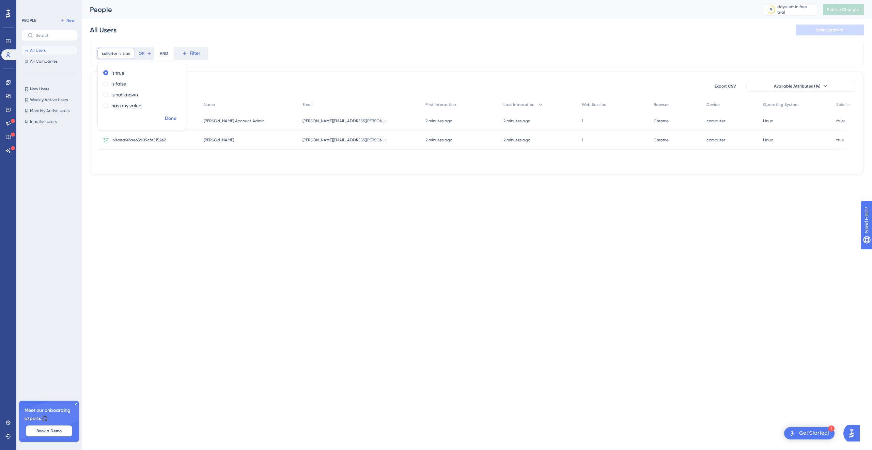
click at [172, 119] on span "Done" at bounding box center [171, 118] width 12 height 8
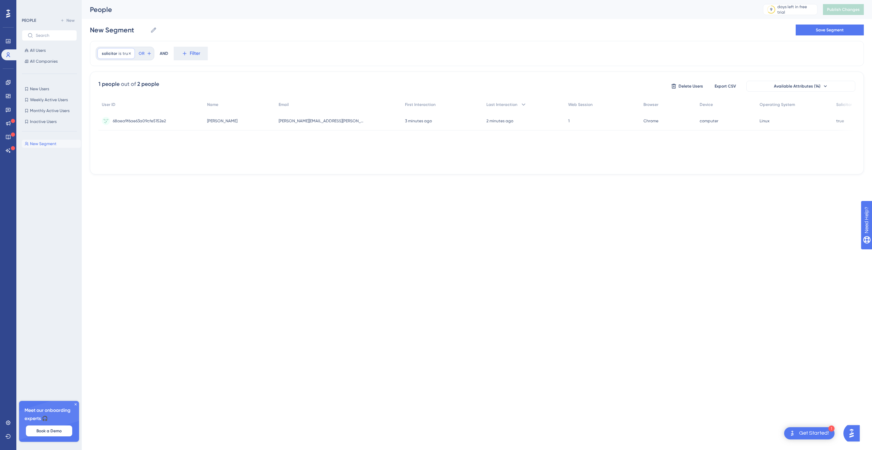
click at [124, 54] on span "true" at bounding box center [127, 53] width 8 height 5
click at [124, 81] on label "is false" at bounding box center [118, 84] width 15 height 8
click at [173, 121] on span "Done" at bounding box center [171, 118] width 12 height 8
click at [130, 54] on icon at bounding box center [131, 53] width 4 height 4
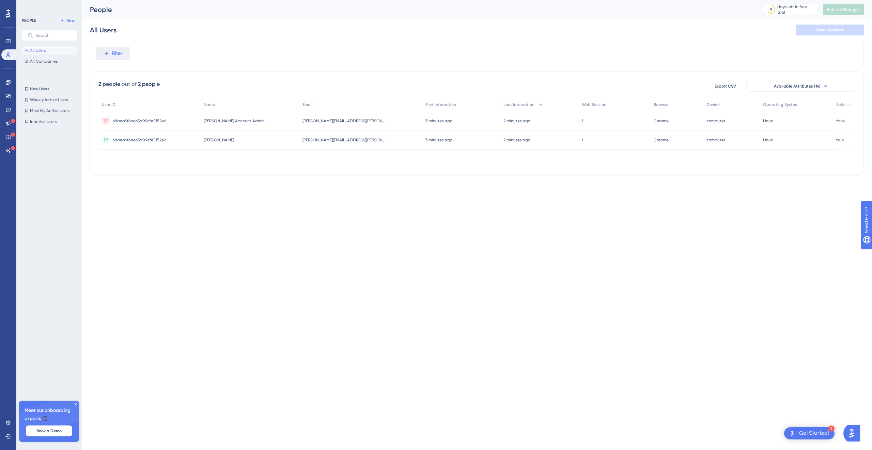
click at [247, 51] on div "Filter" at bounding box center [477, 53] width 774 height 25
drag, startPoint x: 178, startPoint y: 164, endPoint x: 262, endPoint y: 170, distance: 83.3
click at [262, 170] on div "2 people out of 2 people Export CSV Available Attributes (14) User ID Name Emai…" at bounding box center [477, 123] width 774 height 103
click at [314, 0] on html "1 Get Started! Performance Users Engagement Widgets Feedback Product Updates Kn…" at bounding box center [436, 0] width 872 height 0
click at [813, 83] on span "Available Attributes (14)" at bounding box center [797, 85] width 47 height 5
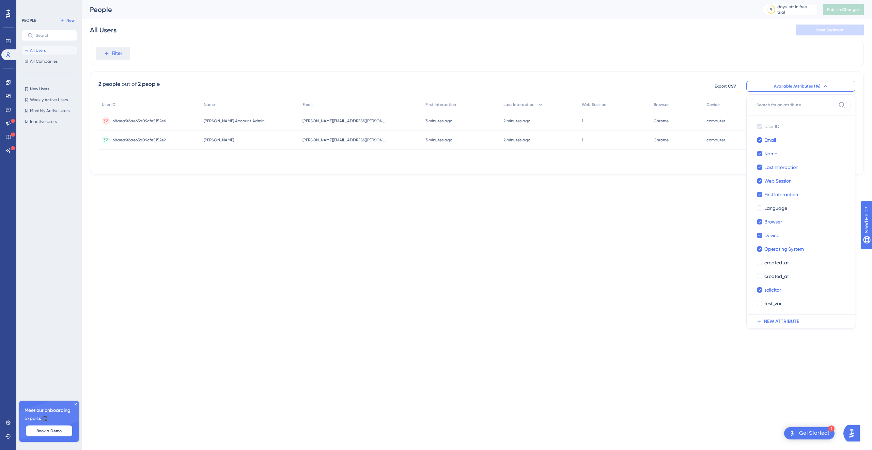
click at [827, 85] on button "Available Attributes (14)" at bounding box center [800, 86] width 109 height 11
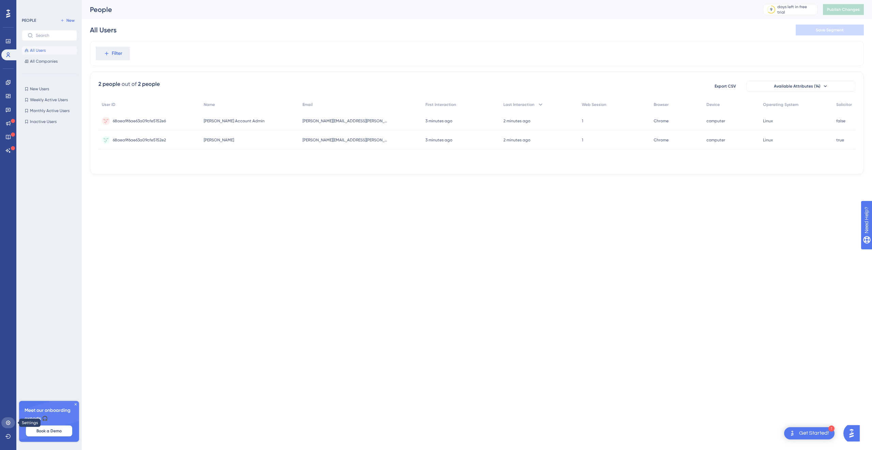
click at [8, 424] on icon at bounding box center [7, 422] width 5 height 5
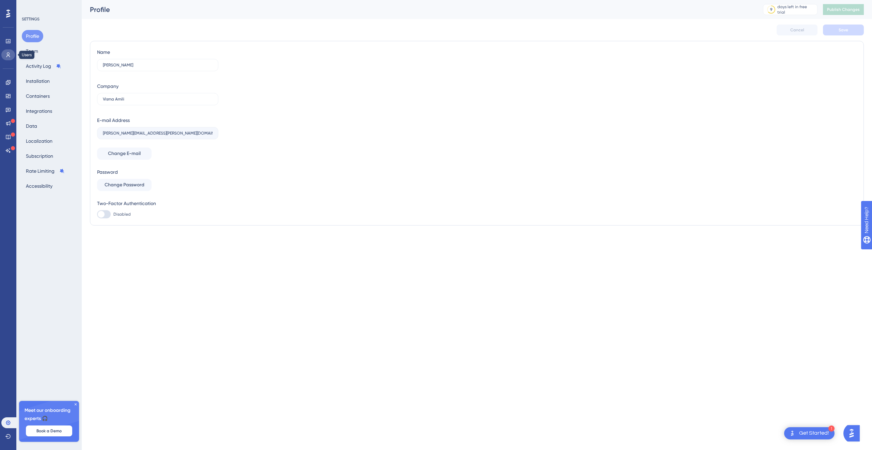
click at [5, 51] on link at bounding box center [8, 54] width 14 height 11
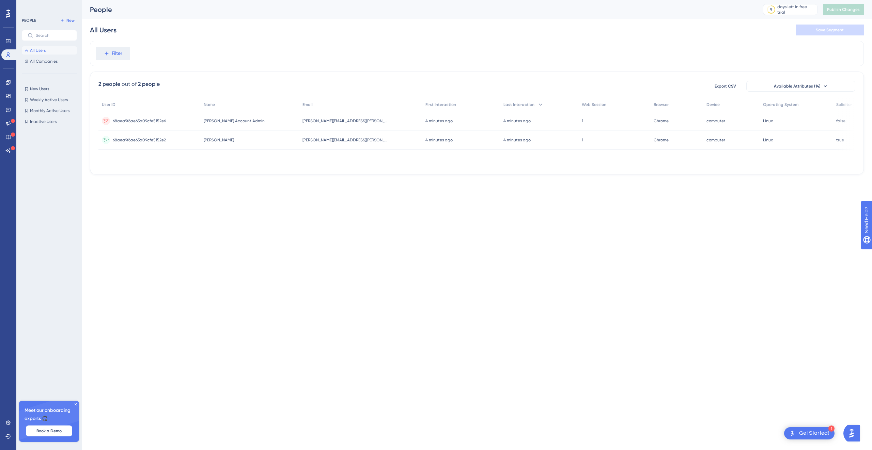
click at [374, 138] on div "anton.frid@visma.com anton.frid@visma.com" at bounding box center [360, 139] width 123 height 19
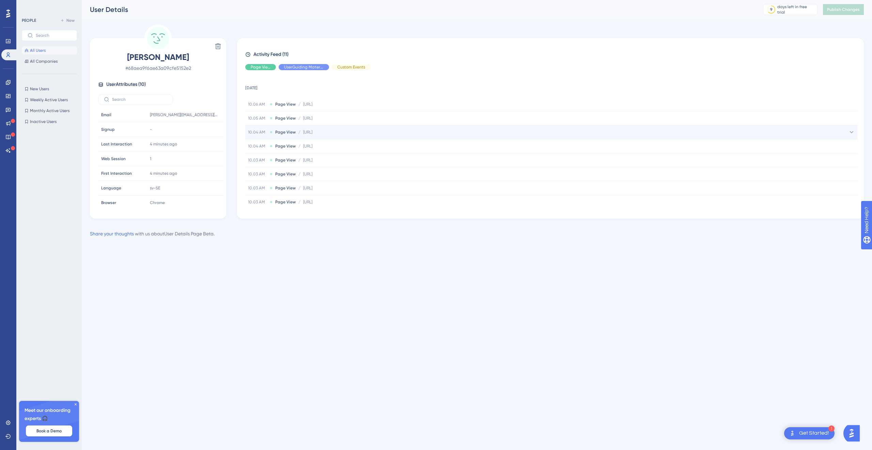
click at [312, 132] on span "http://localhost:8080/item-search/cases/cases" at bounding box center [307, 131] width 9 height 5
click at [428, 132] on div "10.04 AM Page View / http://localhost:8080/item-search/cases/cases http://local…" at bounding box center [551, 132] width 612 height 14
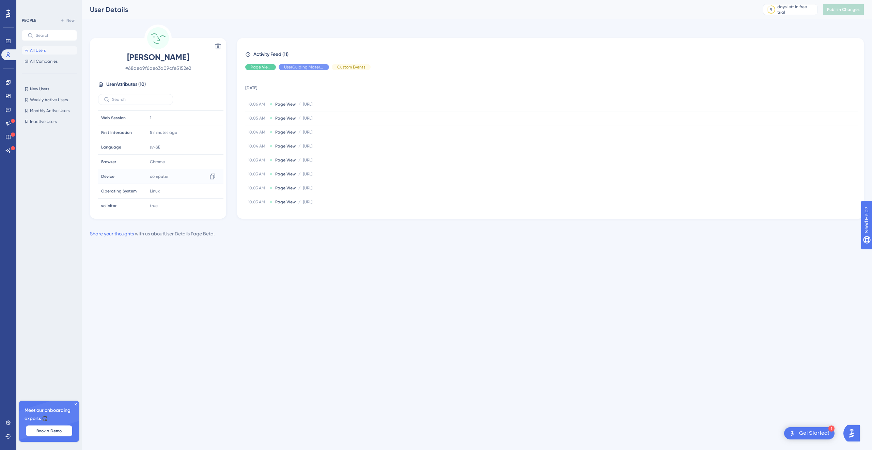
scroll to position [46, 0]
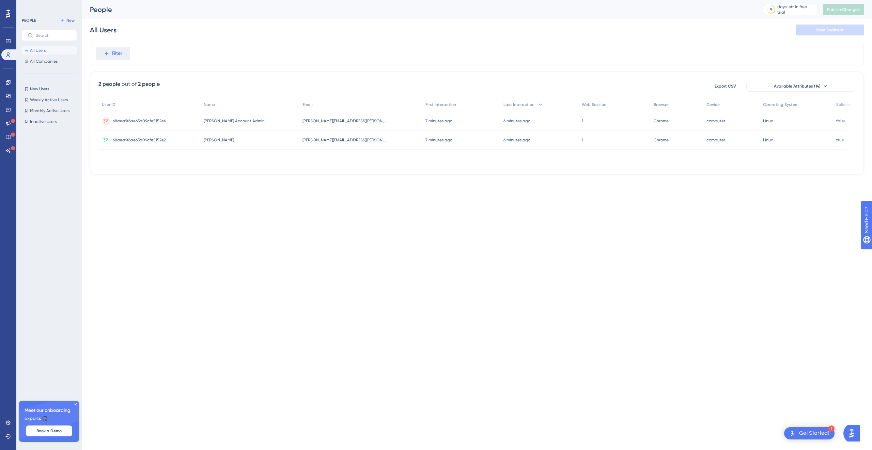
click at [326, 51] on div "Filter" at bounding box center [477, 53] width 774 height 25
drag, startPoint x: 189, startPoint y: 85, endPoint x: 93, endPoint y: 84, distance: 96.0
click at [93, 84] on div "2 people out of 2 people Export CSV Available Attributes (14) User ID Name Emai…" at bounding box center [477, 123] width 774 height 103
click at [208, 77] on div "2 people out of 2 people Export CSV Available Attributes (14) User ID Name Emai…" at bounding box center [477, 123] width 774 height 103
click at [214, 36] on div "All Users Save Segment" at bounding box center [477, 30] width 774 height 22
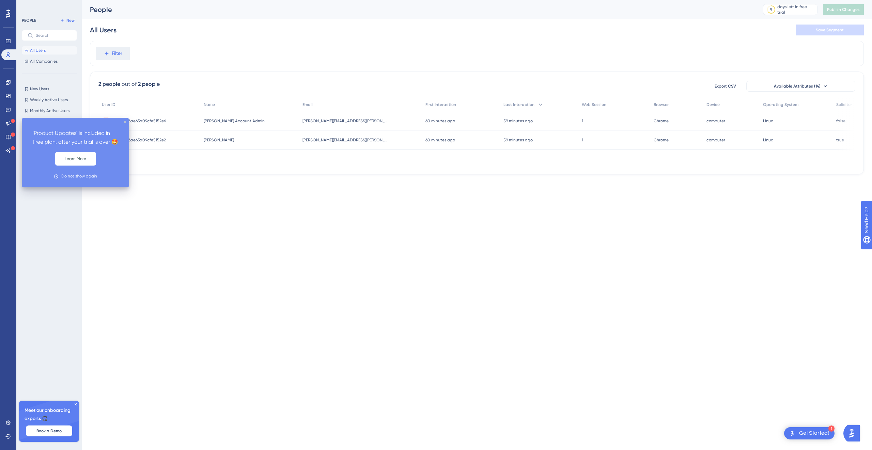
click at [124, 121] on icon "close tooltip" at bounding box center [125, 122] width 3 height 3
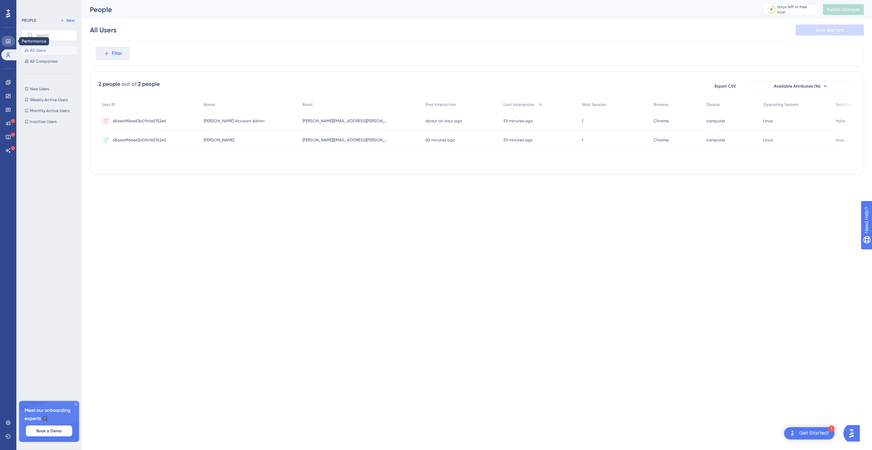
click at [6, 40] on icon at bounding box center [7, 40] width 5 height 5
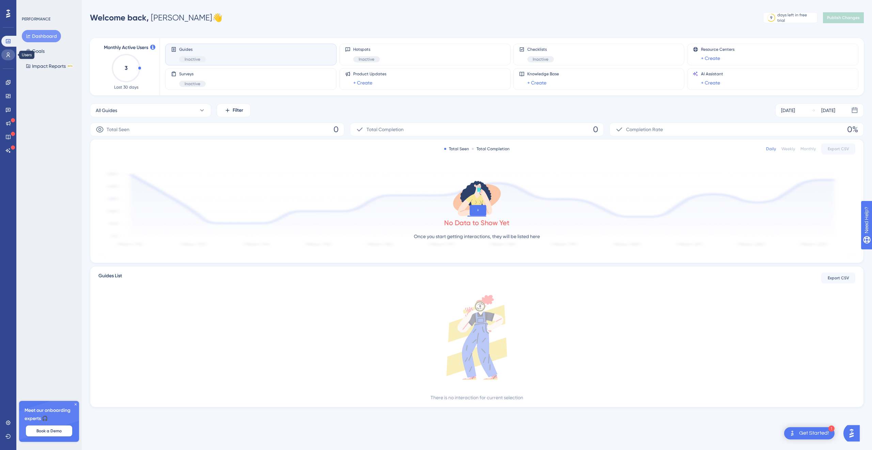
click at [4, 53] on link at bounding box center [8, 54] width 14 height 11
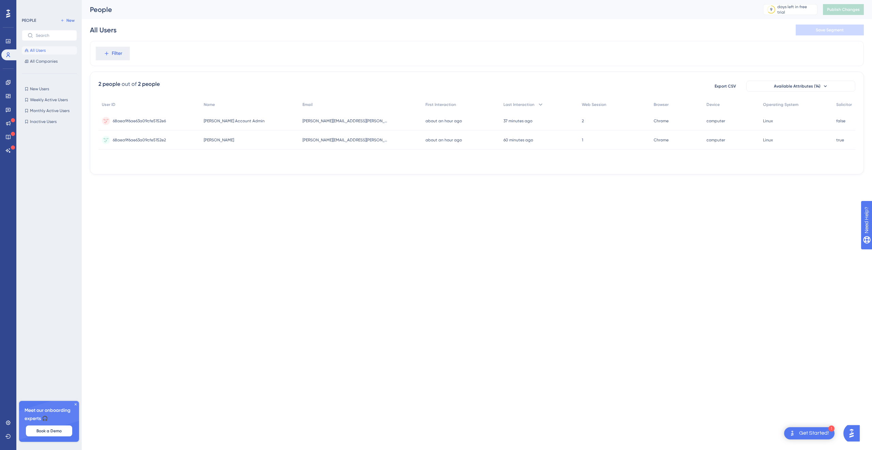
drag, startPoint x: 626, startPoint y: 164, endPoint x: 620, endPoint y: 160, distance: 7.0
click at [631, 160] on div "User ID Name Email First Interaction Last Interaction Web Session Browser Devic…" at bounding box center [476, 132] width 757 height 68
click at [811, 86] on span "Available Attributes (14)" at bounding box center [797, 85] width 47 height 5
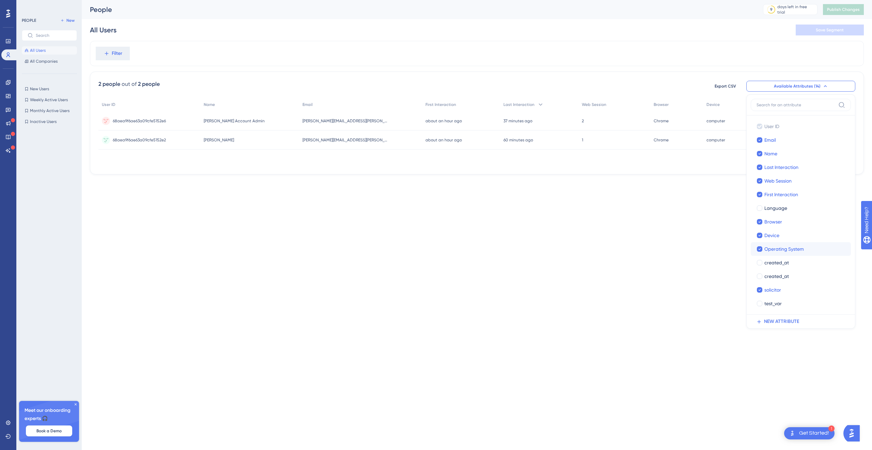
click at [753, 251] on label "Operating System Operating System" at bounding box center [801, 249] width 100 height 14
click at [760, 249] on input "Operating System" at bounding box center [760, 249] width 0 height 0
checkbox input "true"
click at [678, 0] on html "1 Get Started! Performance Users Engagement Widgets Feedback Product Updates Kn…" at bounding box center [436, 0] width 872 height 0
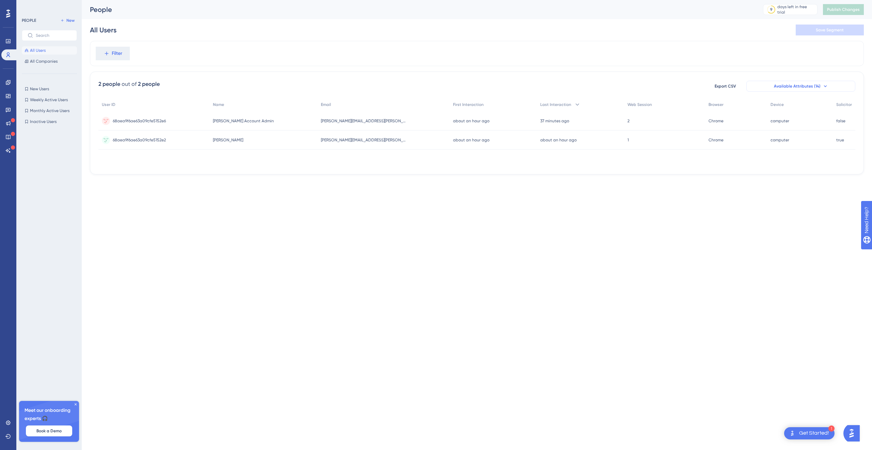
click at [805, 84] on span "Available Attributes (14)" at bounding box center [797, 85] width 47 height 5
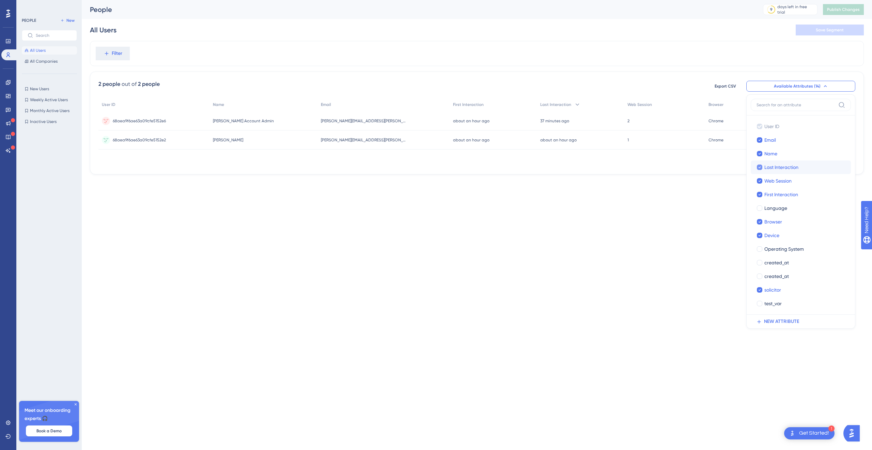
drag, startPoint x: 796, startPoint y: 167, endPoint x: 799, endPoint y: 167, distance: 3.8
click at [799, 167] on div "Last Interaction" at bounding box center [804, 167] width 81 height 8
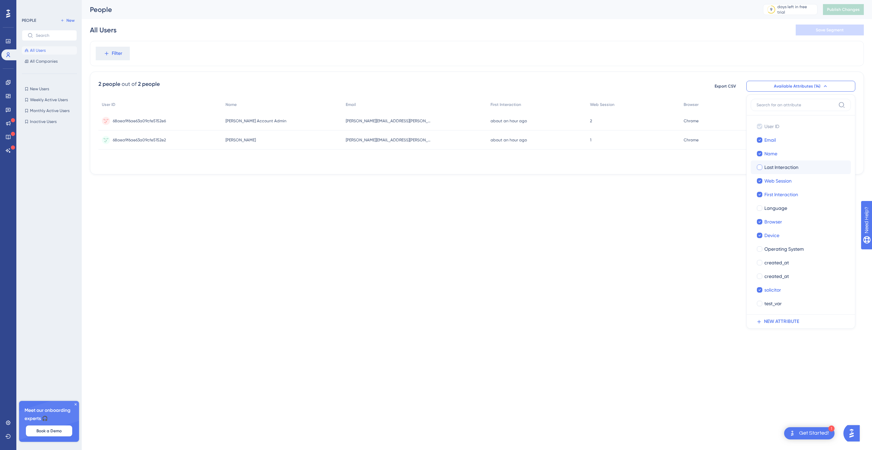
click at [799, 167] on div "Last Interaction" at bounding box center [804, 167] width 81 height 8
checkbox input "true"
click at [762, 140] on div at bounding box center [759, 139] width 5 height 5
checkbox input "false"
click at [762, 155] on div at bounding box center [759, 153] width 7 height 7
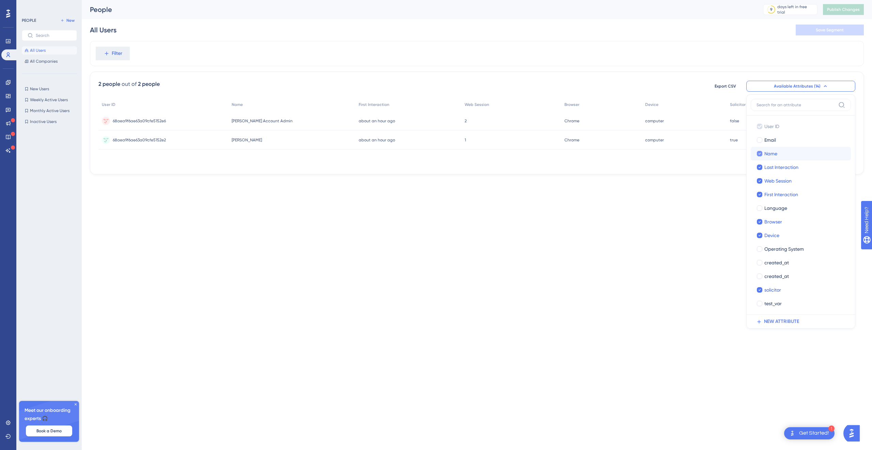
checkbox input "false"
click at [763, 169] on label "Last Interaction" at bounding box center [800, 167] width 89 height 8
checkbox input "false"
drag, startPoint x: 762, startPoint y: 184, endPoint x: 760, endPoint y: 193, distance: 9.7
click at [762, 184] on label "Web Session" at bounding box center [800, 181] width 89 height 8
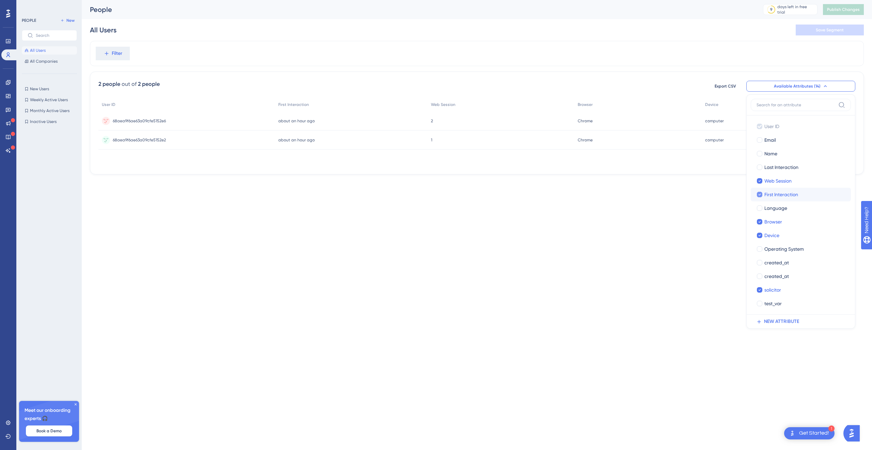
checkbox input "false"
drag, startPoint x: 760, startPoint y: 193, endPoint x: 761, endPoint y: 210, distance: 17.4
click at [760, 193] on icon at bounding box center [759, 194] width 3 height 5
checkbox input "false"
click at [760, 223] on icon at bounding box center [759, 221] width 3 height 5
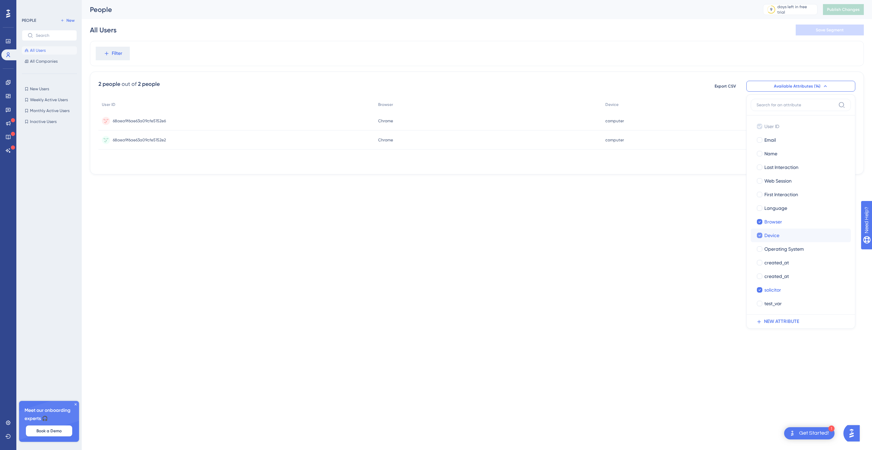
checkbox input "false"
click at [761, 237] on icon at bounding box center [759, 235] width 3 height 5
checkbox input "false"
click at [758, 292] on icon at bounding box center [759, 289] width 3 height 5
checkbox input "false"
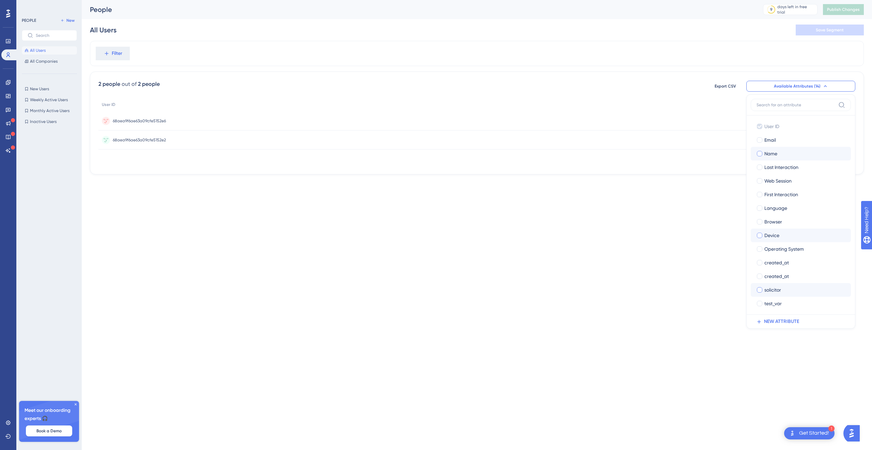
click at [758, 152] on div at bounding box center [759, 153] width 5 height 5
checkbox input "true"
click at [760, 142] on div at bounding box center [759, 139] width 5 height 5
checkbox input "true"
click at [757, 290] on div at bounding box center [759, 289] width 5 height 5
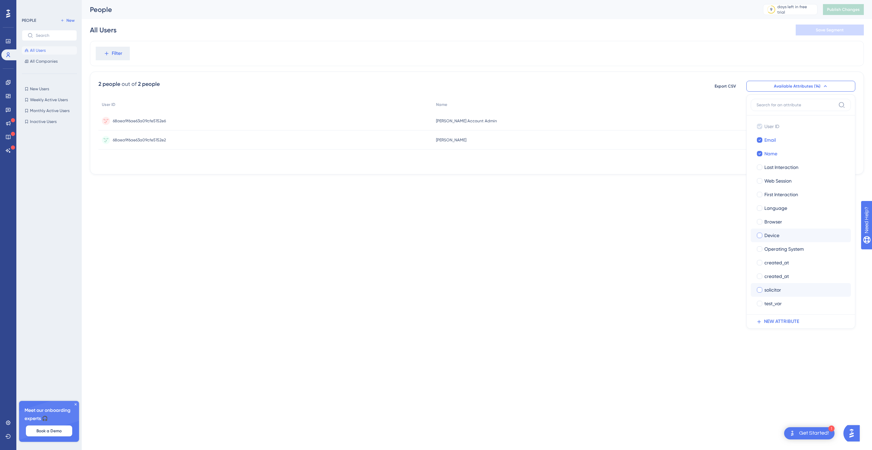
checkbox input "true"
click at [758, 167] on div at bounding box center [759, 167] width 5 height 5
click at [759, 168] on icon at bounding box center [759, 168] width 2 height 2
checkbox input "false"
drag, startPoint x: 760, startPoint y: 193, endPoint x: 761, endPoint y: 186, distance: 7.3
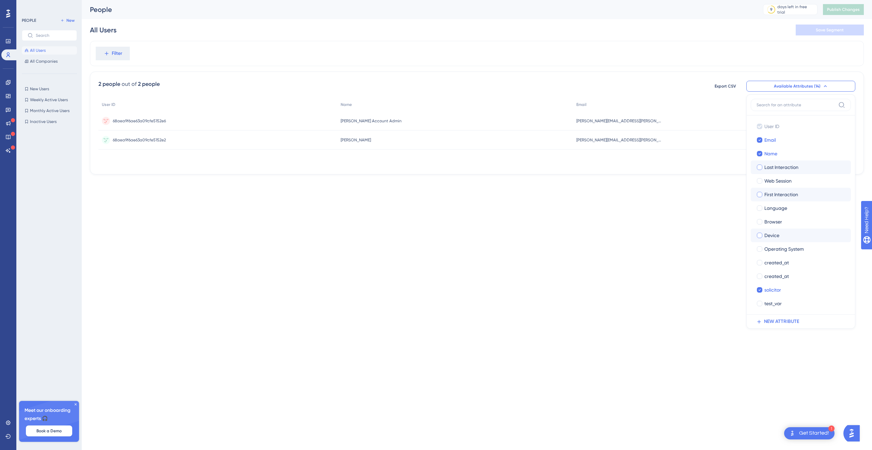
click at [760, 193] on div at bounding box center [759, 194] width 5 height 5
checkbox input "true"
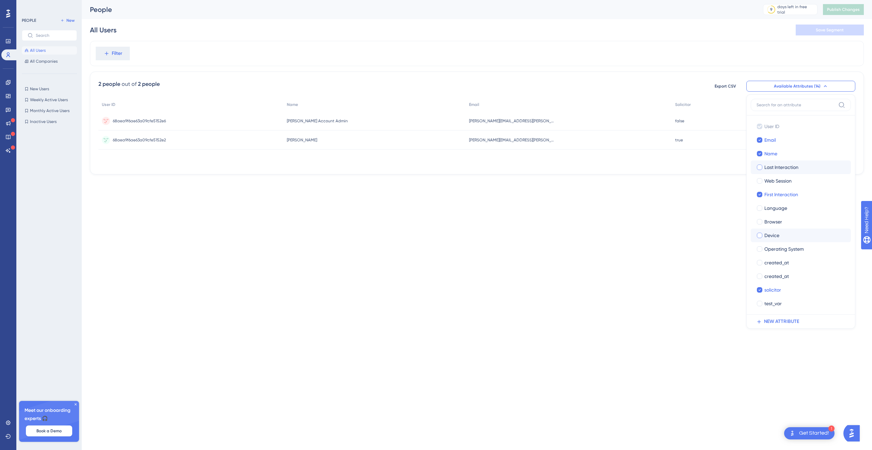
click at [761, 170] on div at bounding box center [759, 167] width 7 height 7
checkbox input "true"
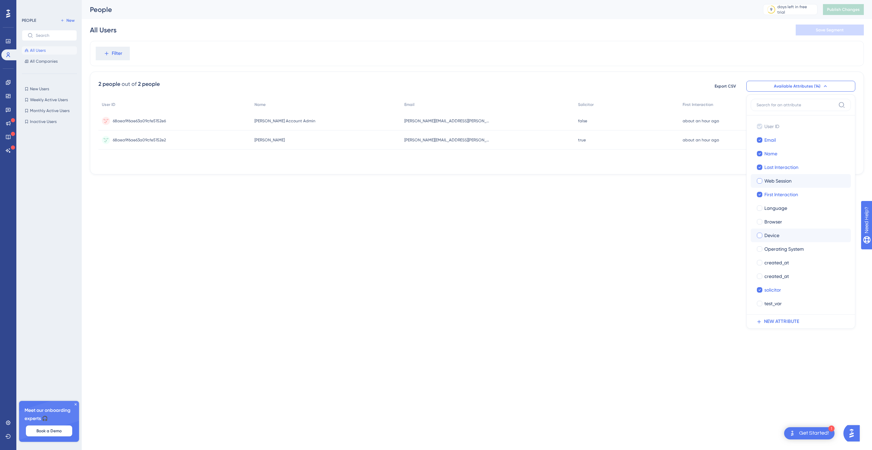
click at [761, 184] on div at bounding box center [759, 180] width 7 height 7
checkbox input "true"
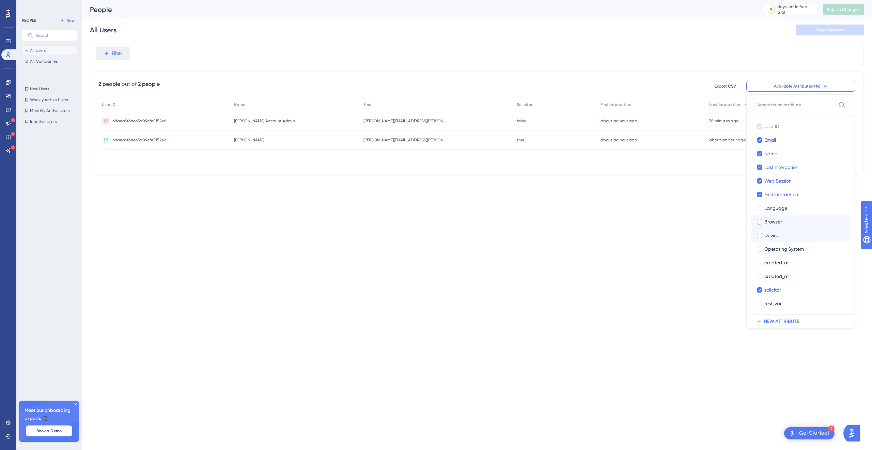
click at [761, 222] on div at bounding box center [759, 221] width 5 height 5
checkbox input "true"
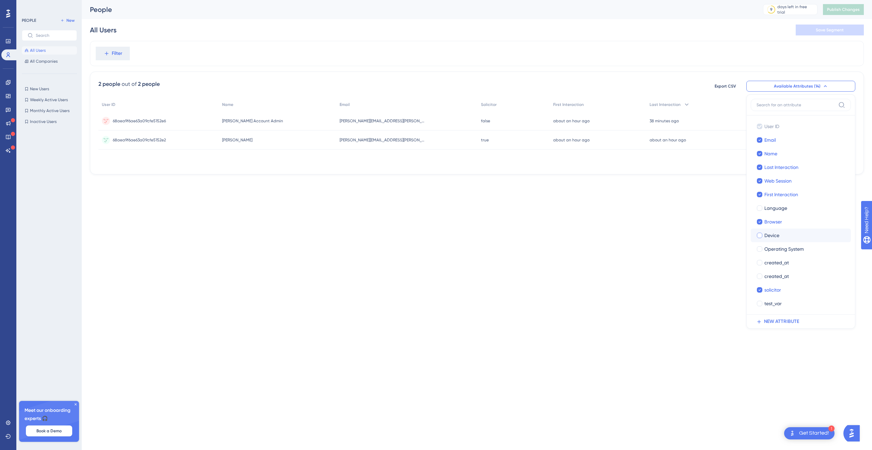
click at [760, 236] on div at bounding box center [759, 235] width 5 height 5
checkbox input "true"
click at [669, 0] on html "1 Get Started! Performance Users Engagement Widgets Feedback Product Updates Kn…" at bounding box center [436, 0] width 872 height 0
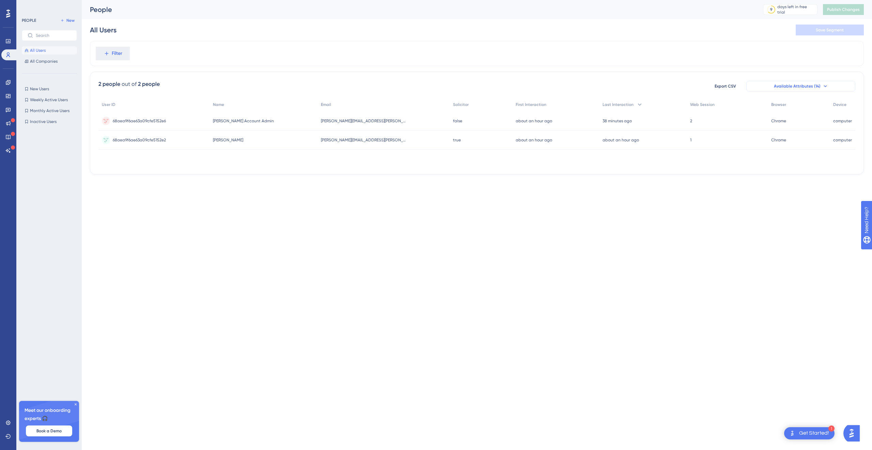
click at [818, 83] on button "Available Attributes (14)" at bounding box center [800, 86] width 109 height 11
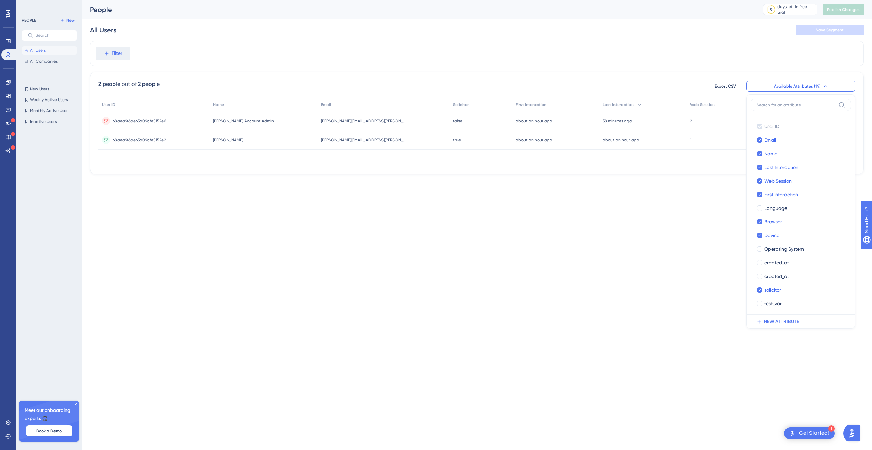
click at [730, 72] on div "2 people out of 2 people Export CSV Available Attributes (14) User ID User ID E…" at bounding box center [477, 123] width 774 height 103
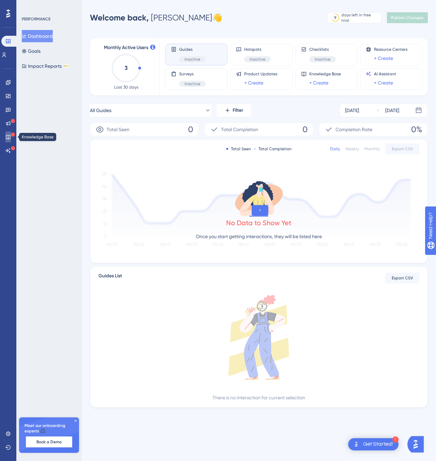
click at [7, 133] on link at bounding box center [7, 136] width 5 height 11
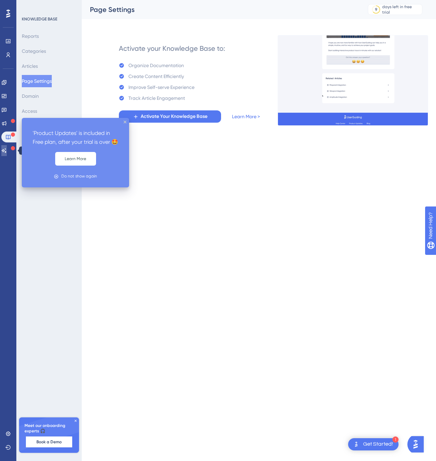
click at [3, 151] on link at bounding box center [3, 150] width 5 height 11
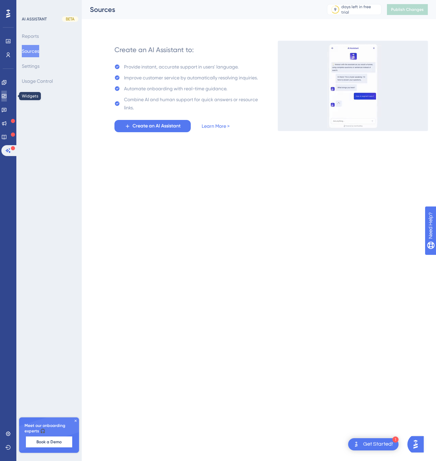
click at [7, 96] on icon at bounding box center [3, 95] width 5 height 5
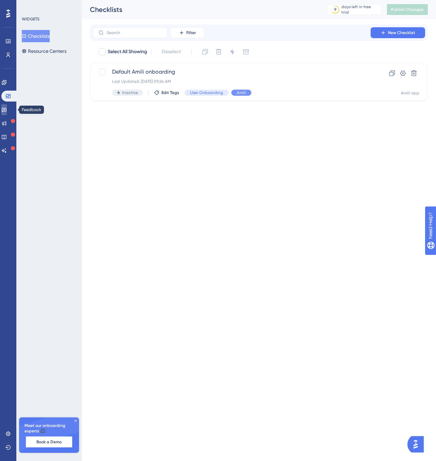
click at [6, 110] on icon at bounding box center [3, 109] width 5 height 5
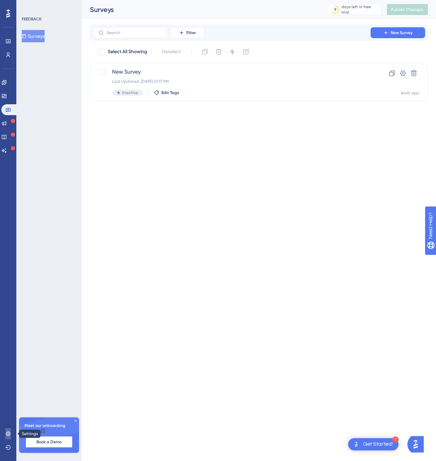
click at [9, 433] on icon at bounding box center [7, 433] width 5 height 5
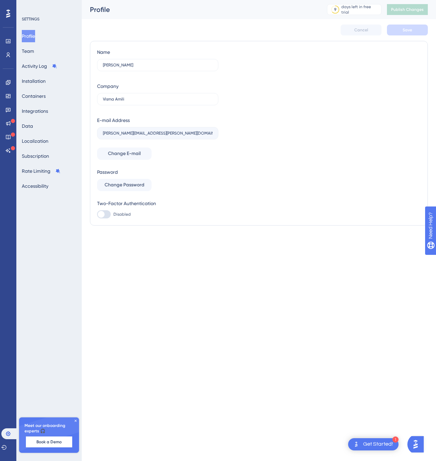
click at [110, 0] on html "1 Get Started! Performance Users Engagement Widgets Feedback Product Updates Kn…" at bounding box center [218, 0] width 436 height 0
click at [40, 108] on button "Integrations" at bounding box center [35, 111] width 26 height 12
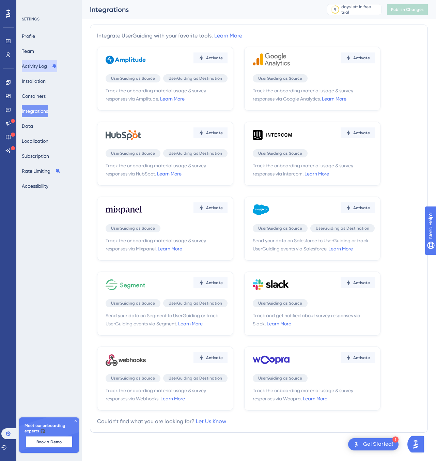
click at [38, 61] on button "Activity Log" at bounding box center [39, 66] width 35 height 12
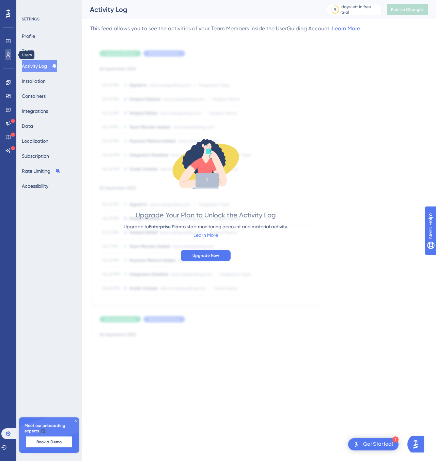
click at [11, 50] on link at bounding box center [7, 54] width 5 height 11
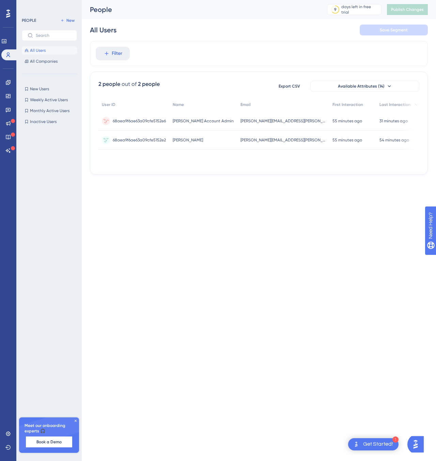
click at [161, 123] on div "68aea9f6ae63a09cfe5152e6 68aea9f6ae63a09cfe5152e6" at bounding box center [139, 120] width 53 height 19
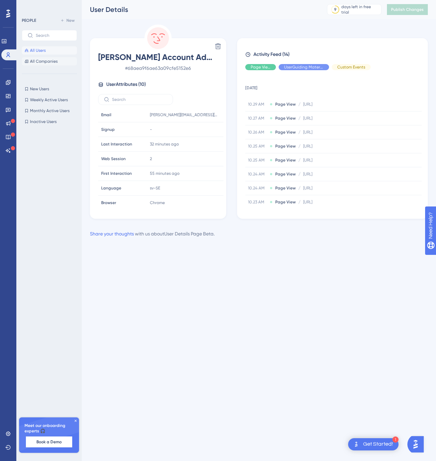
click at [41, 60] on span "All Companies" at bounding box center [44, 61] width 28 height 5
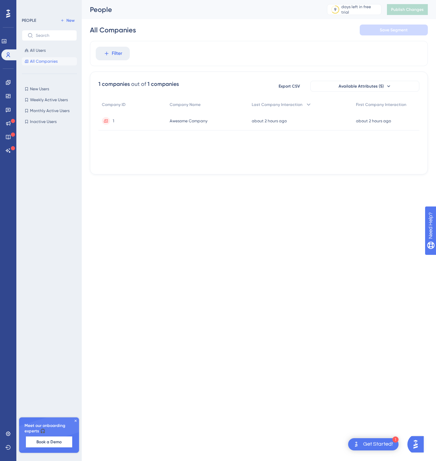
click at [179, 121] on span "Awesome Company" at bounding box center [189, 120] width 38 height 5
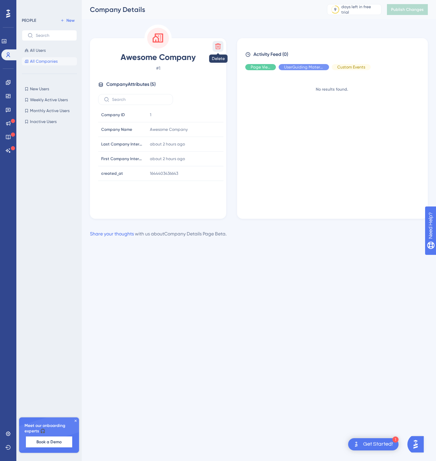
click at [219, 44] on icon at bounding box center [218, 47] width 6 height 6
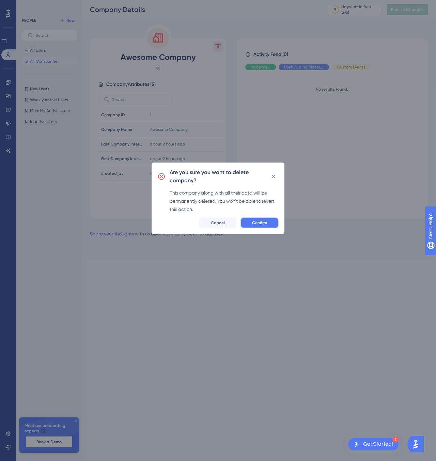
click at [255, 222] on span "Confirm" at bounding box center [259, 222] width 15 height 5
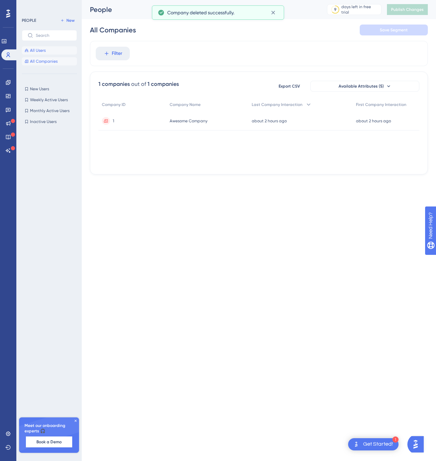
click at [46, 50] on button "All Users" at bounding box center [49, 50] width 55 height 8
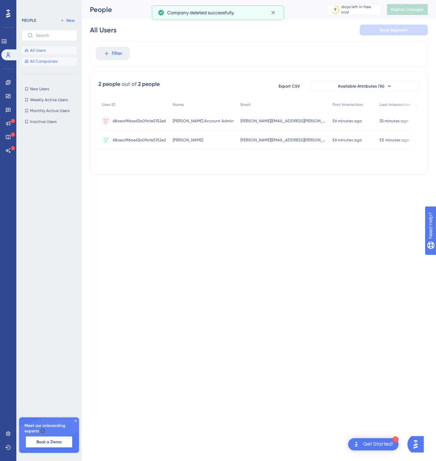
click at [50, 62] on span "All Companies" at bounding box center [44, 61] width 28 height 5
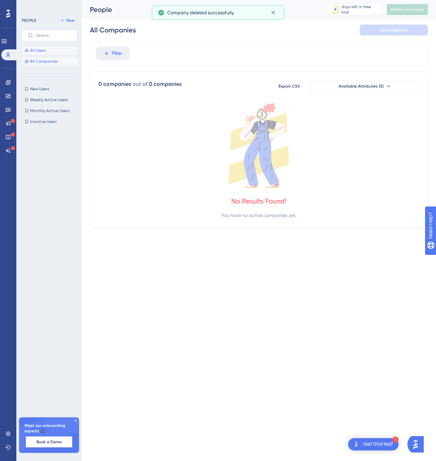
click at [49, 52] on button "All Users" at bounding box center [49, 50] width 55 height 8
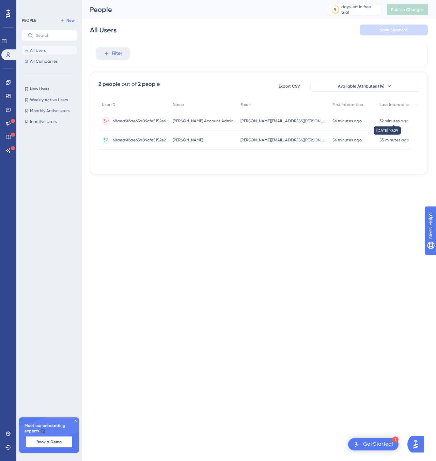
click at [379, 119] on time "32 minutes ago" at bounding box center [393, 121] width 29 height 5
